Goal: Task Accomplishment & Management: Manage account settings

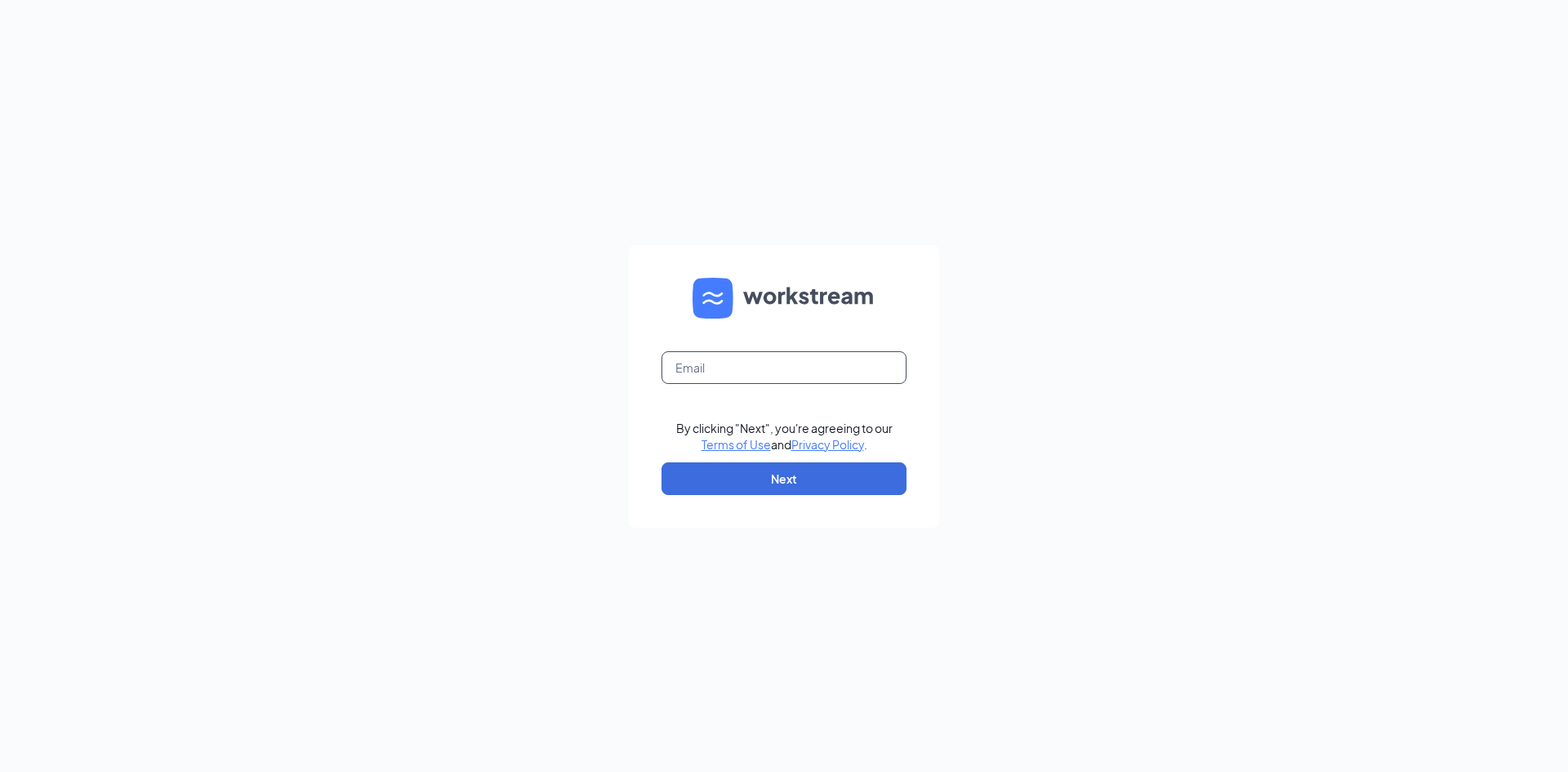
click at [798, 362] on input "text" at bounding box center [783, 367] width 245 height 33
type input "[EMAIL_ADDRESS][DOMAIN_NAME]"
click at [846, 480] on button "Next" at bounding box center [783, 478] width 245 height 33
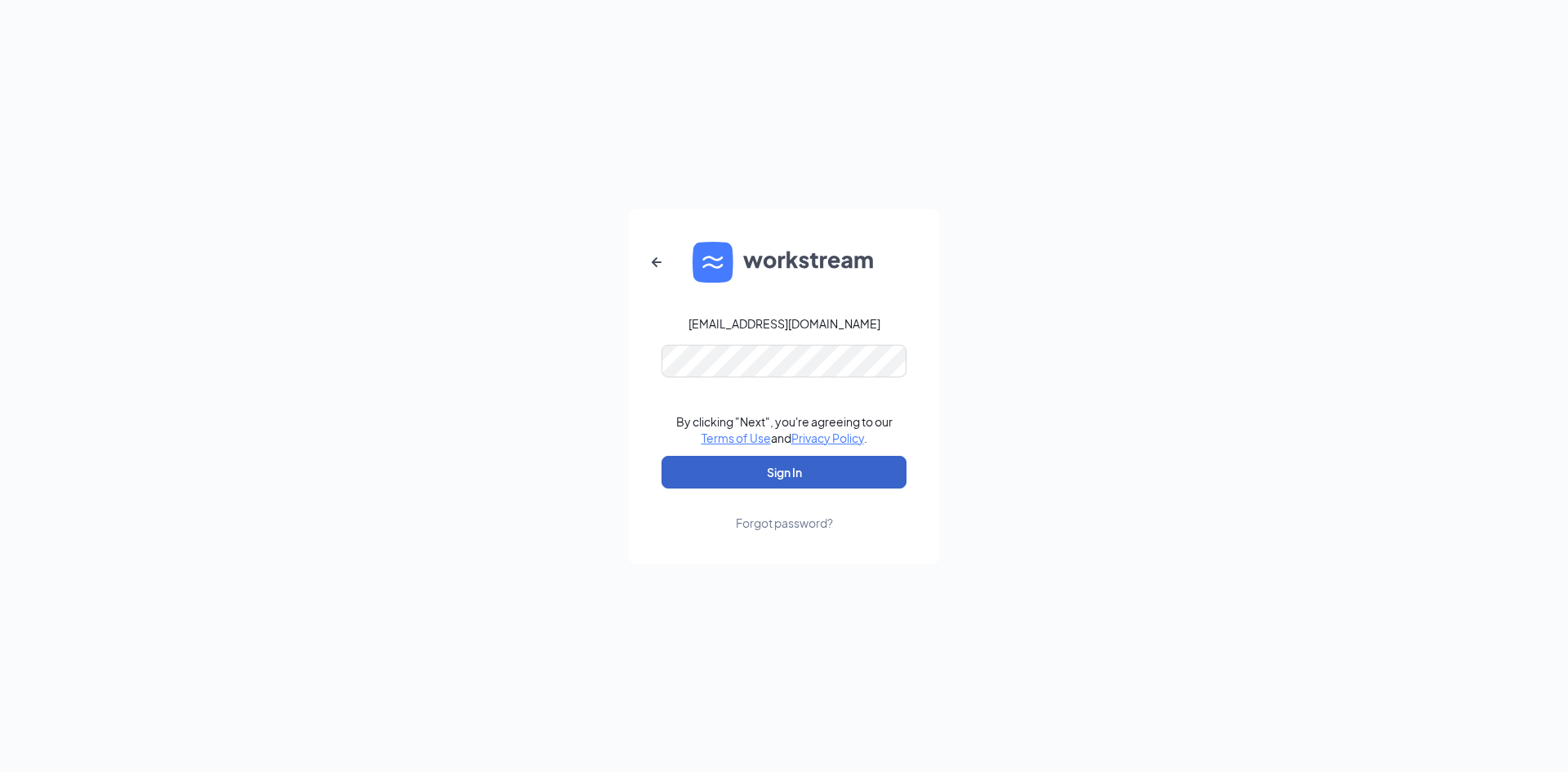
click at [872, 473] on button "Sign In" at bounding box center [783, 472] width 245 height 33
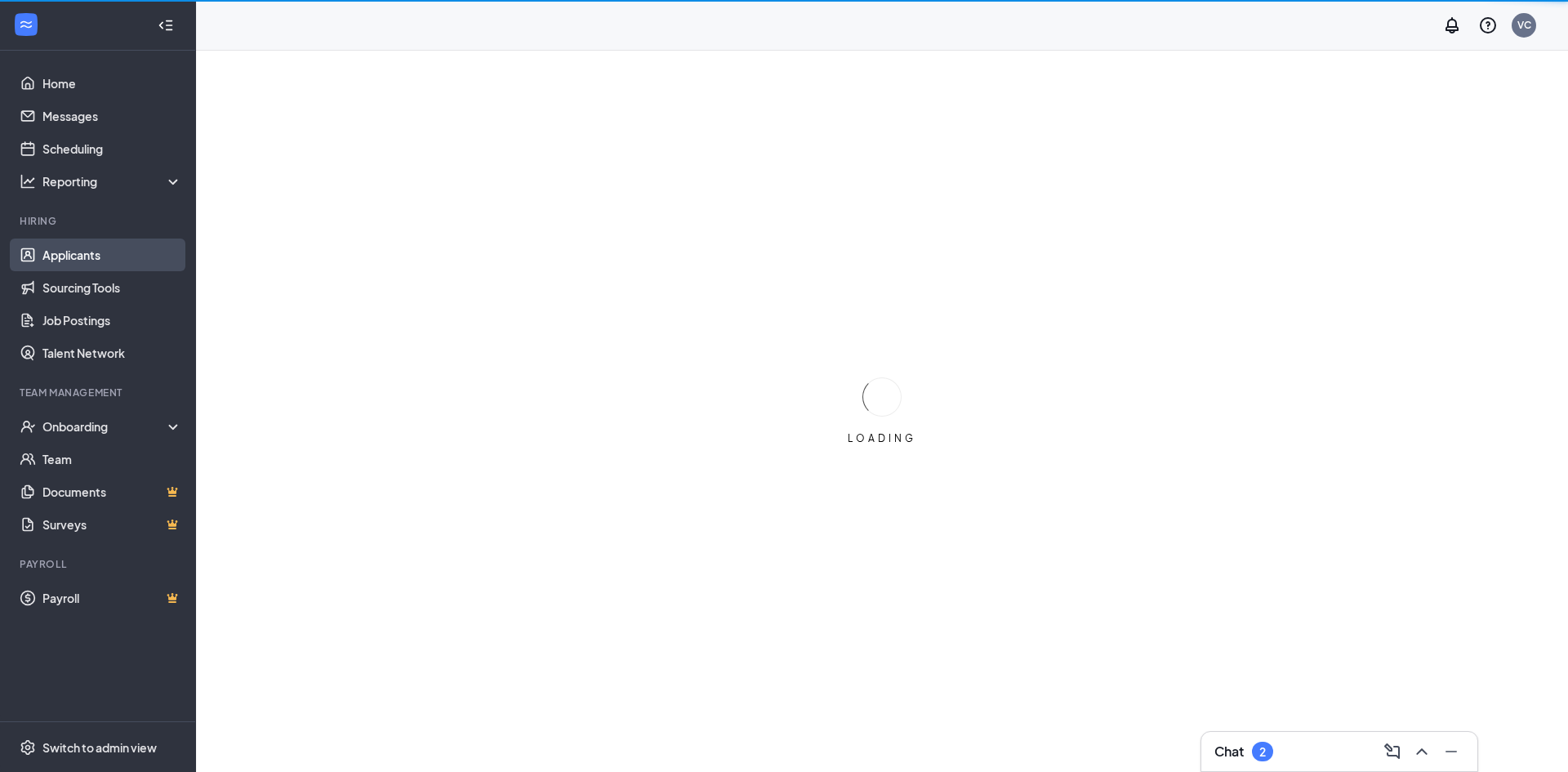
click at [141, 259] on link "Applicants" at bounding box center [113, 255] width 140 height 33
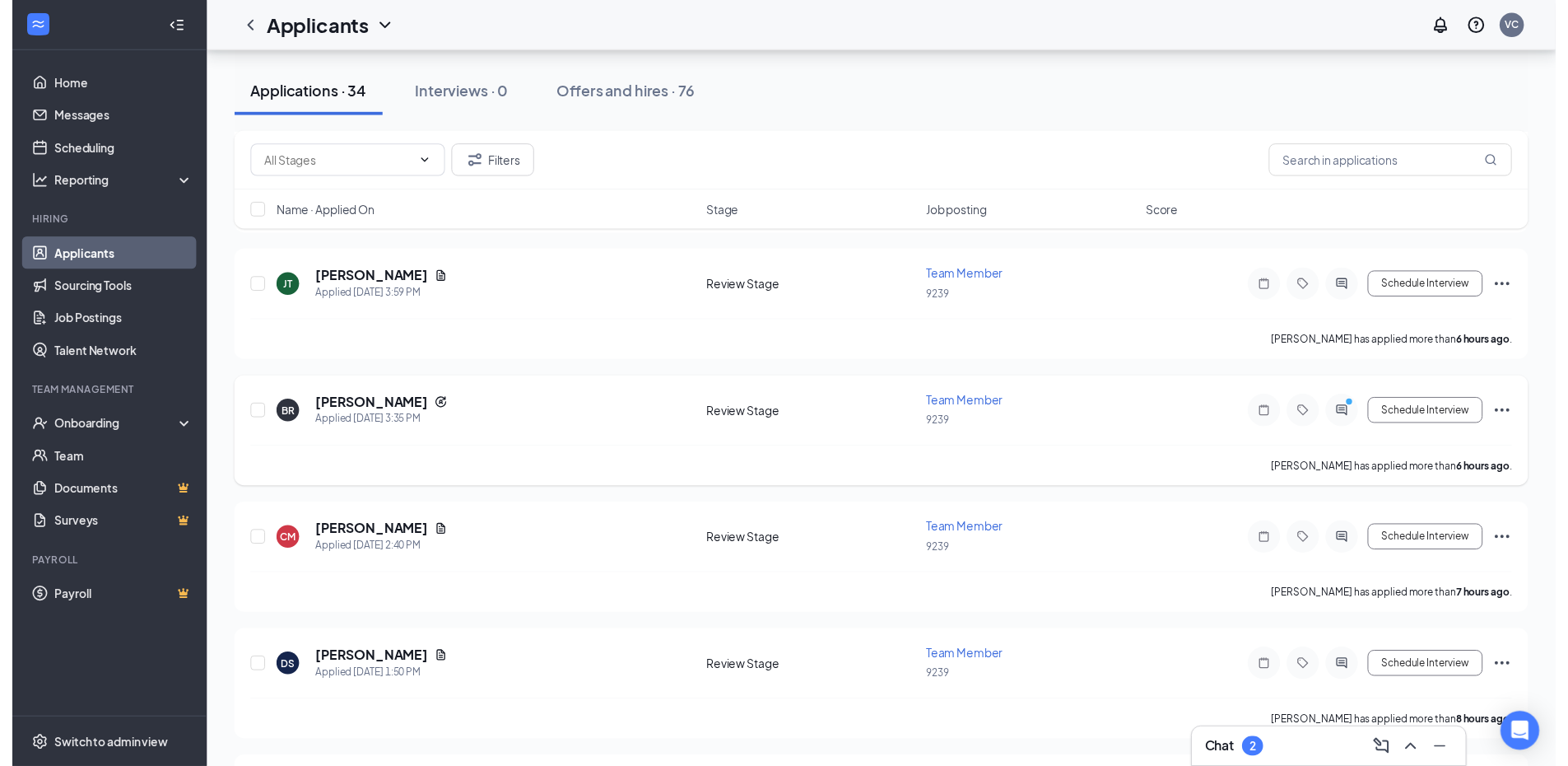
scroll to position [329, 0]
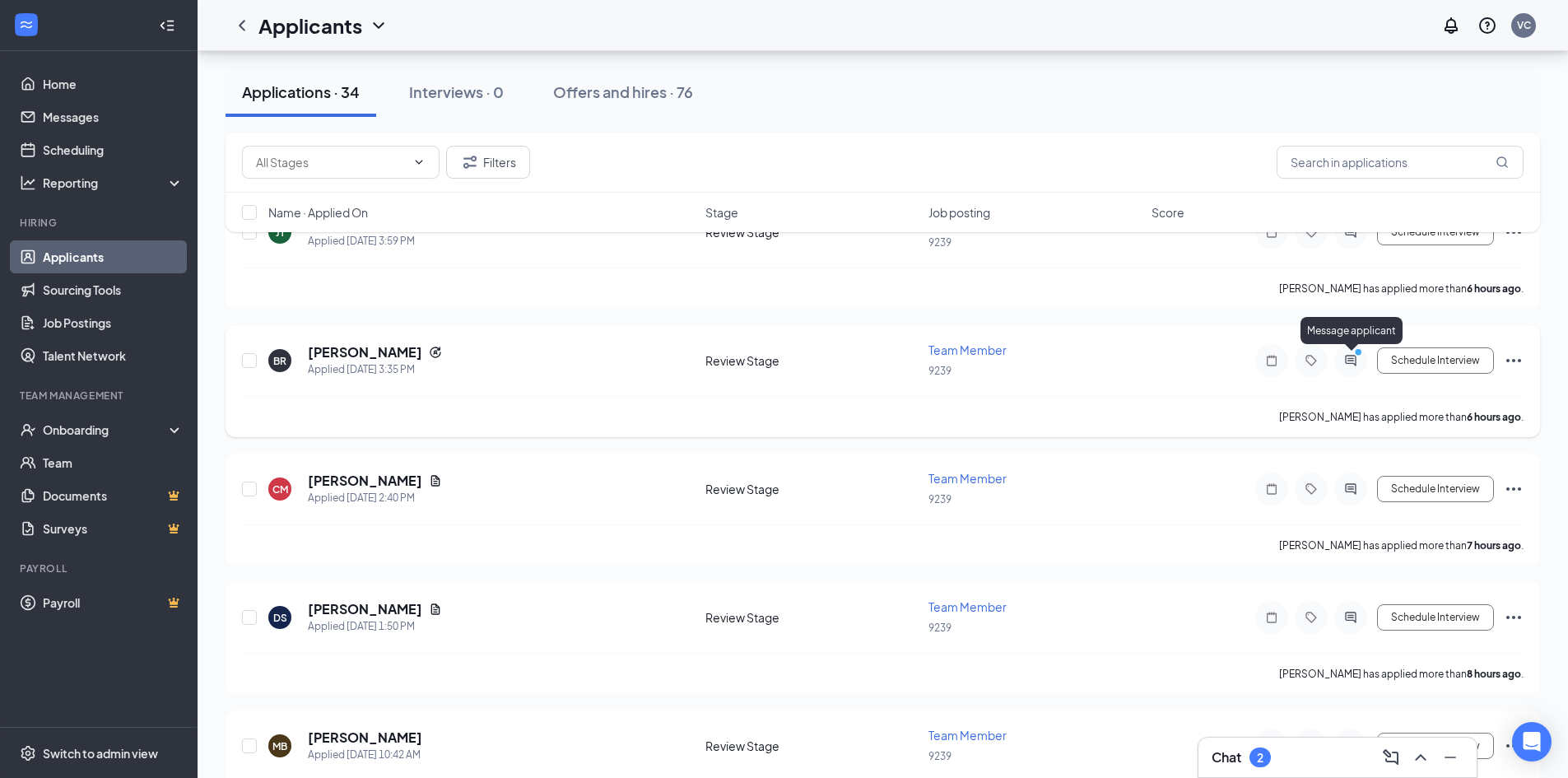
click at [1350, 360] on icon "PrimaryDot" at bounding box center [1359, 354] width 20 height 13
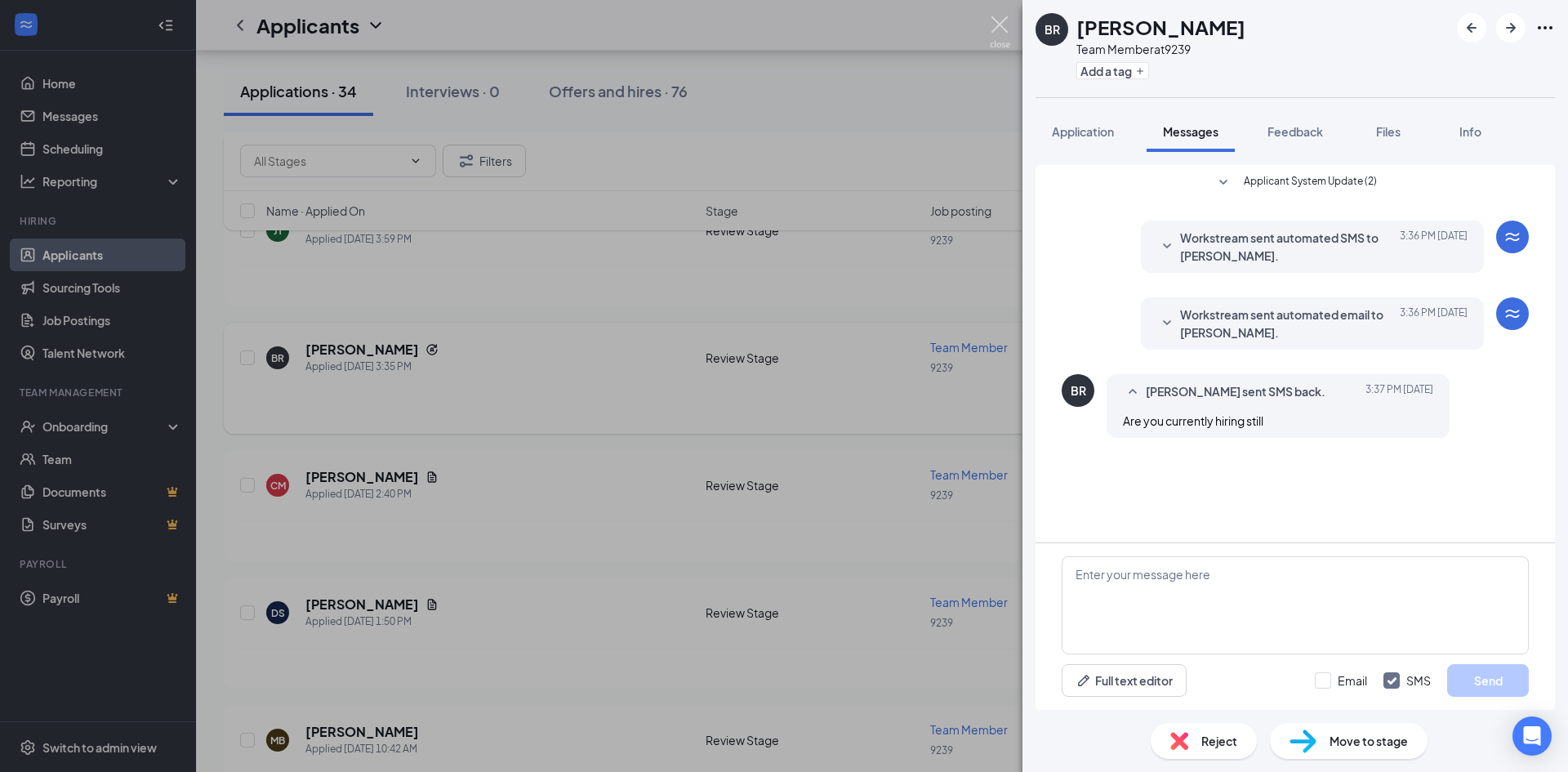
click at [998, 21] on img at bounding box center [1000, 33] width 21 height 32
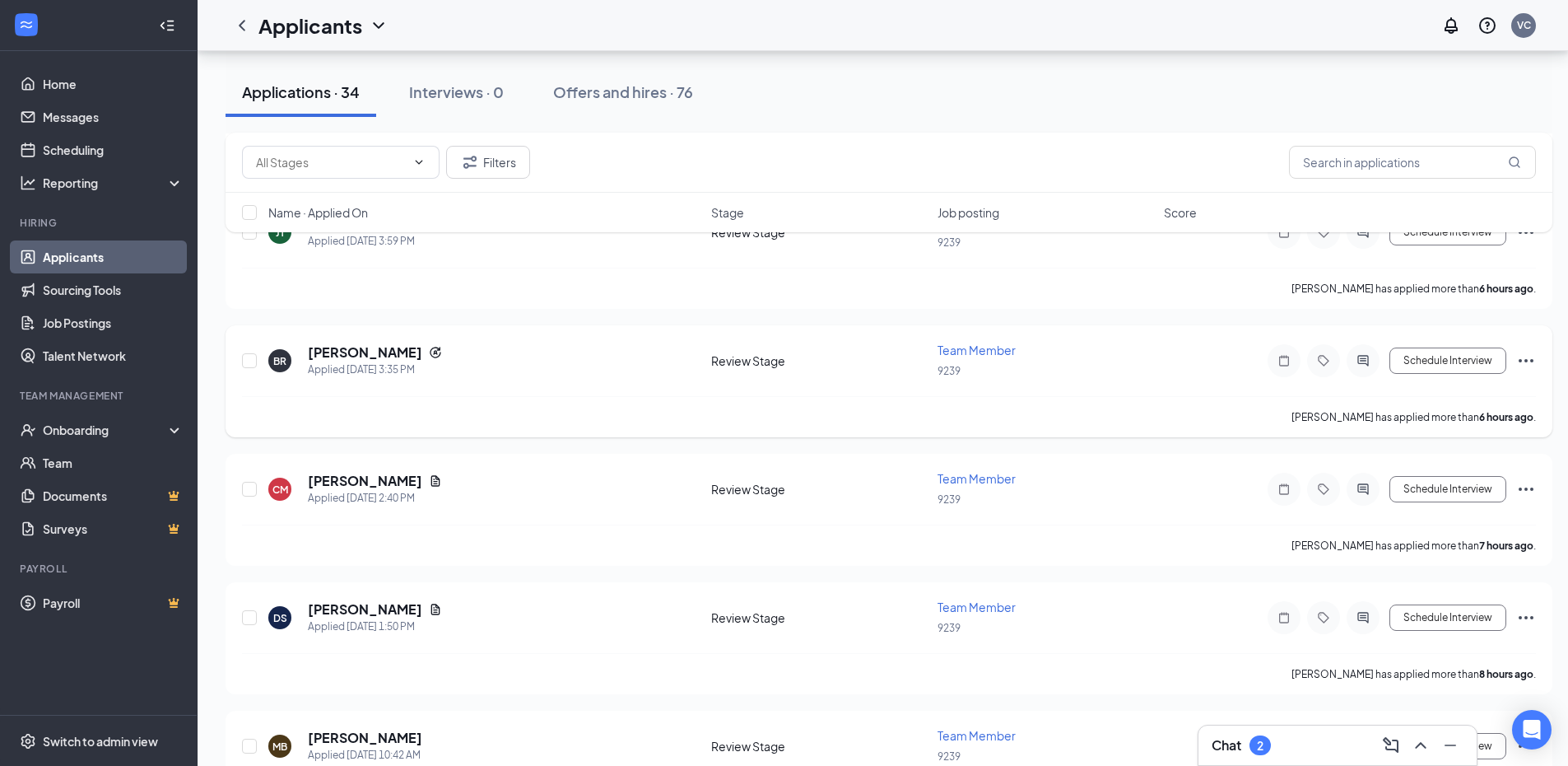
click at [1527, 362] on icon "Ellipses" at bounding box center [1525, 360] width 20 height 20
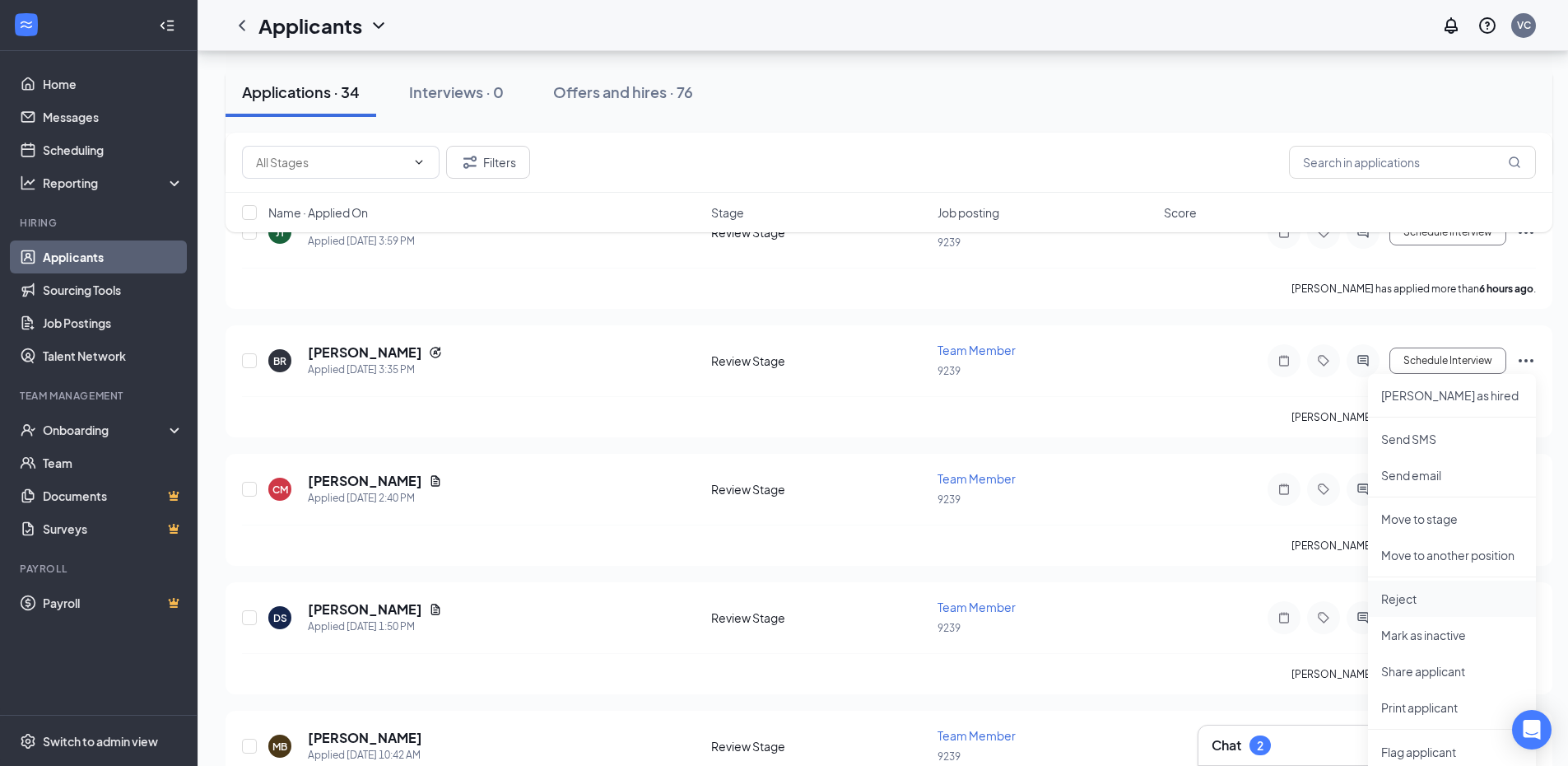
click at [1403, 593] on p "Reject" at bounding box center [1452, 599] width 142 height 17
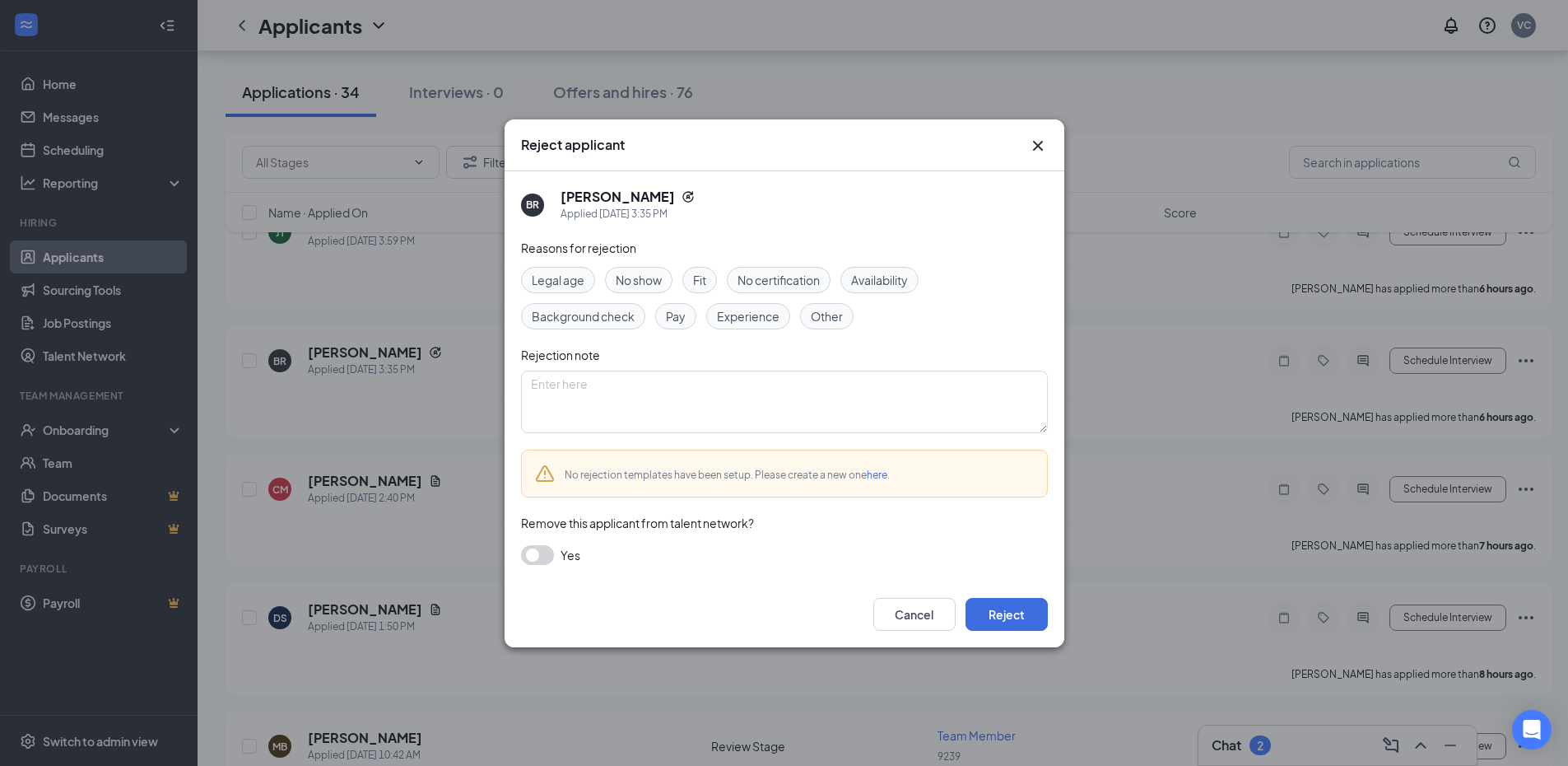
click at [706, 282] on span "Fit" at bounding box center [699, 279] width 13 height 18
click at [1024, 624] on button "Reject" at bounding box center [1006, 614] width 83 height 33
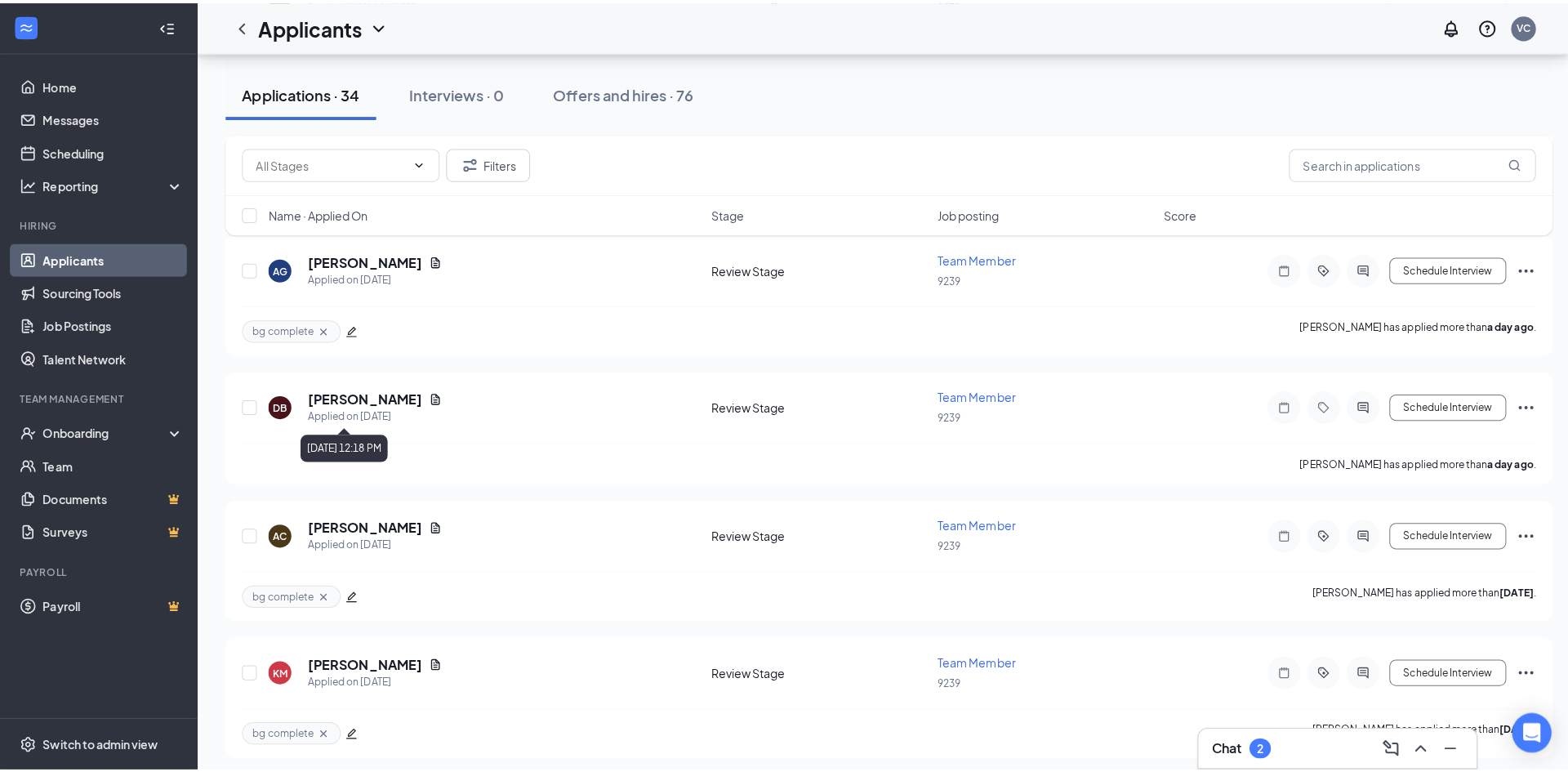
scroll to position [1470, 0]
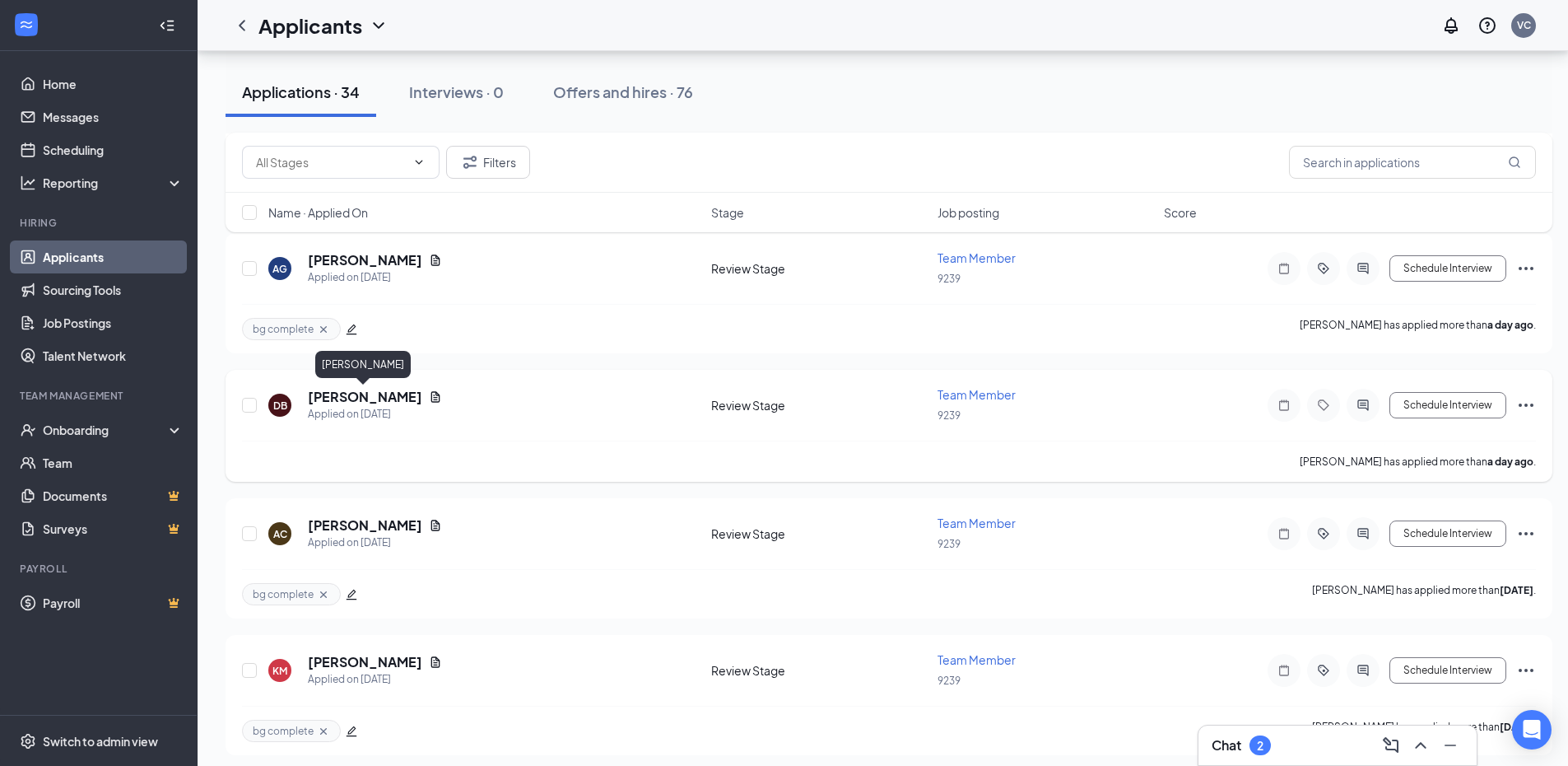
click at [369, 392] on h5 "[PERSON_NAME]" at bounding box center [365, 397] width 115 height 18
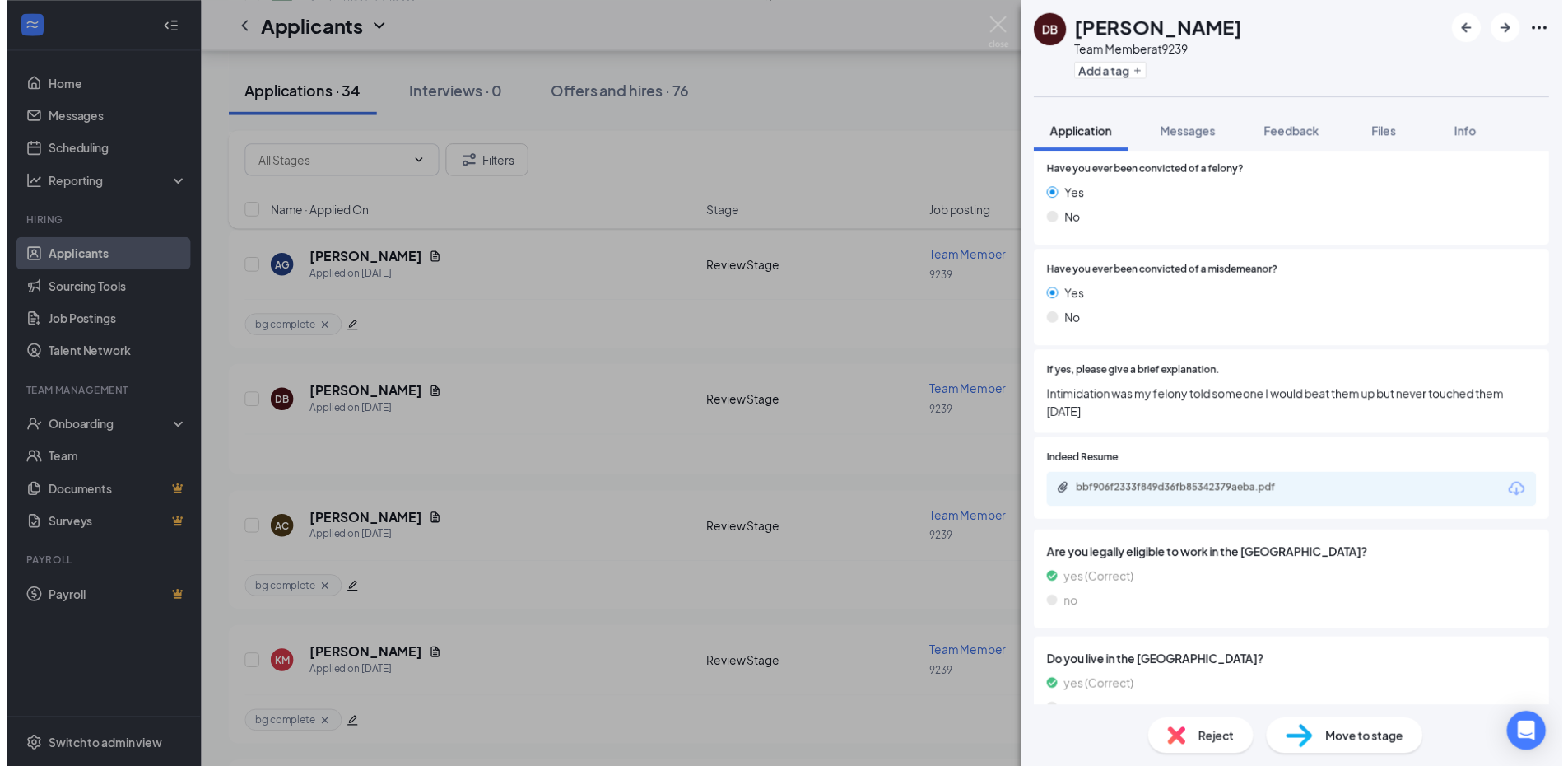
scroll to position [1476, 0]
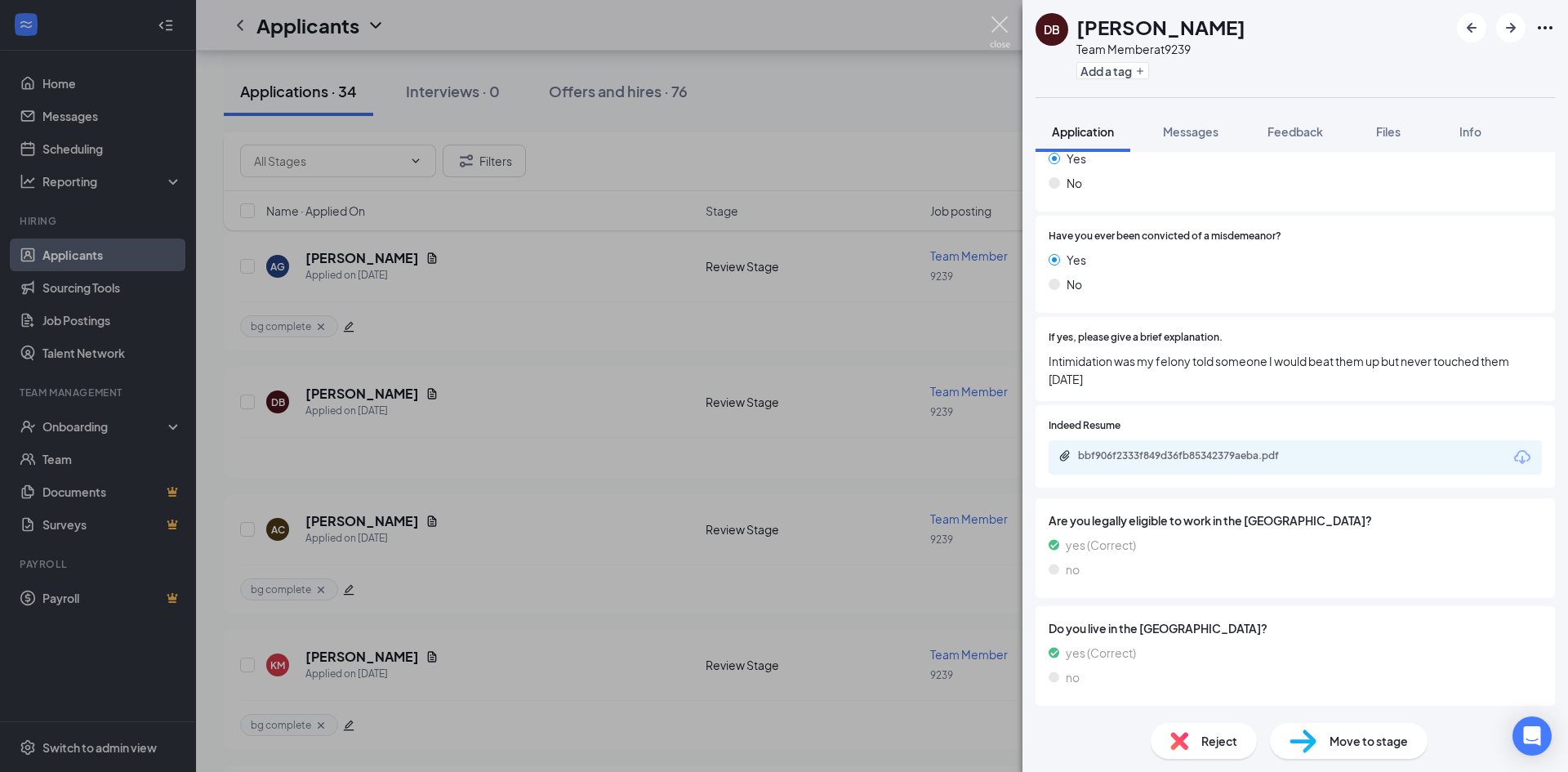
click at [998, 20] on img at bounding box center [1000, 33] width 21 height 32
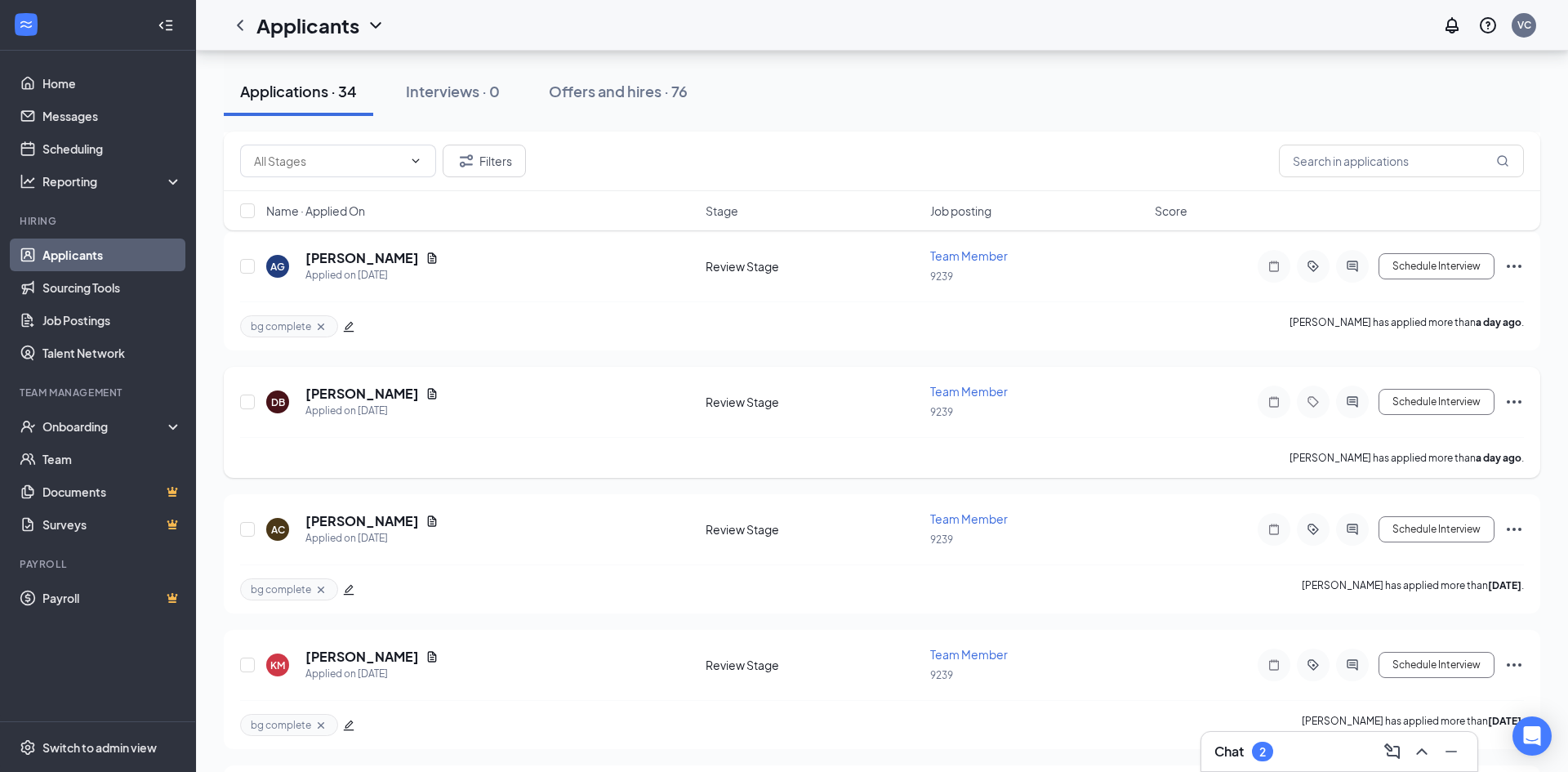
click at [1514, 400] on icon "Ellipses" at bounding box center [1514, 402] width 15 height 4
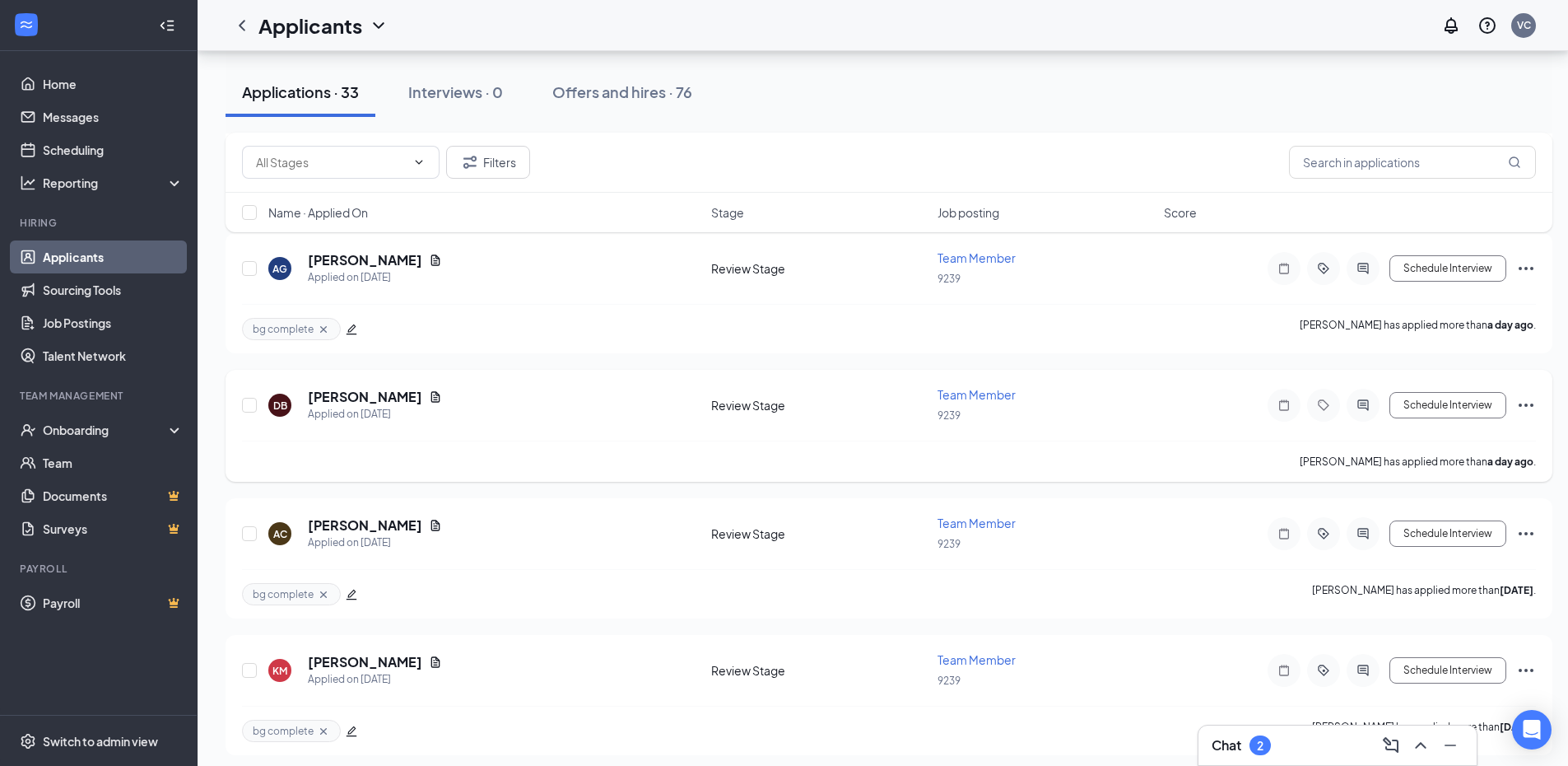
click at [1529, 408] on icon "Ellipses" at bounding box center [1525, 404] width 20 height 20
click at [1529, 404] on icon "Ellipses" at bounding box center [1525, 404] width 20 height 20
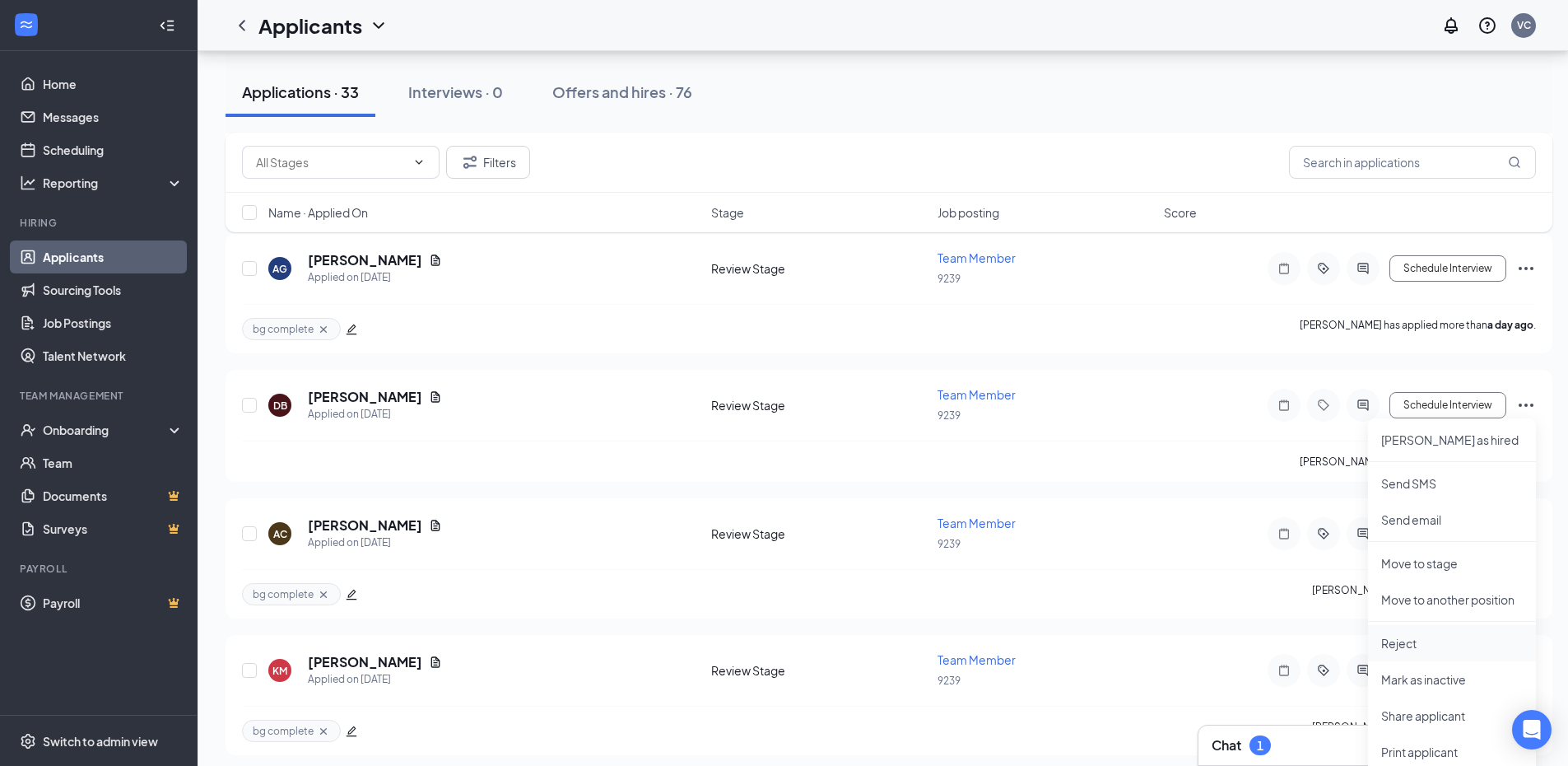
click at [1418, 635] on p "Reject" at bounding box center [1452, 643] width 142 height 17
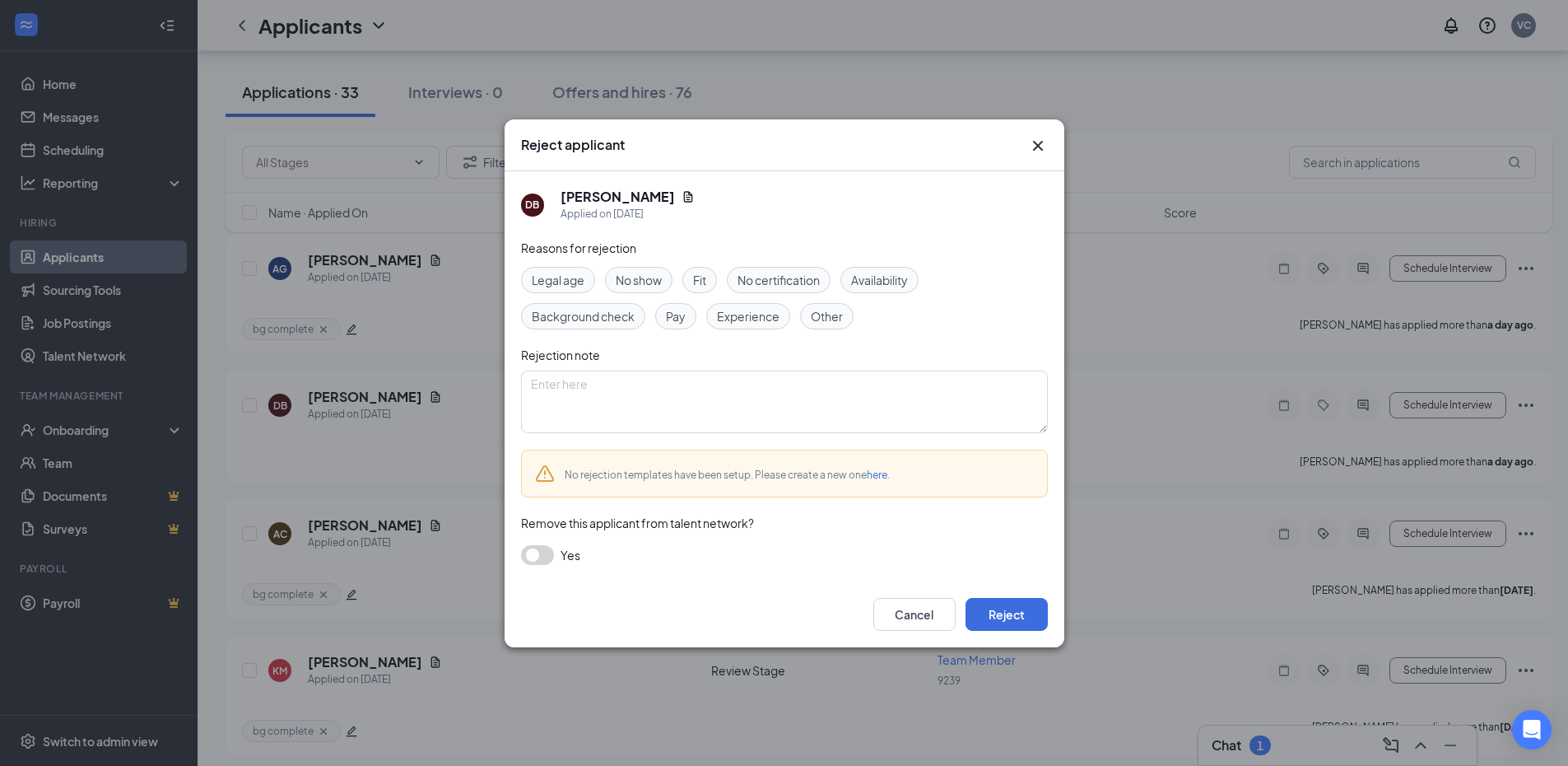
click at [705, 286] on span "Fit" at bounding box center [699, 279] width 13 height 18
click at [1006, 614] on button "Reject" at bounding box center [1006, 614] width 83 height 33
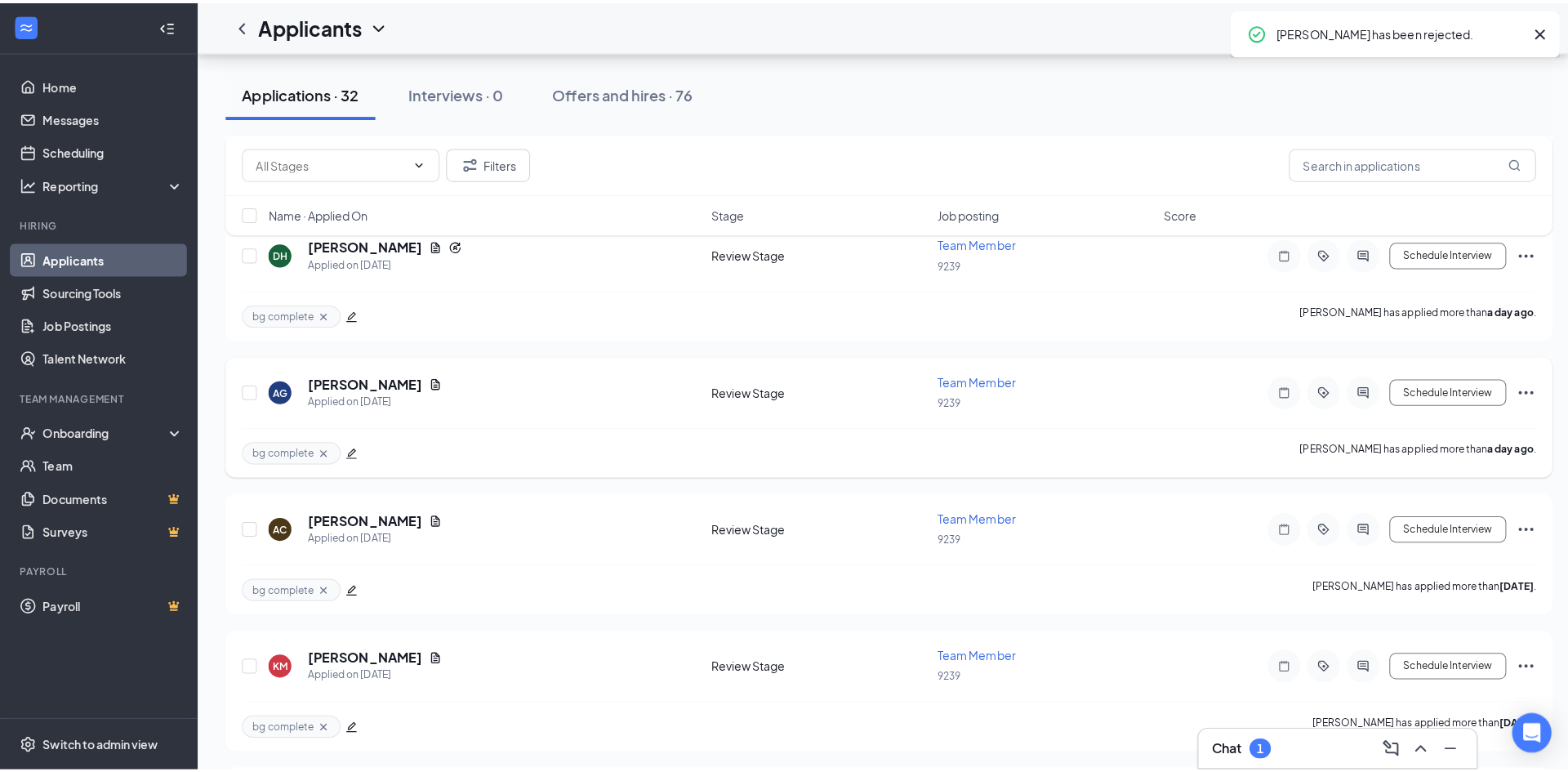
scroll to position [1306, 0]
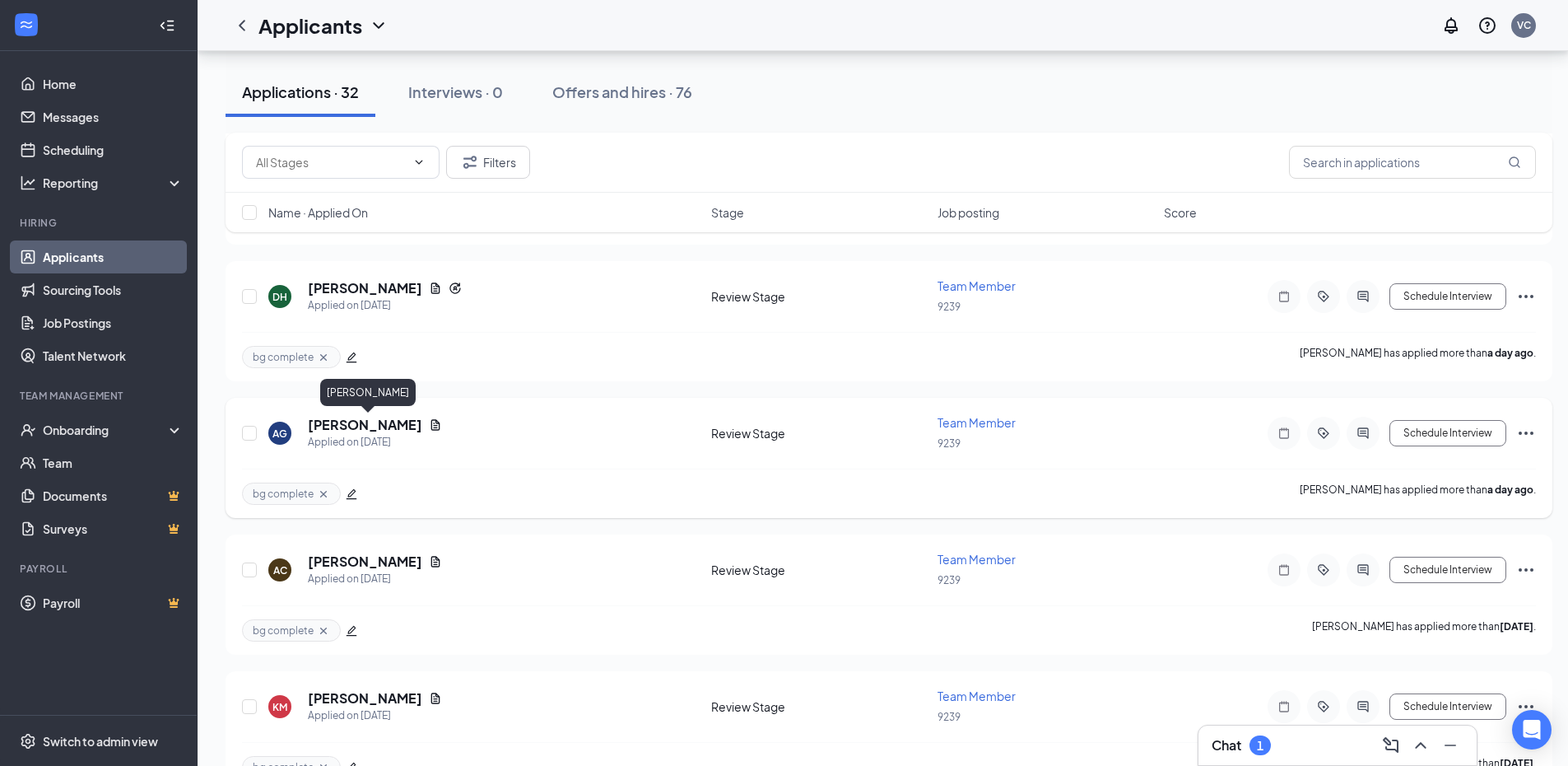
click at [380, 423] on h5 "[PERSON_NAME]" at bounding box center [365, 424] width 115 height 18
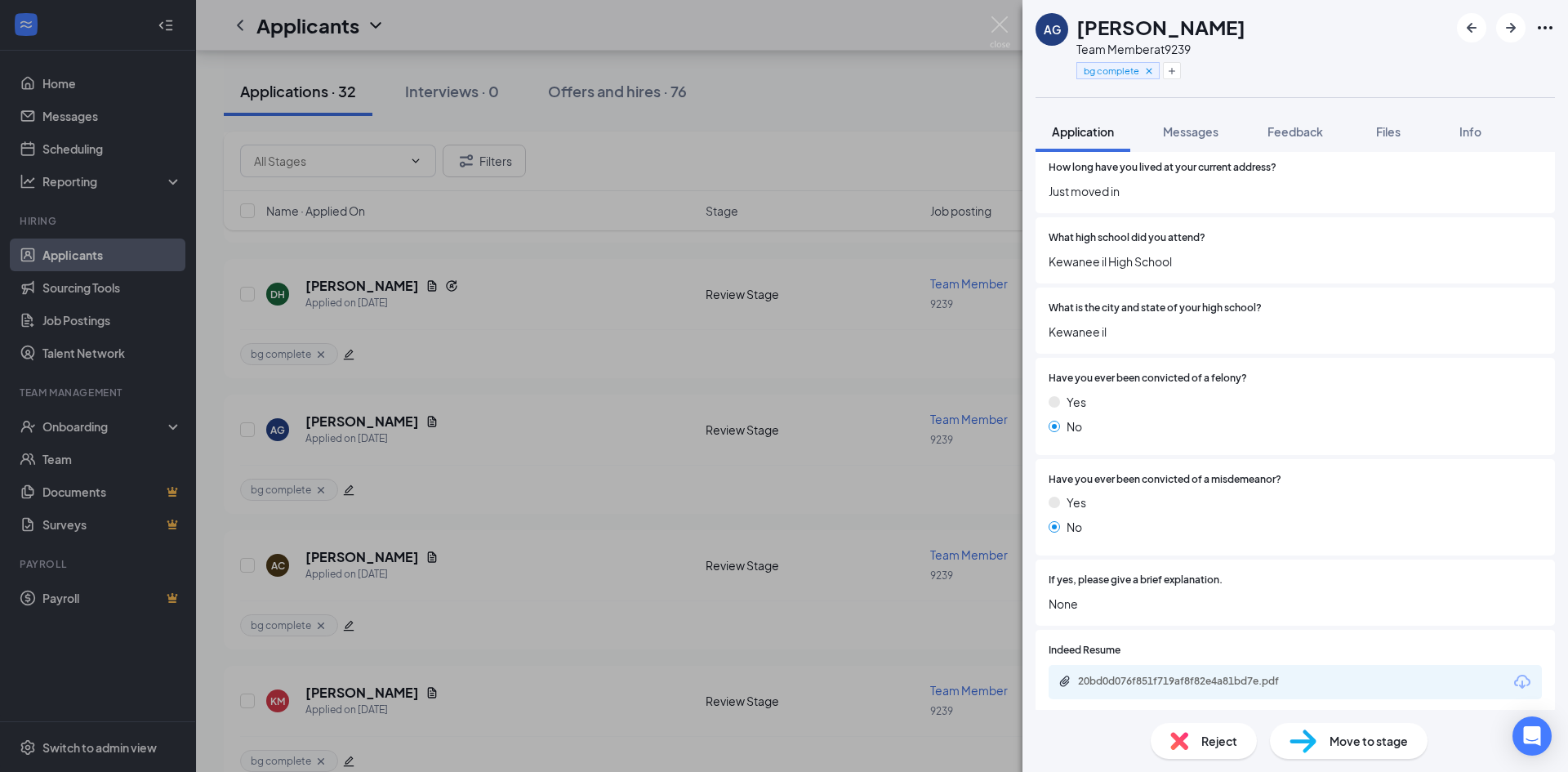
scroll to position [1225, 0]
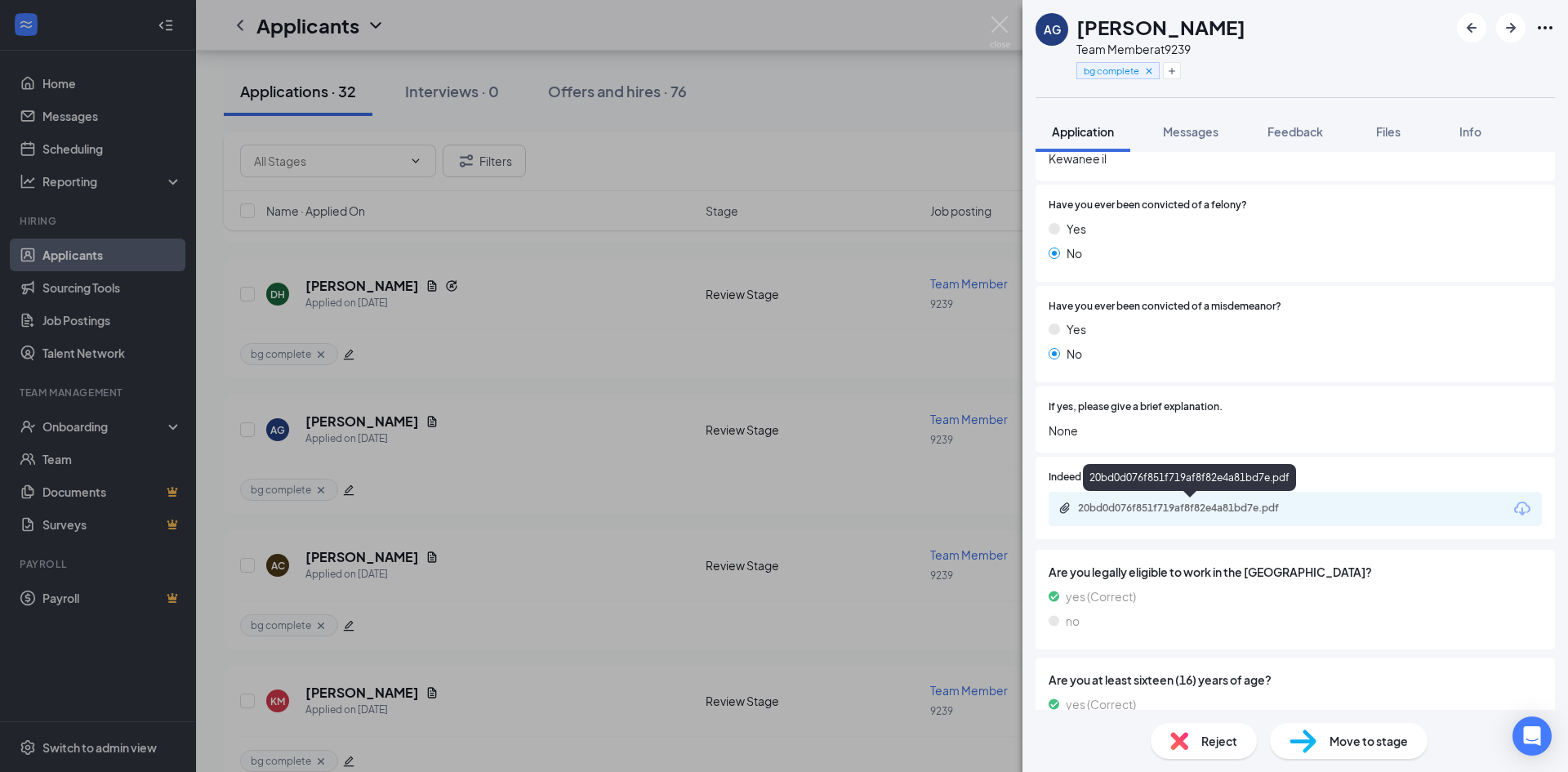
click at [1227, 503] on div "20bd0d076f851f719af8f82e4a81bd7e.pdf" at bounding box center [1191, 508] width 228 height 13
click at [612, 429] on div "AG [PERSON_NAME] Team Member at 9239 bg complete Application Messages Feedback …" at bounding box center [784, 386] width 1568 height 772
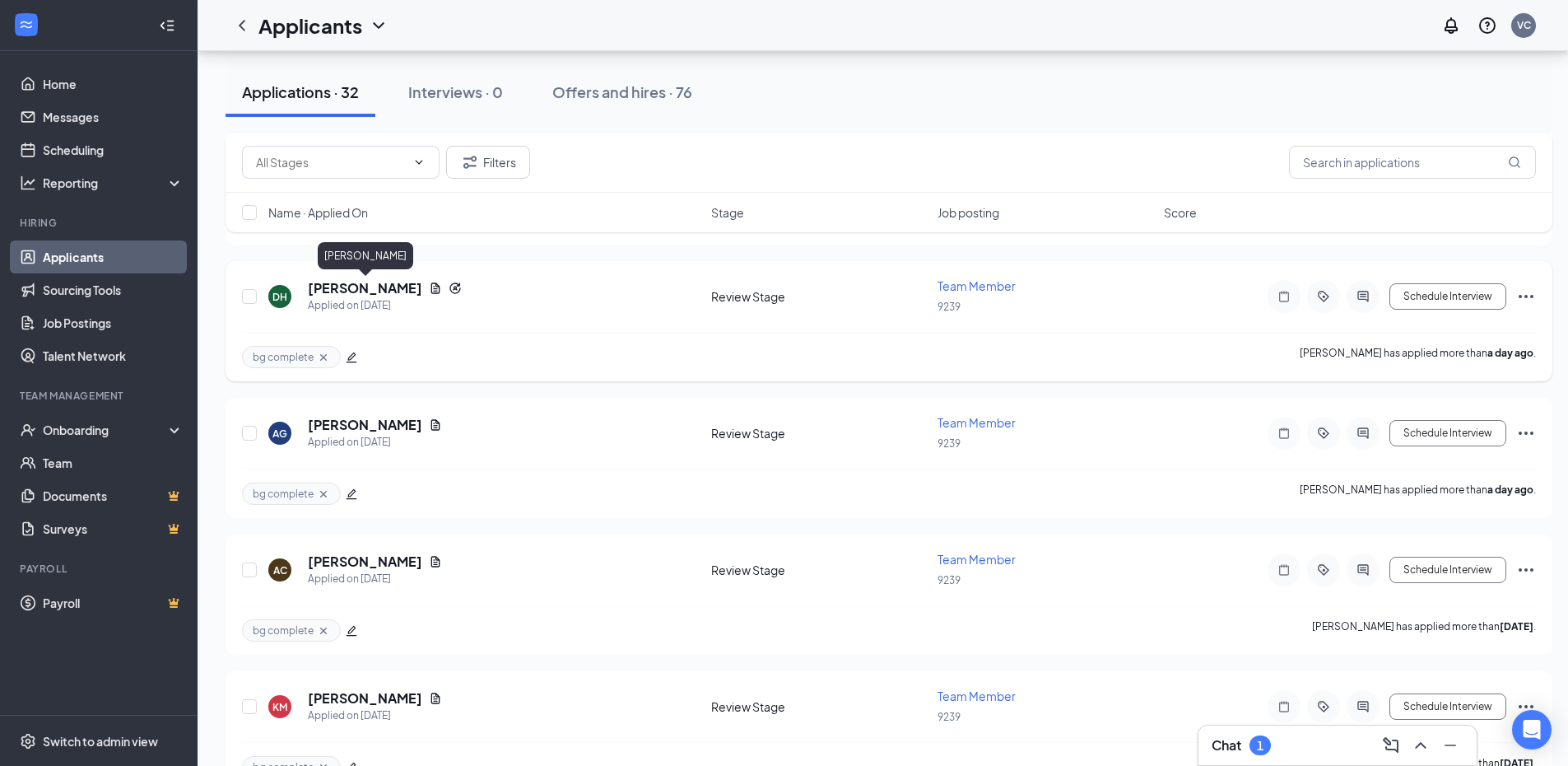
click at [421, 289] on h5 "[PERSON_NAME]" at bounding box center [365, 288] width 115 height 18
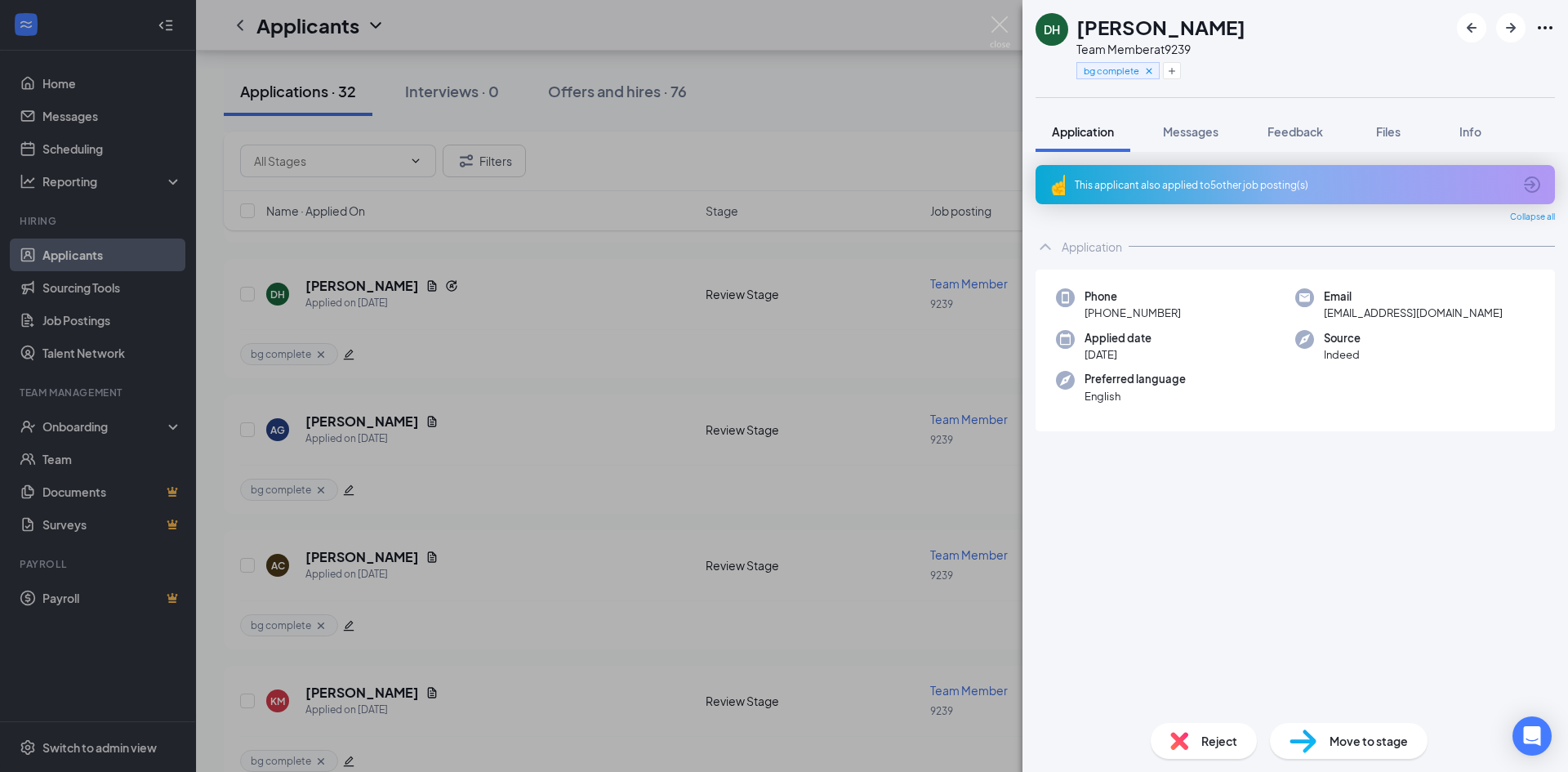
click at [1206, 179] on div "This applicant also applied to 5 other job posting(s)" at bounding box center [1293, 185] width 437 height 14
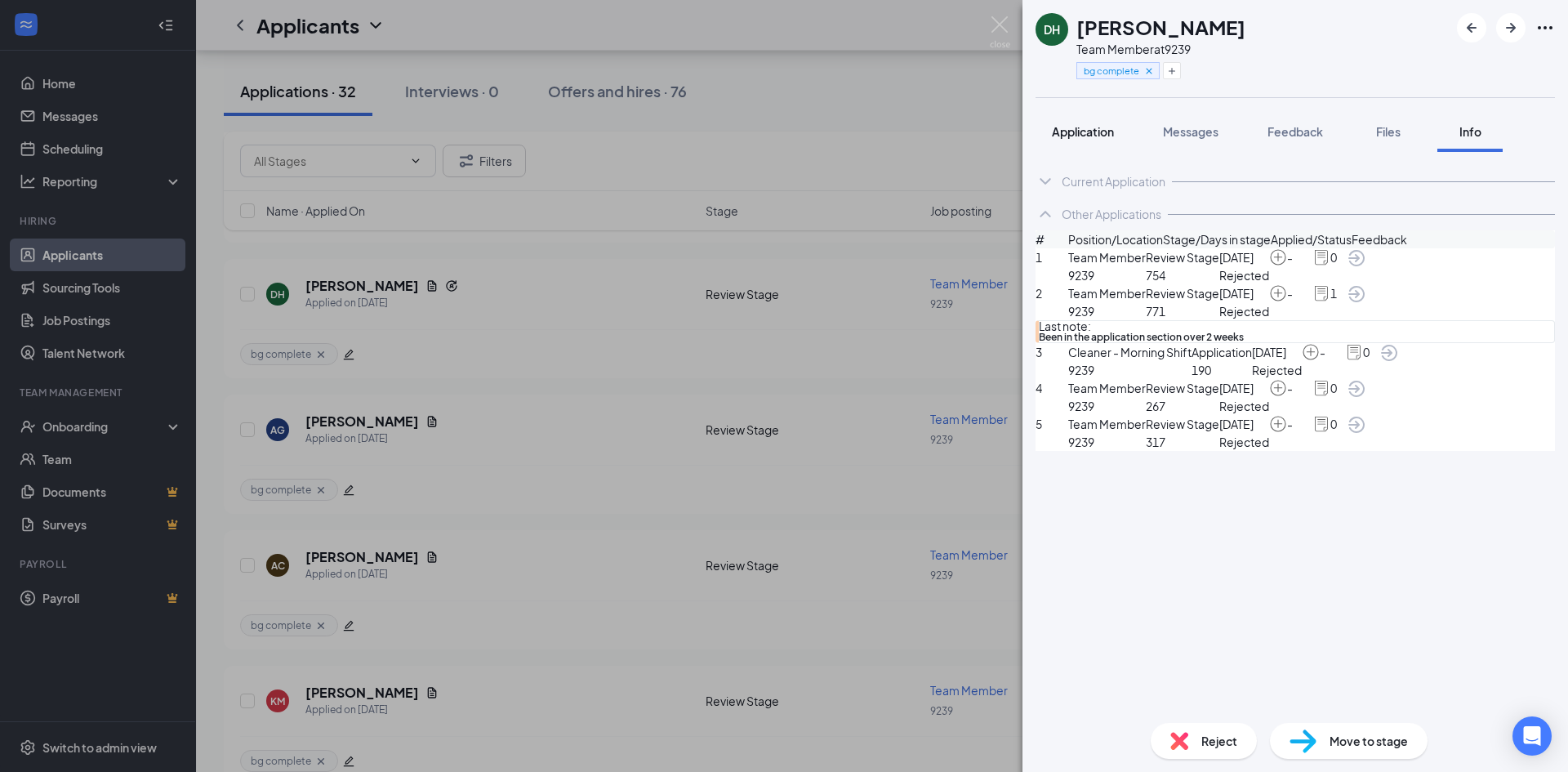
click at [1099, 126] on span "Application" at bounding box center [1082, 131] width 62 height 15
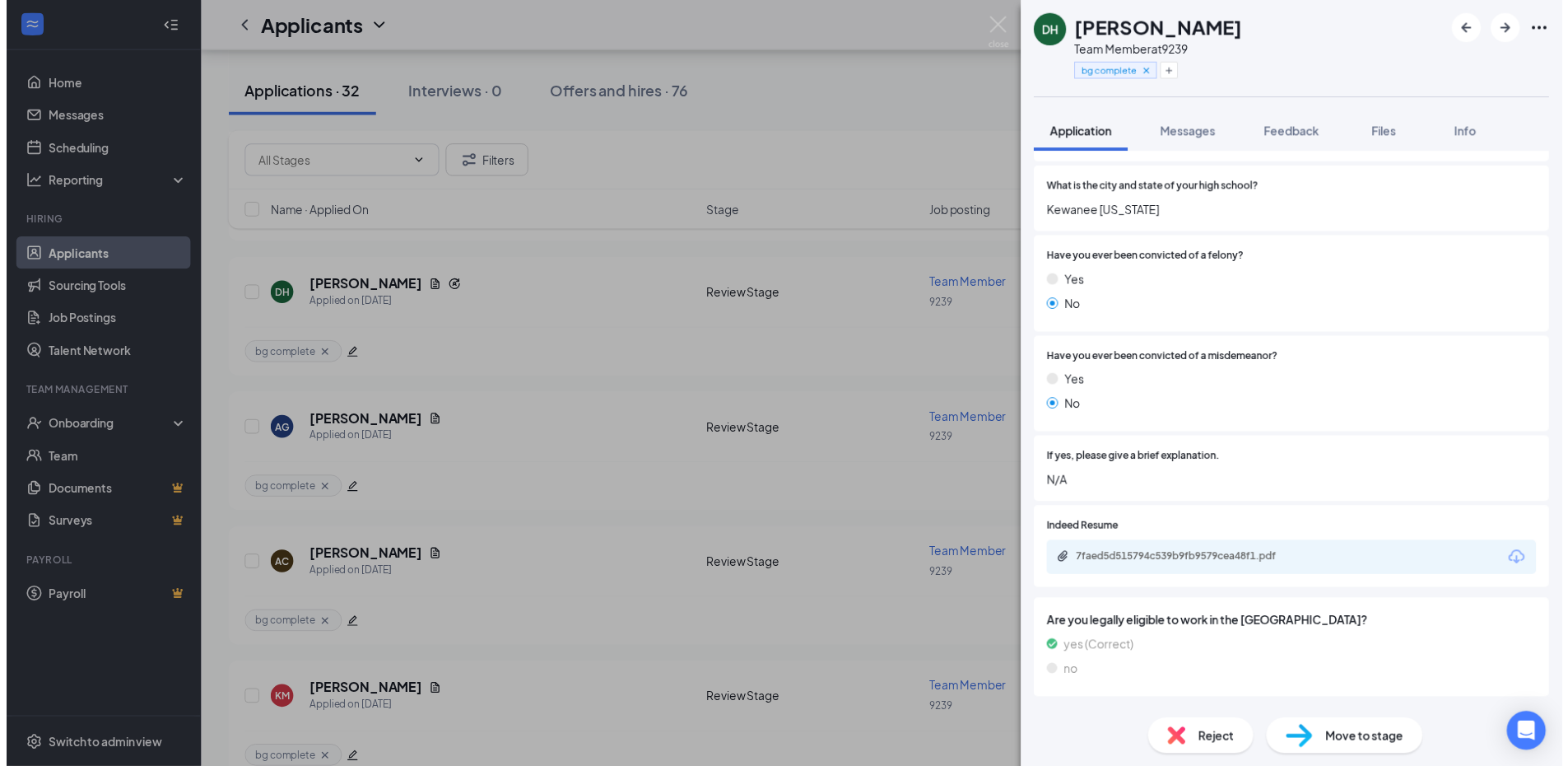
scroll to position [1230, 0]
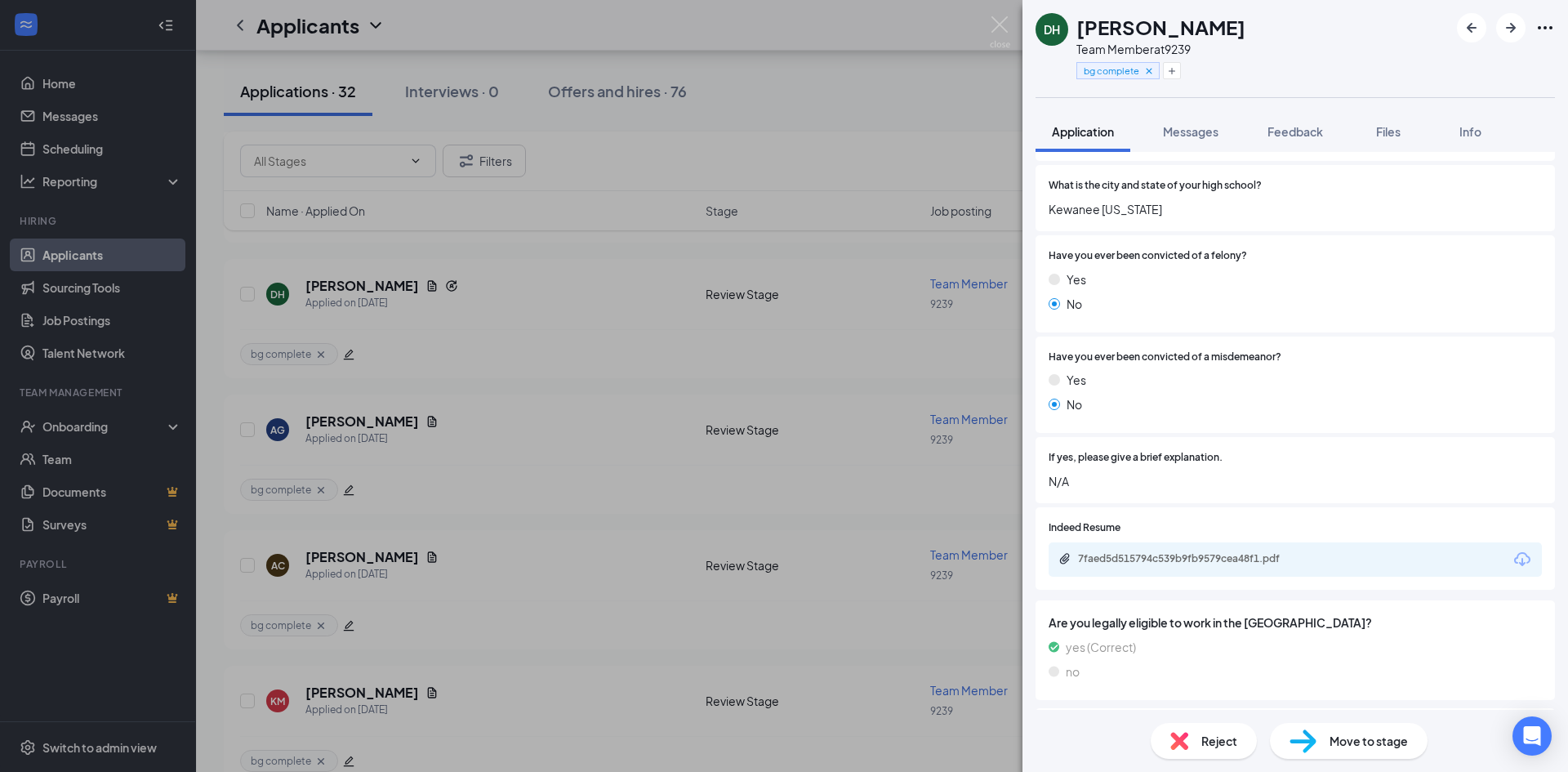
click at [1242, 562] on div "7faed5d515794c539b9fb9579cea48f1.pdf" at bounding box center [1191, 558] width 228 height 13
click at [986, 21] on div "DH [PERSON_NAME] Team Member at 9239 bg complete Application Messages Feedback …" at bounding box center [784, 386] width 1568 height 772
click at [998, 28] on img at bounding box center [1000, 33] width 21 height 32
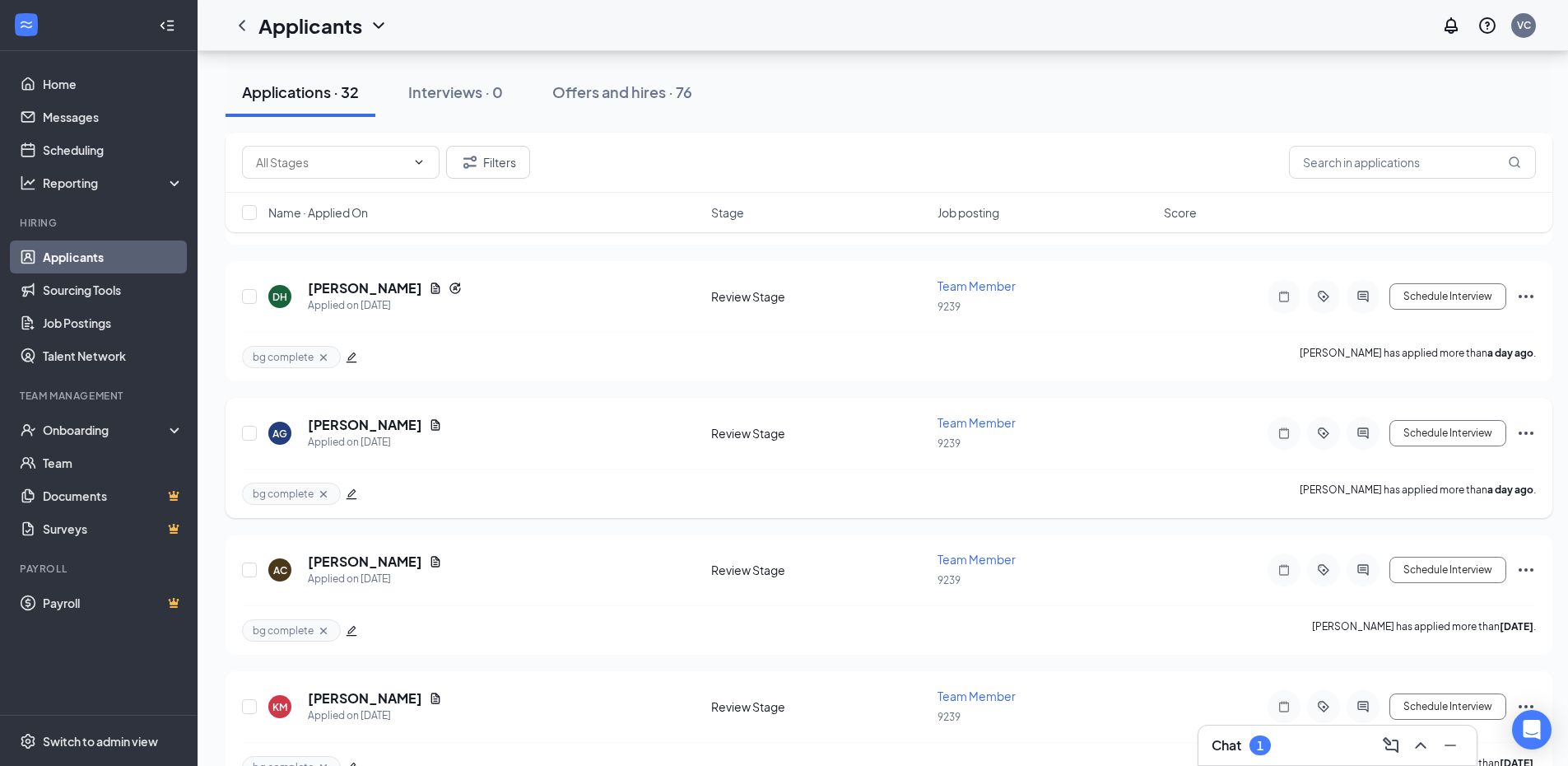
click at [1521, 424] on icon "Ellipses" at bounding box center [1525, 432] width 20 height 20
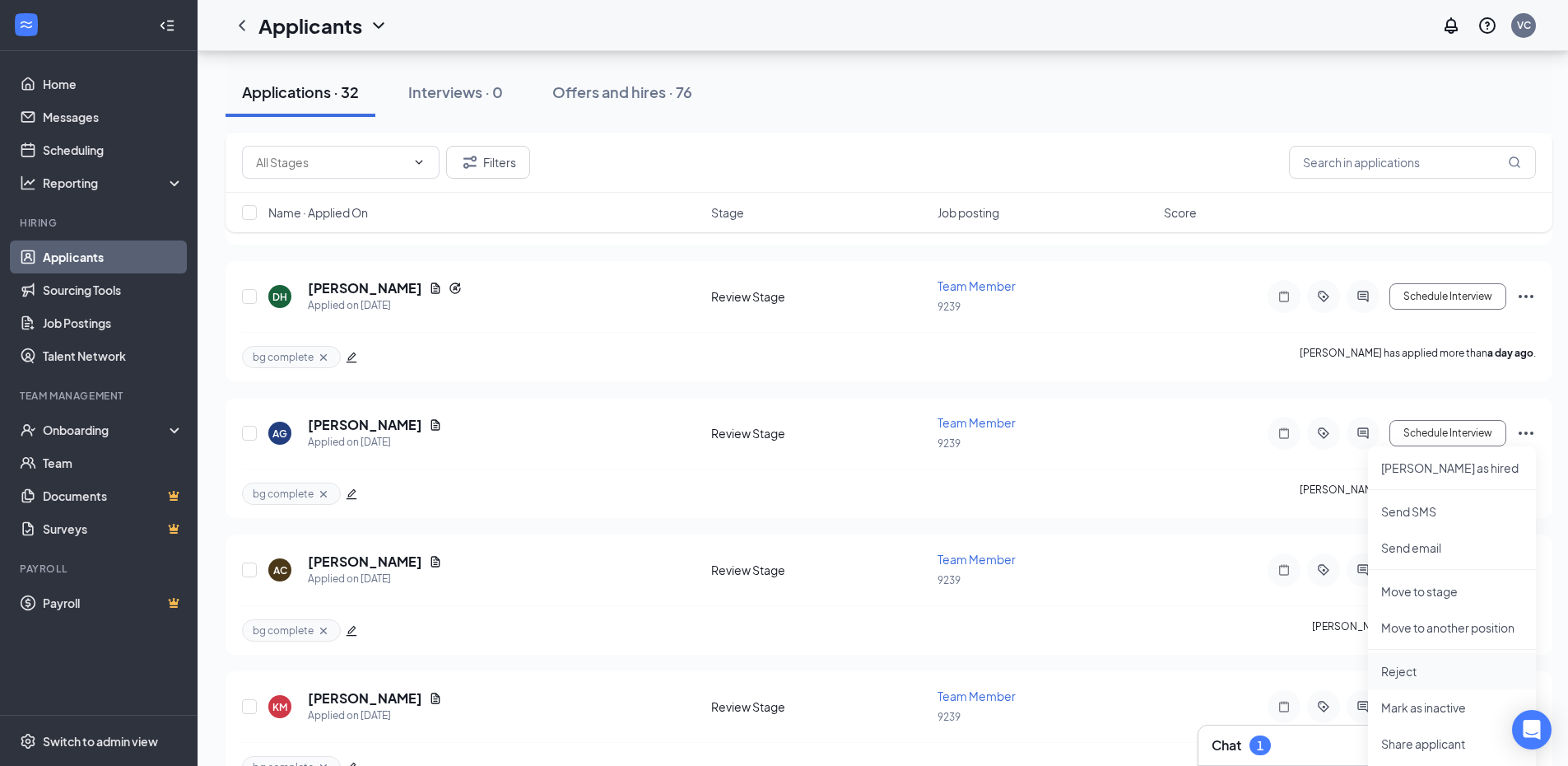
click at [1400, 668] on p "Reject" at bounding box center [1452, 671] width 142 height 17
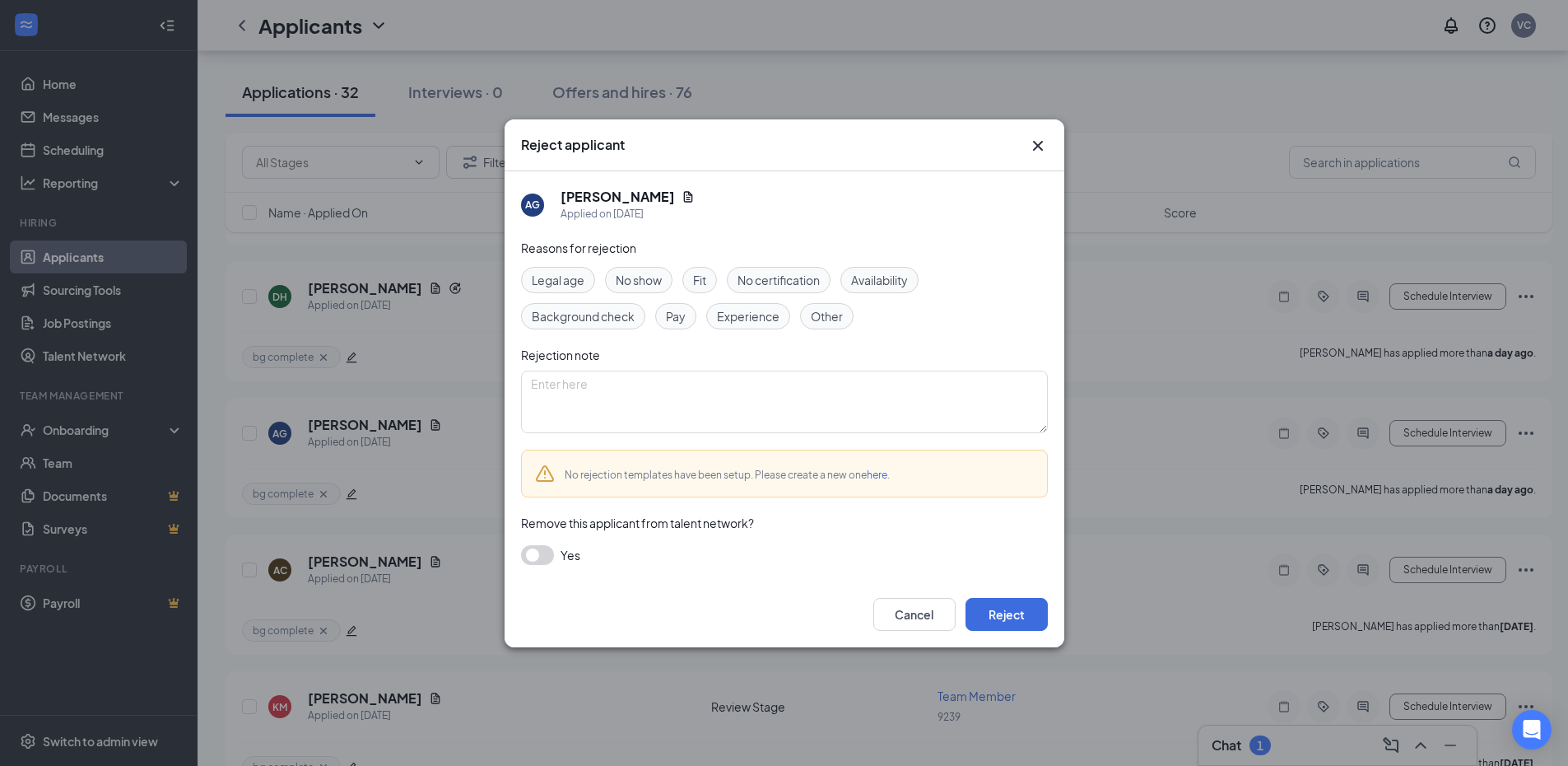
click at [702, 281] on span "Fit" at bounding box center [699, 279] width 13 height 18
click at [991, 614] on button "Reject" at bounding box center [1006, 614] width 83 height 33
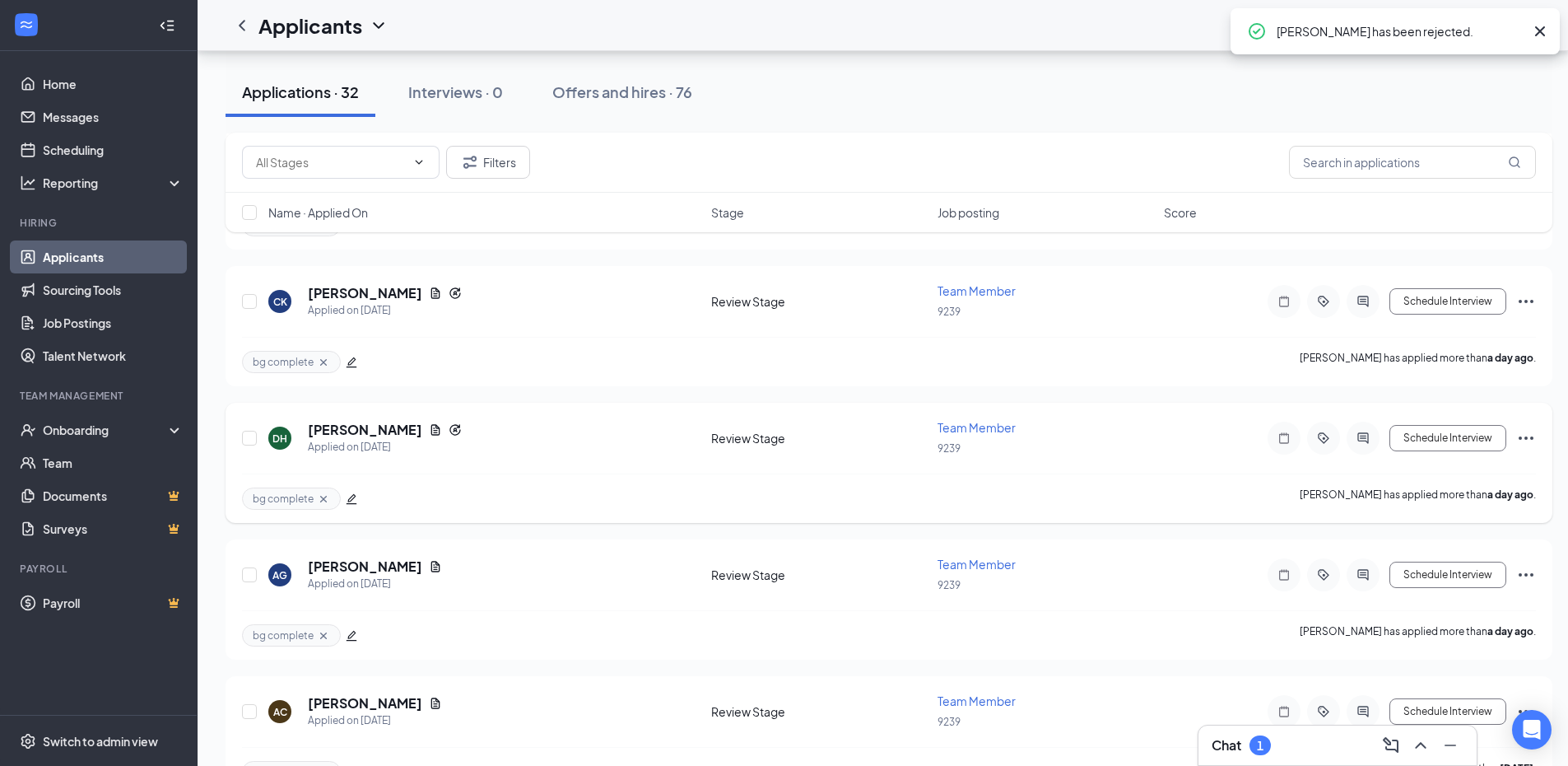
scroll to position [1071, 0]
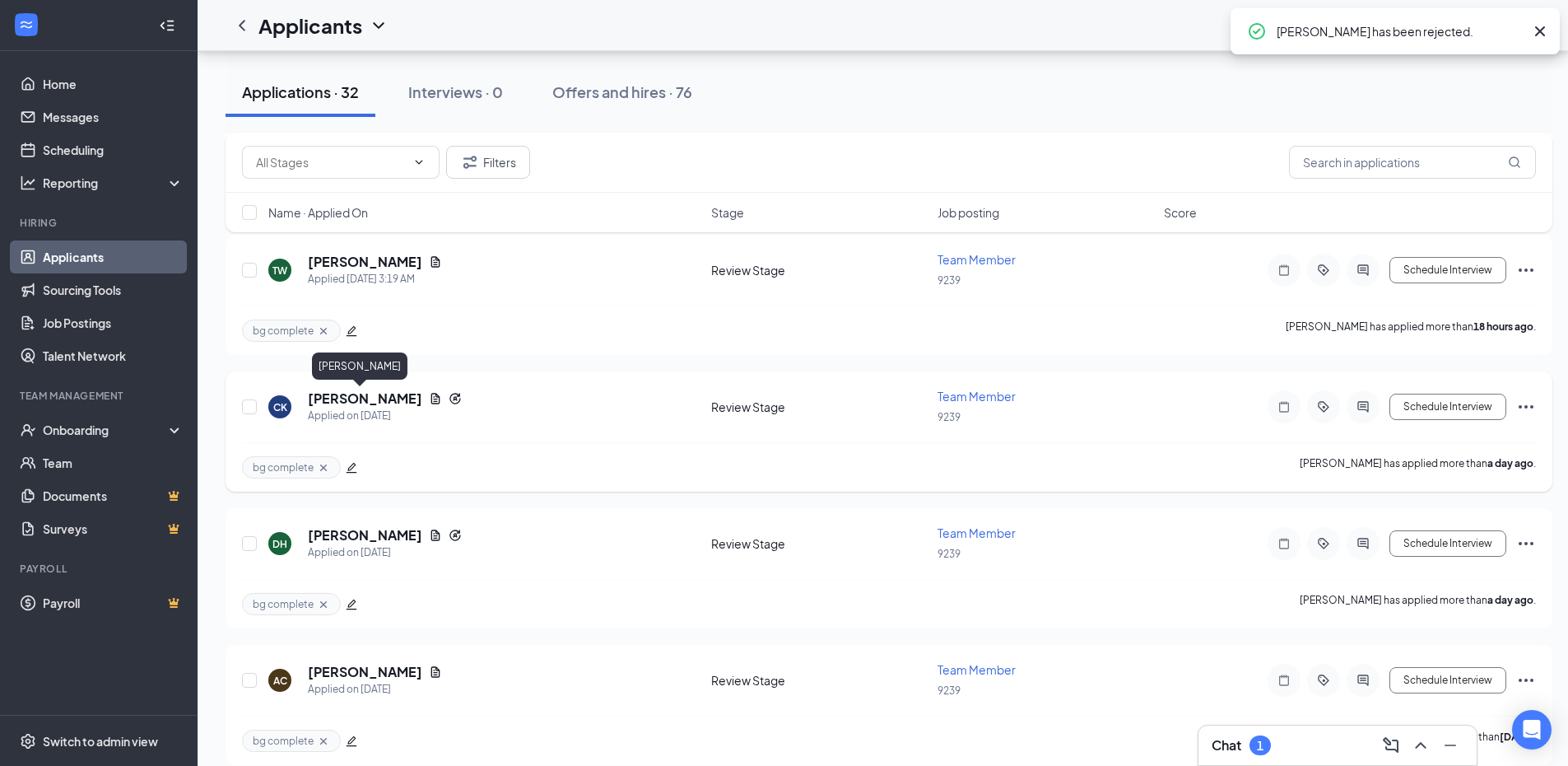
click at [350, 392] on h5 "[PERSON_NAME]" at bounding box center [365, 398] width 115 height 18
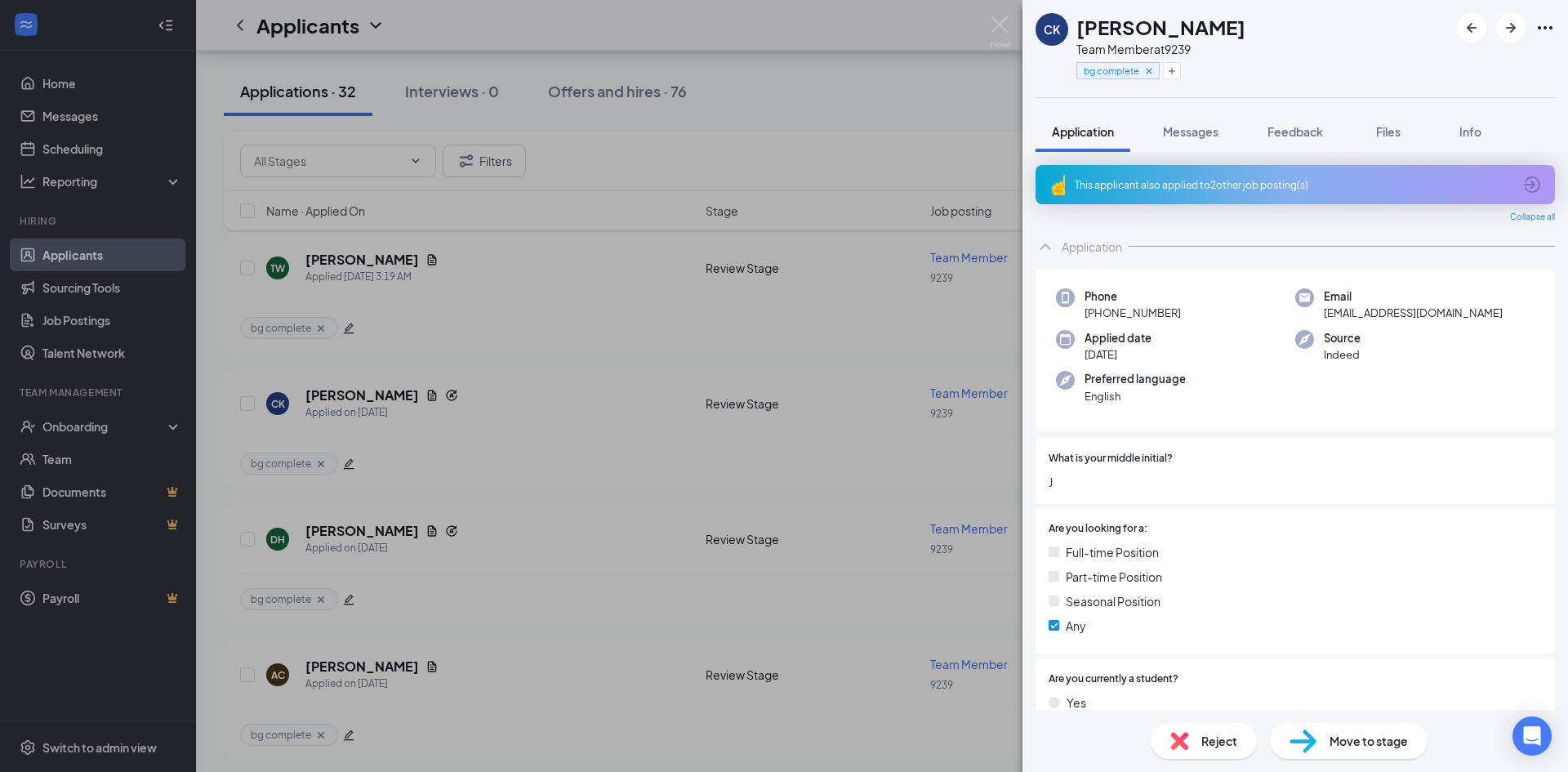
click at [1252, 188] on div "This applicant also applied to 2 other job posting(s)" at bounding box center [1293, 185] width 437 height 14
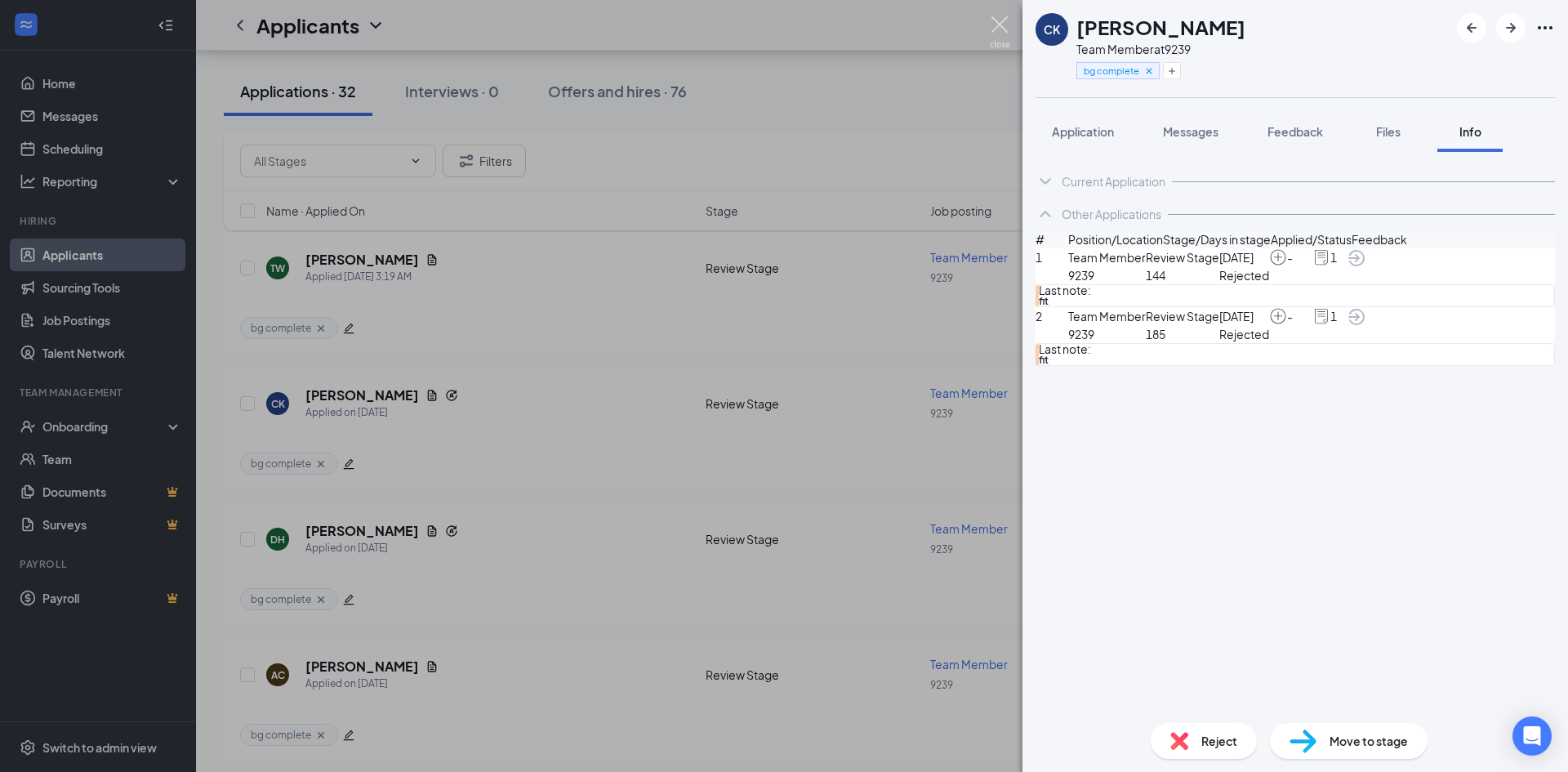
click at [995, 32] on img at bounding box center [1000, 33] width 21 height 32
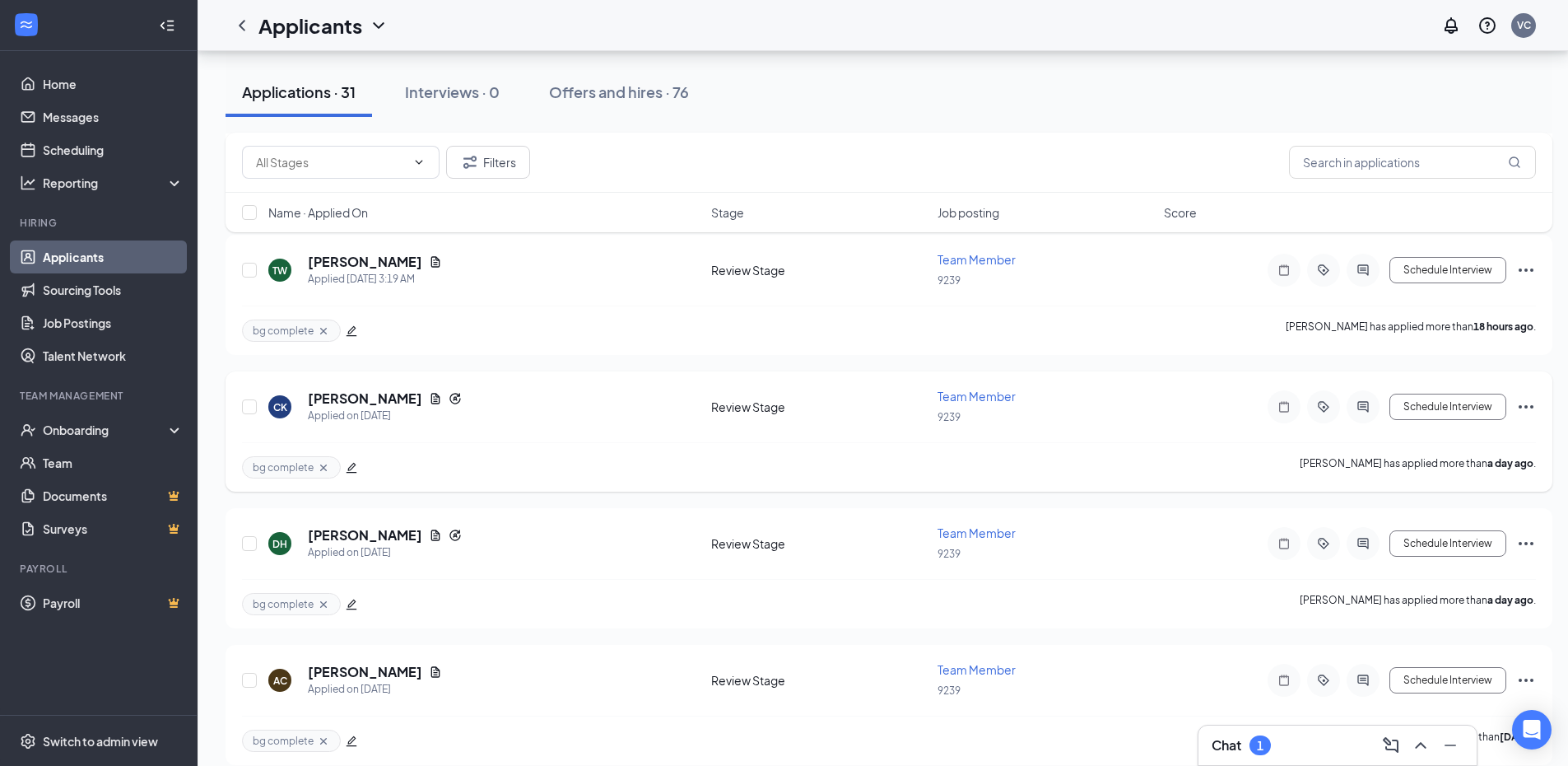
click at [1529, 408] on icon "Ellipses" at bounding box center [1525, 406] width 20 height 20
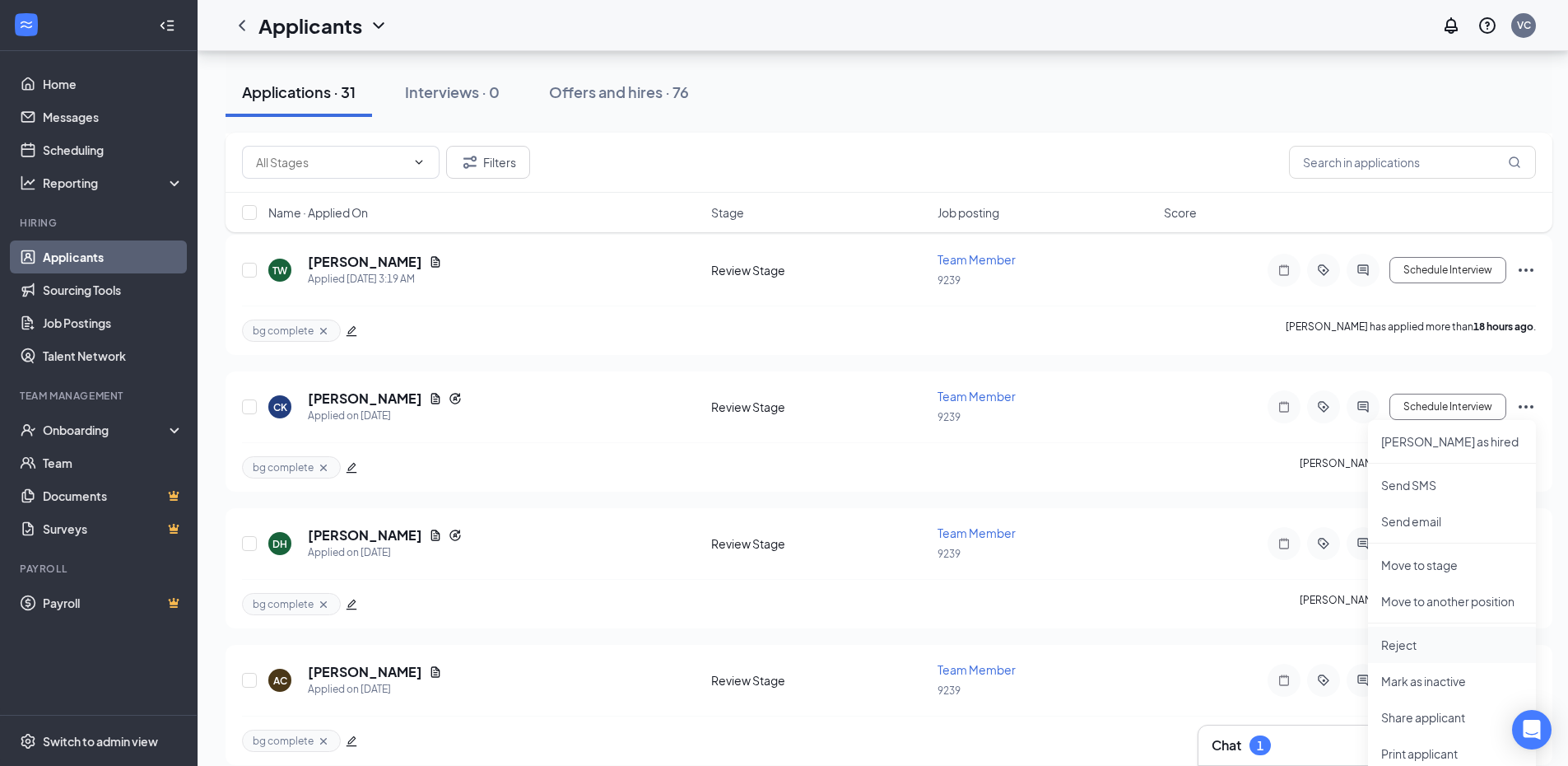
click at [1424, 639] on p "Reject" at bounding box center [1452, 645] width 142 height 17
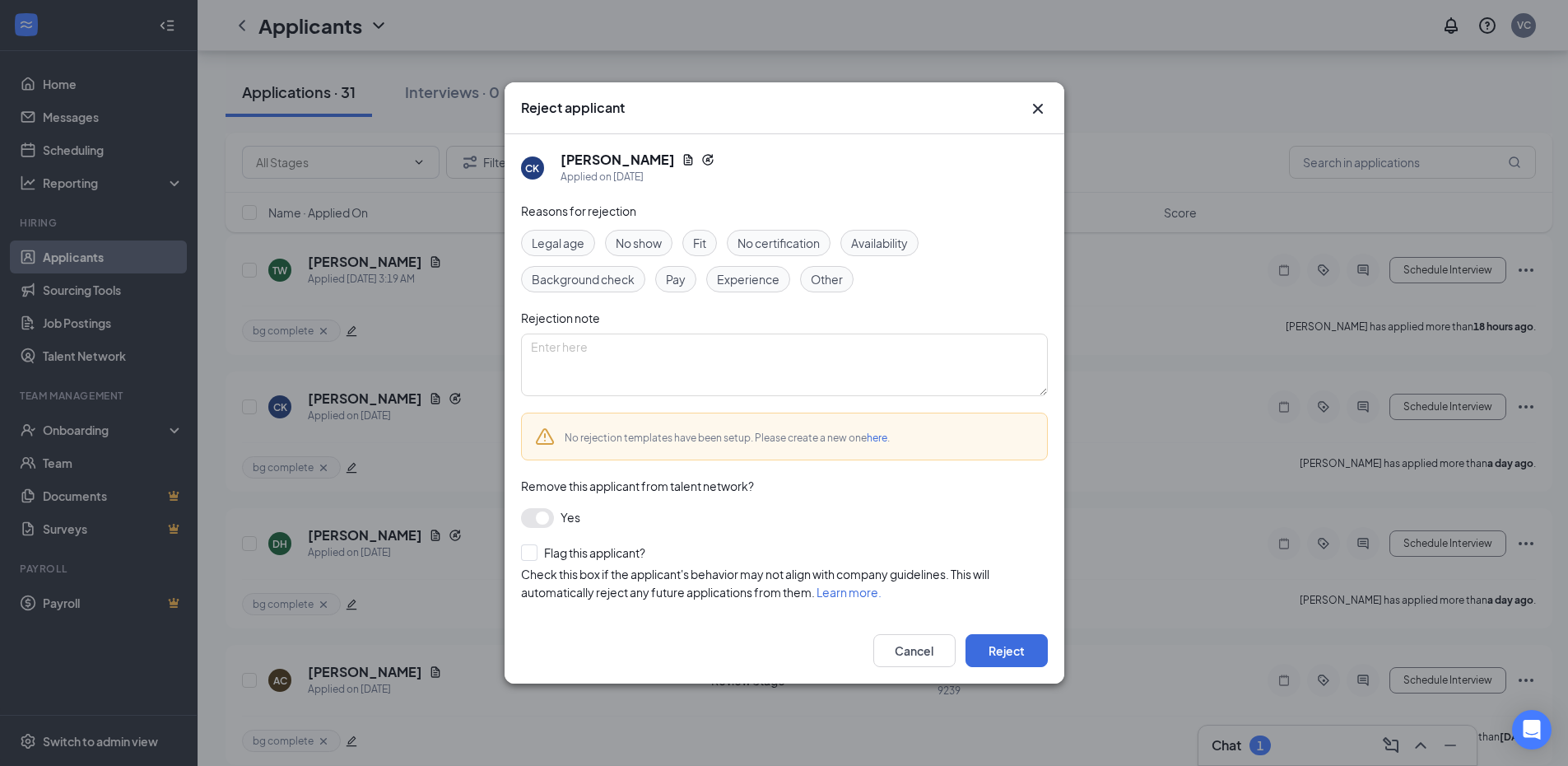
click at [702, 239] on span "Fit" at bounding box center [699, 242] width 13 height 18
click at [992, 661] on button "Reject" at bounding box center [1006, 649] width 83 height 33
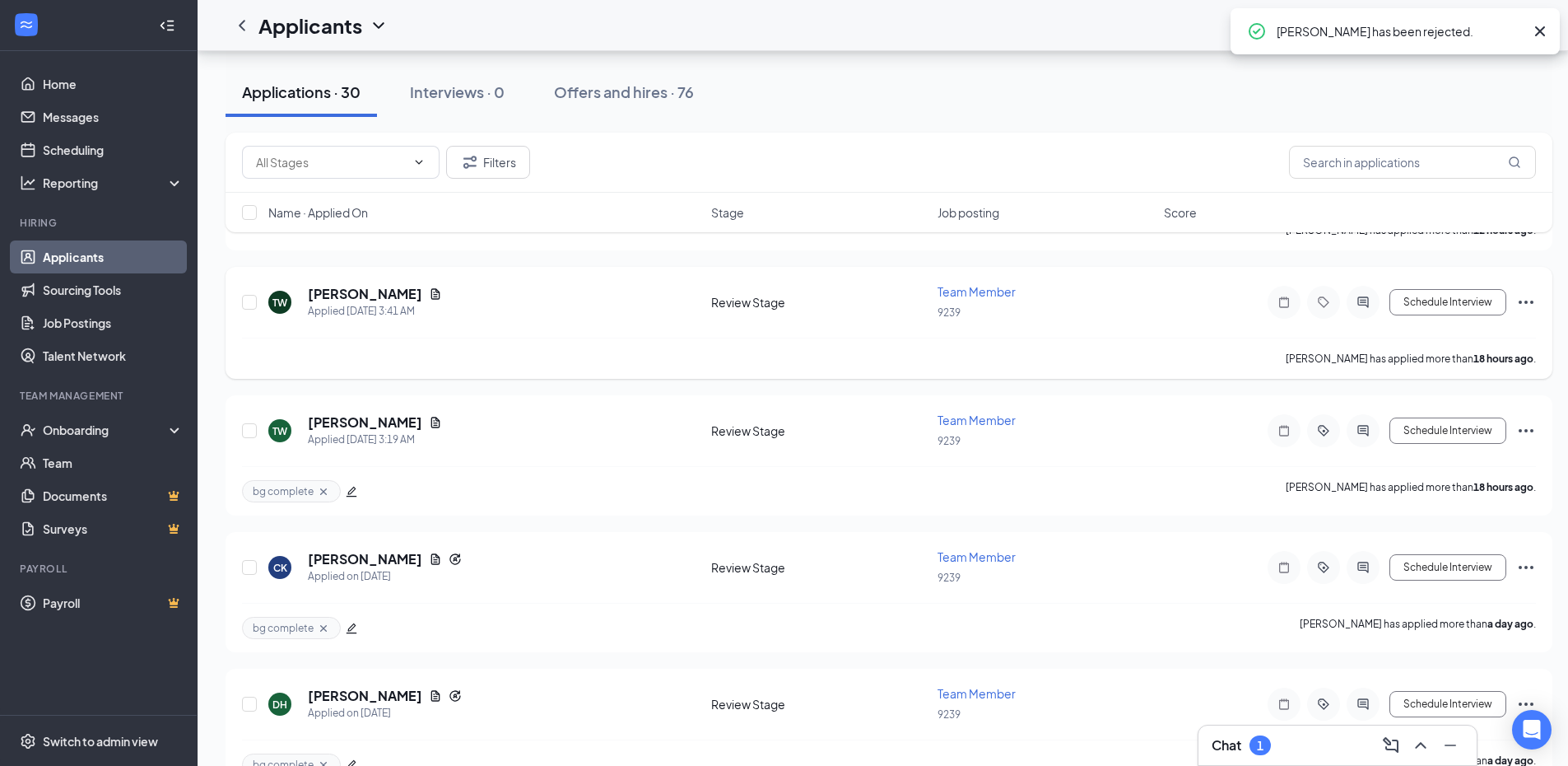
scroll to position [905, 0]
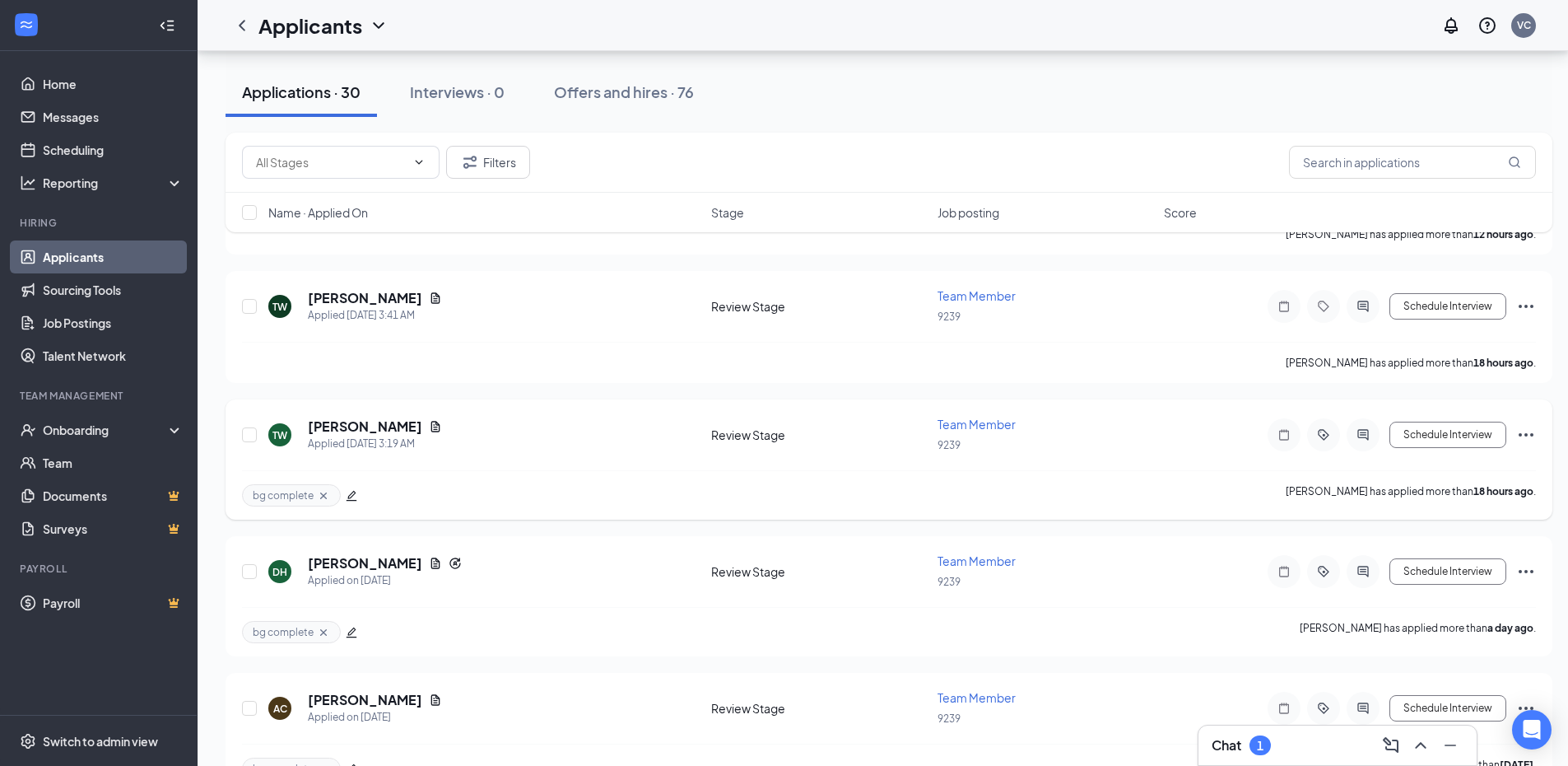
click at [1521, 430] on icon "Ellipses" at bounding box center [1525, 434] width 20 height 20
click at [1379, 671] on li "Reject" at bounding box center [1452, 672] width 168 height 37
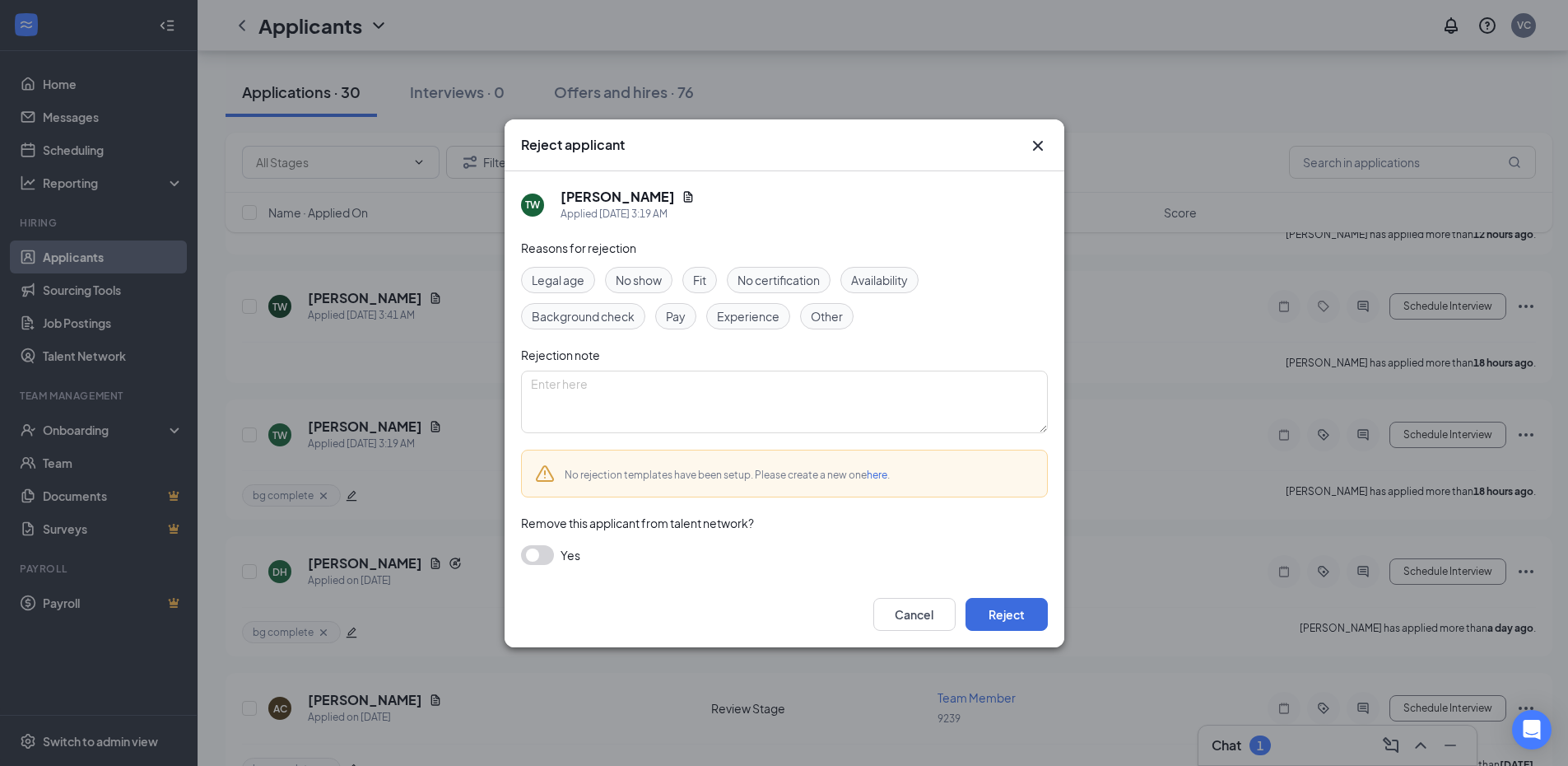
click at [715, 277] on div "Fit" at bounding box center [699, 280] width 35 height 26
click at [1011, 615] on button "Reject" at bounding box center [1006, 614] width 83 height 33
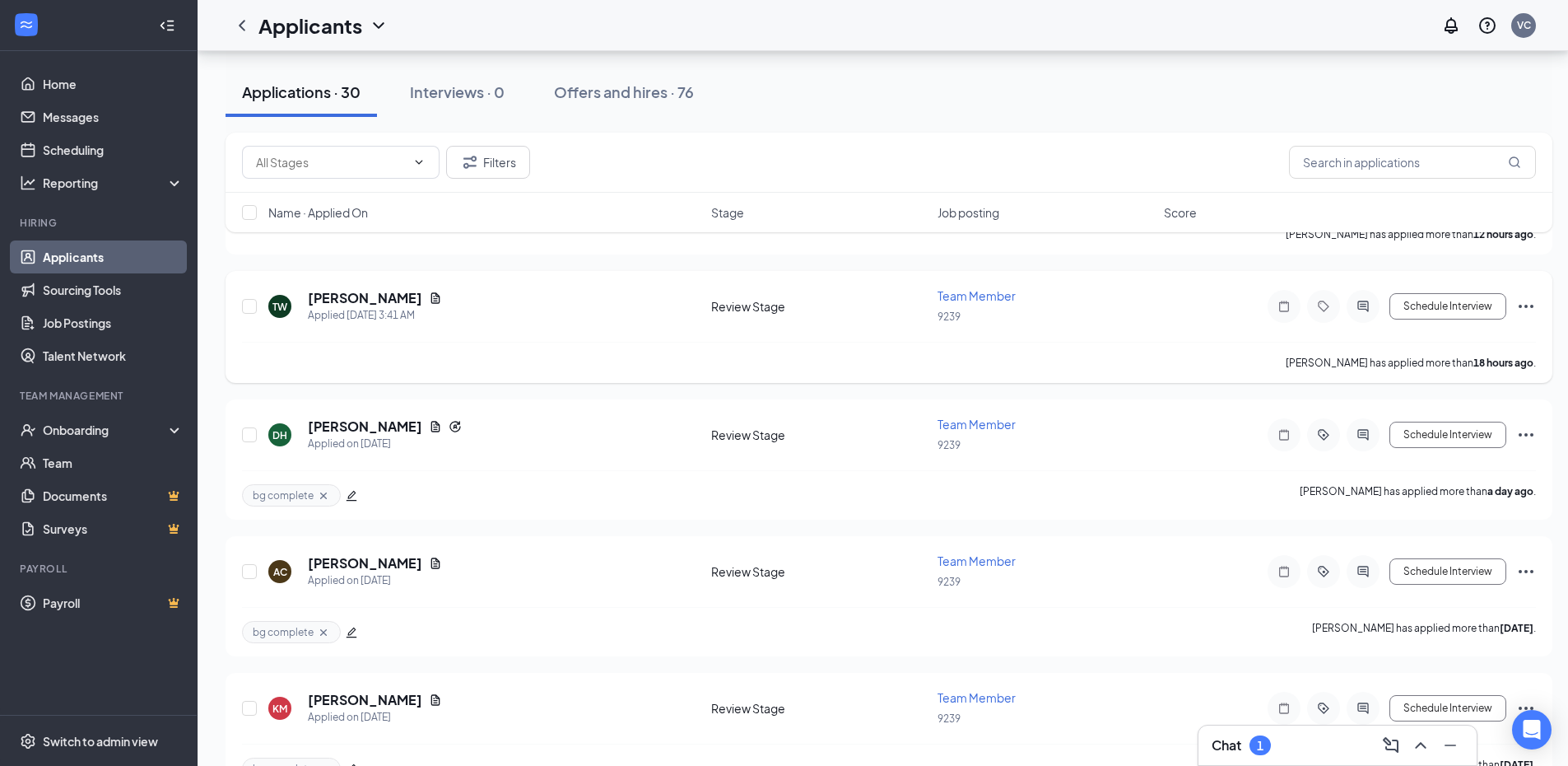
click at [1528, 304] on icon "Ellipses" at bounding box center [1525, 305] width 20 height 20
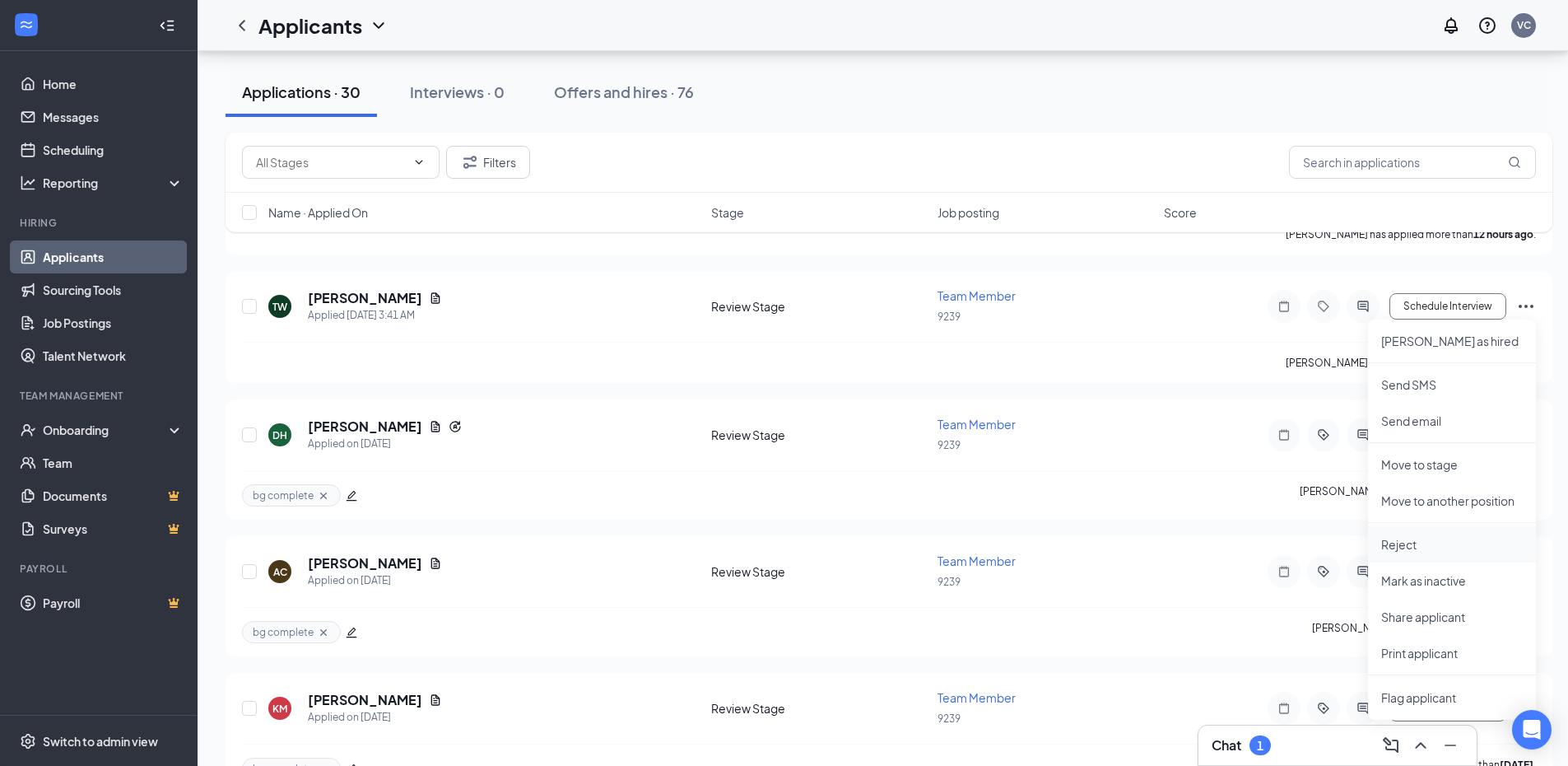
click at [1418, 536] on p "Reject" at bounding box center [1452, 544] width 142 height 17
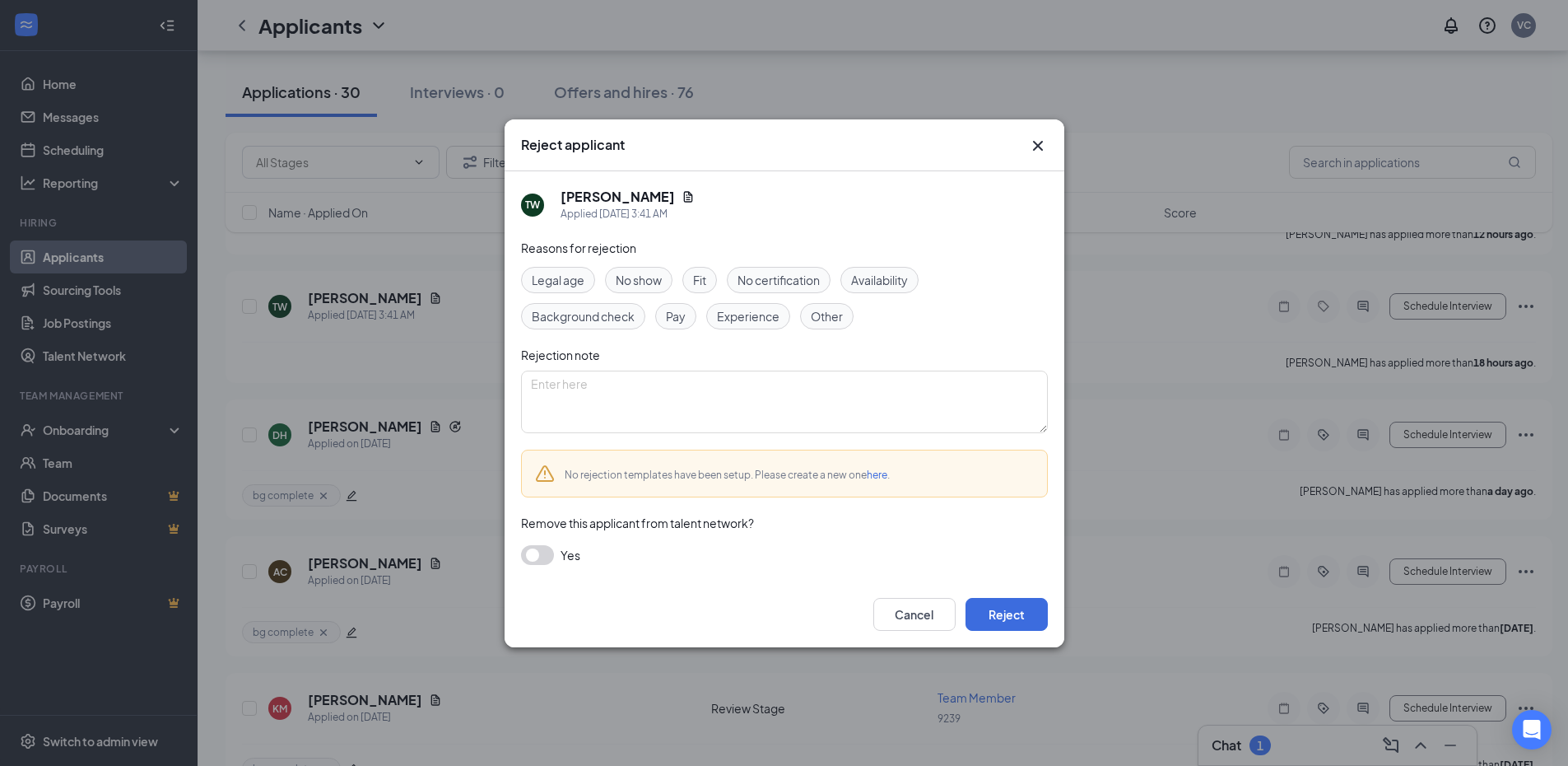
click at [706, 268] on div "Fit" at bounding box center [699, 280] width 35 height 26
click at [1004, 607] on button "Reject" at bounding box center [1006, 614] width 83 height 33
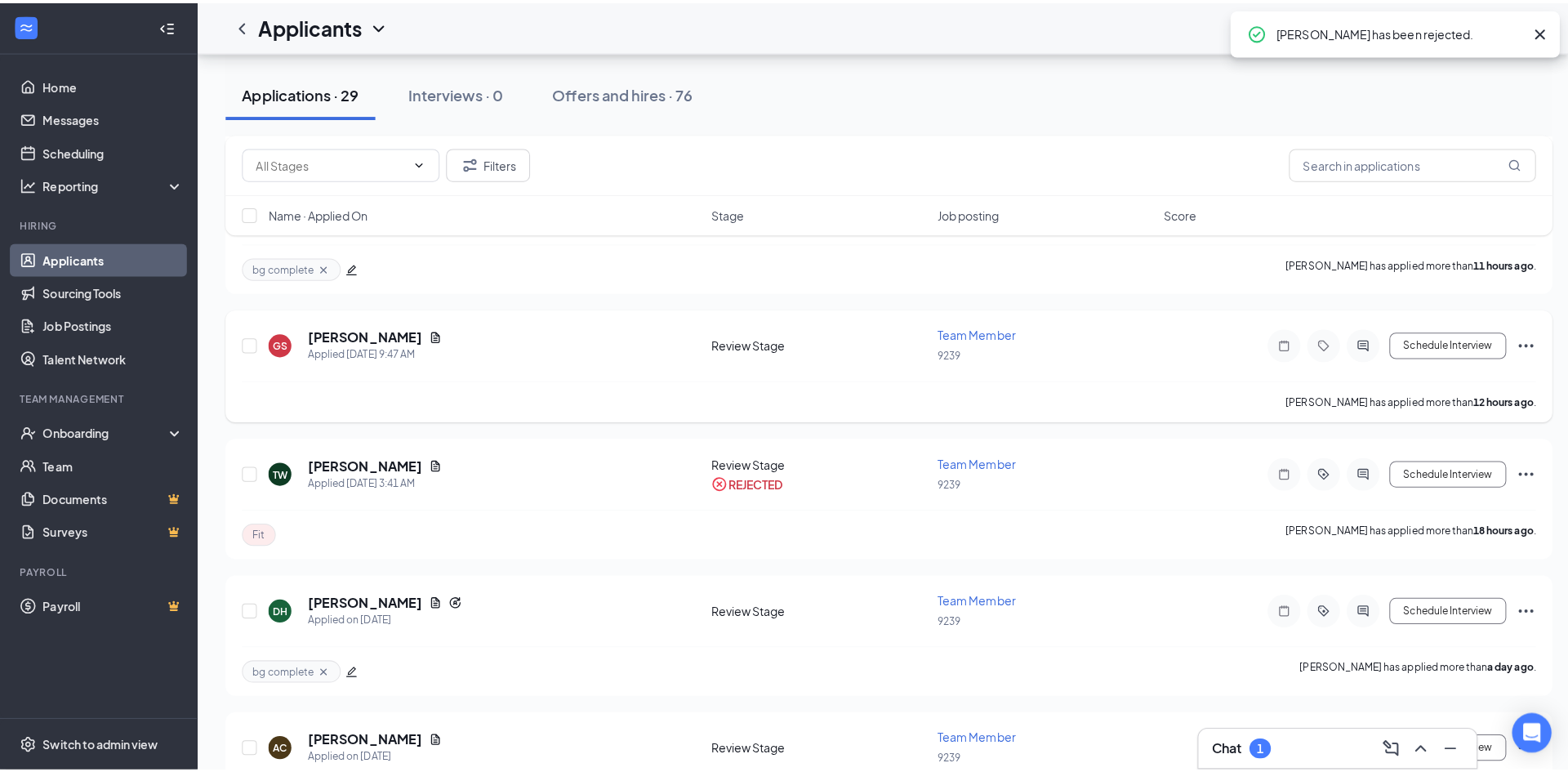
scroll to position [654, 0]
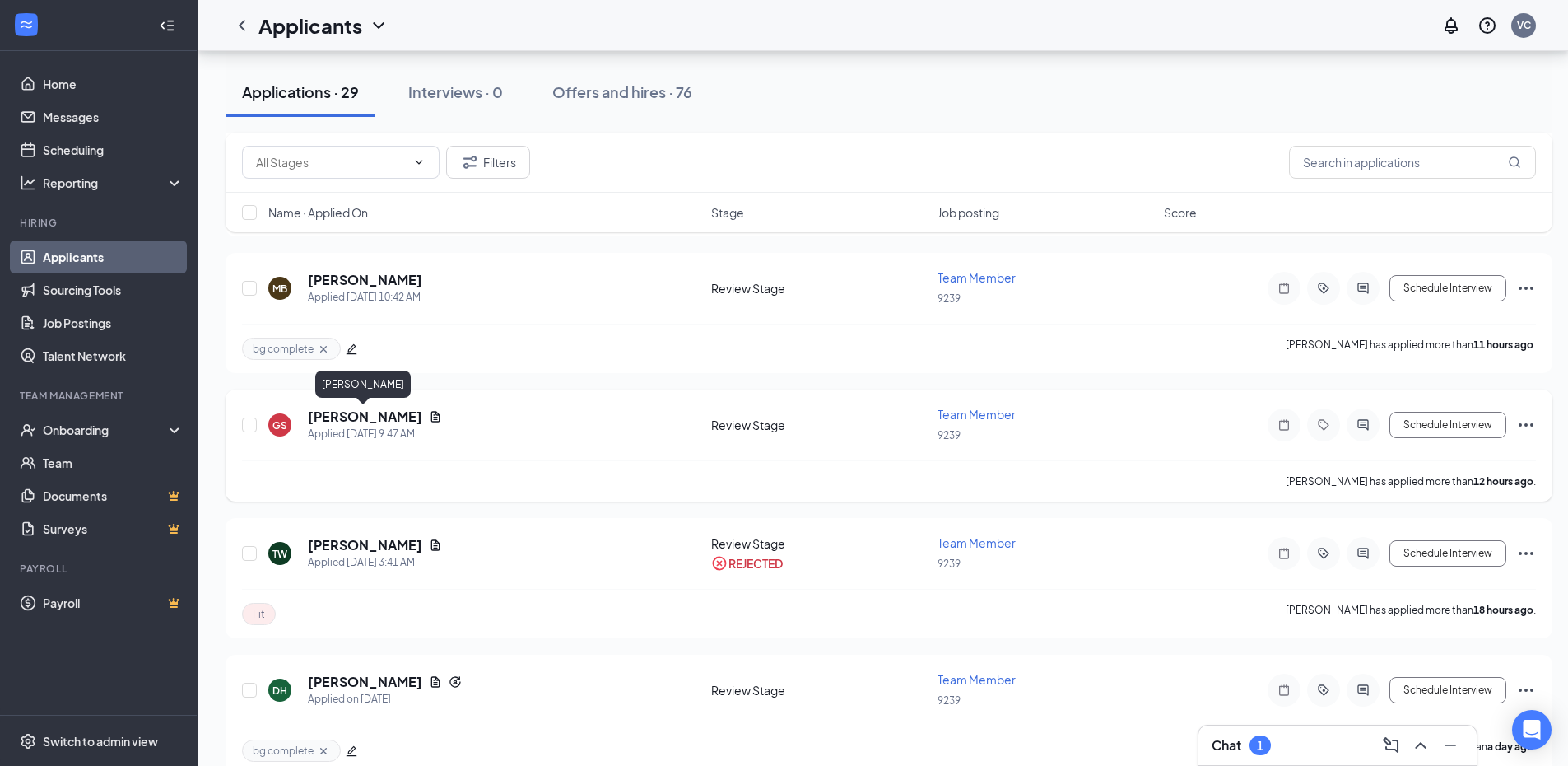
click at [398, 412] on h5 "[PERSON_NAME]" at bounding box center [365, 416] width 115 height 18
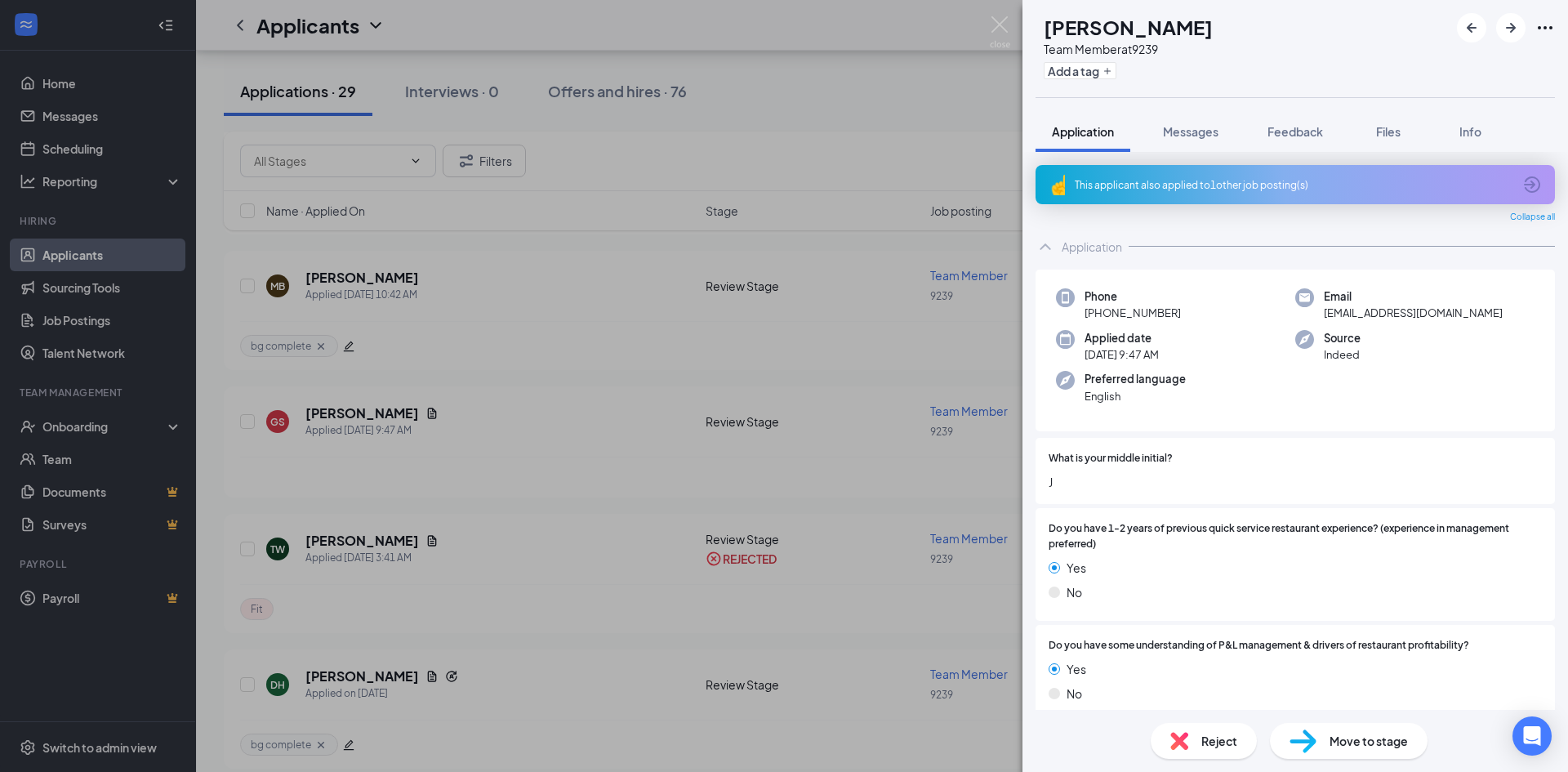
click at [1185, 194] on div "This applicant also applied to 1 other job posting(s)" at bounding box center [1295, 185] width 519 height 39
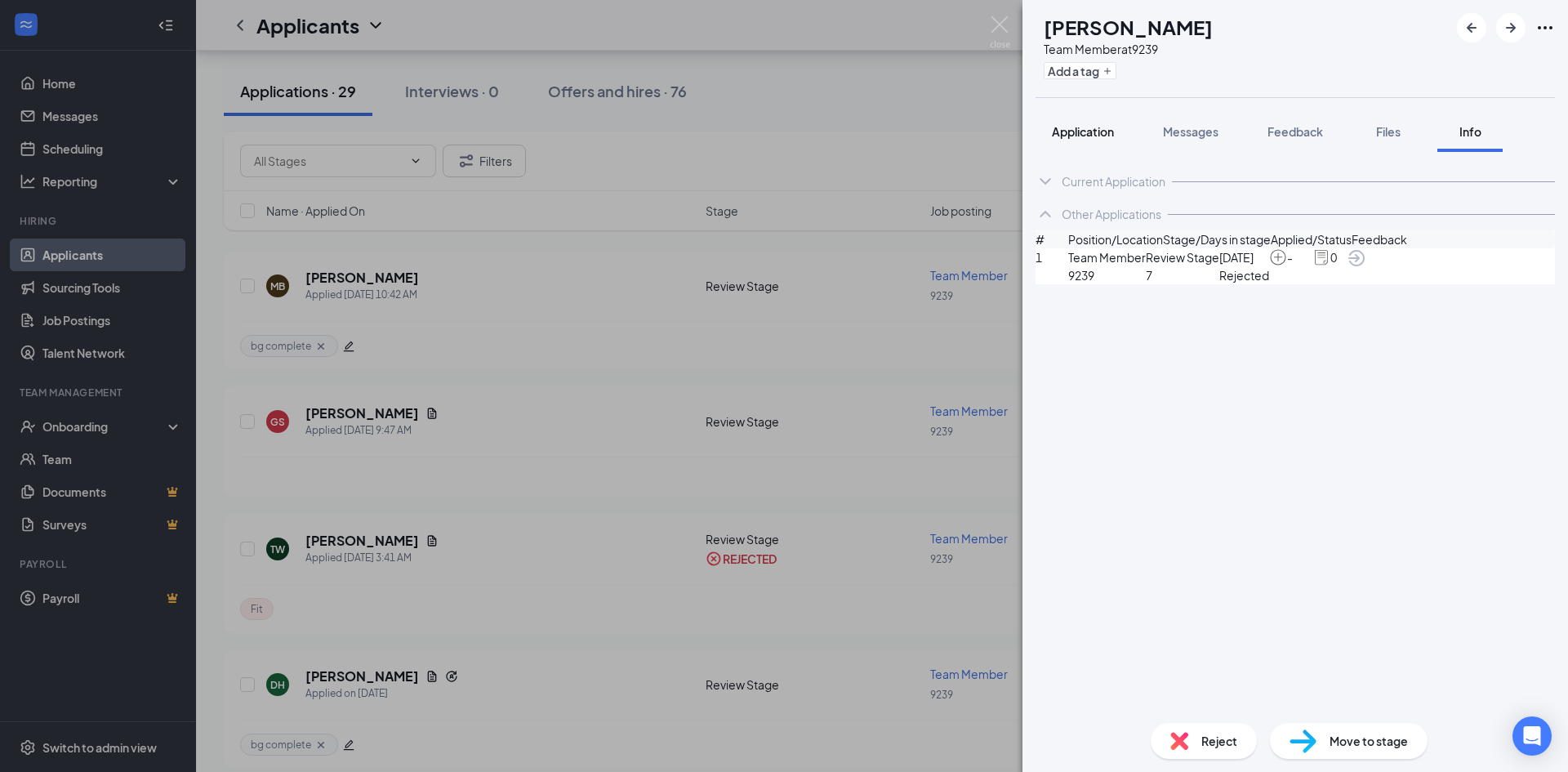
click at [1085, 146] on button "Application" at bounding box center [1083, 131] width 95 height 41
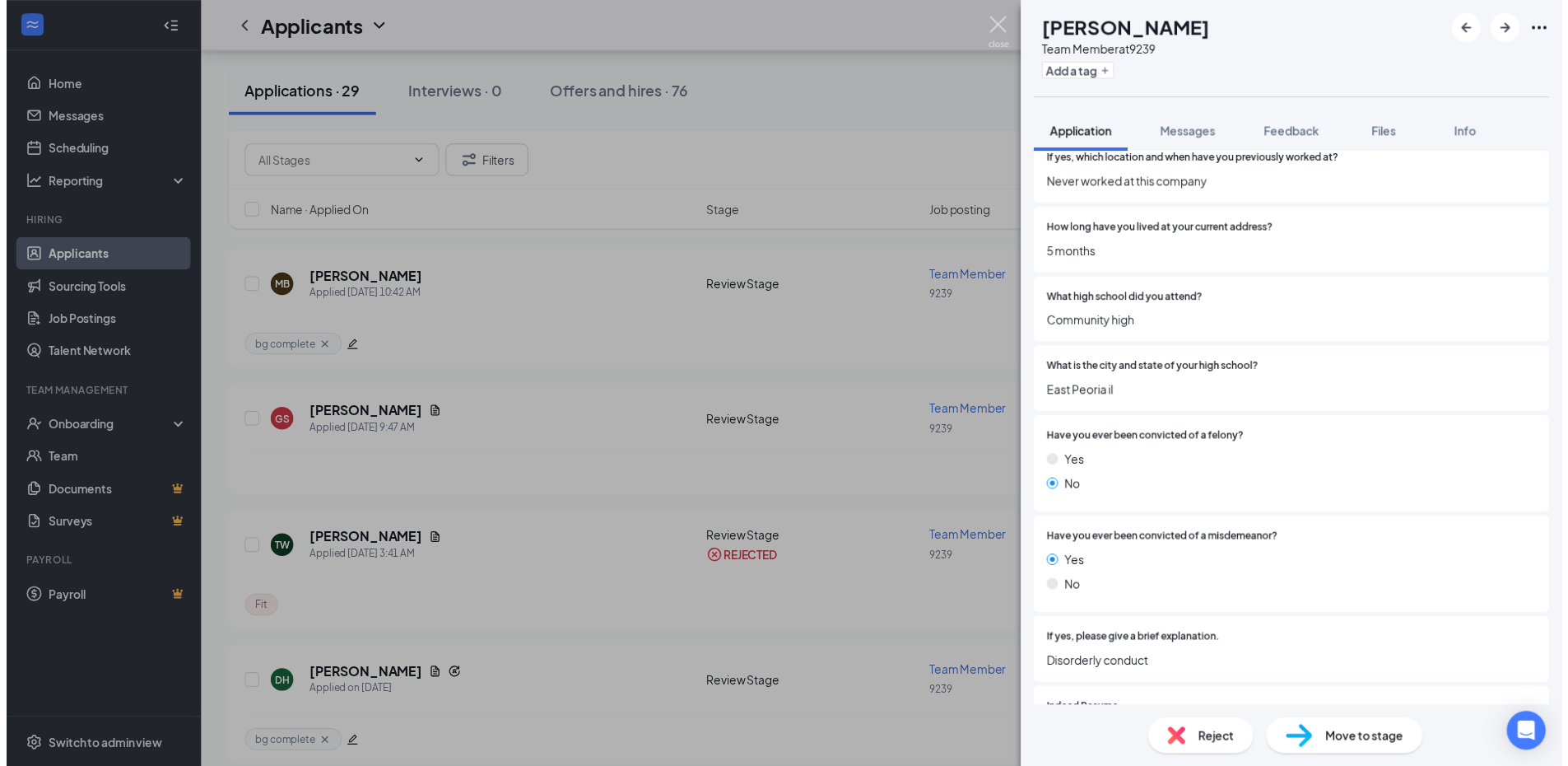
scroll to position [1399, 0]
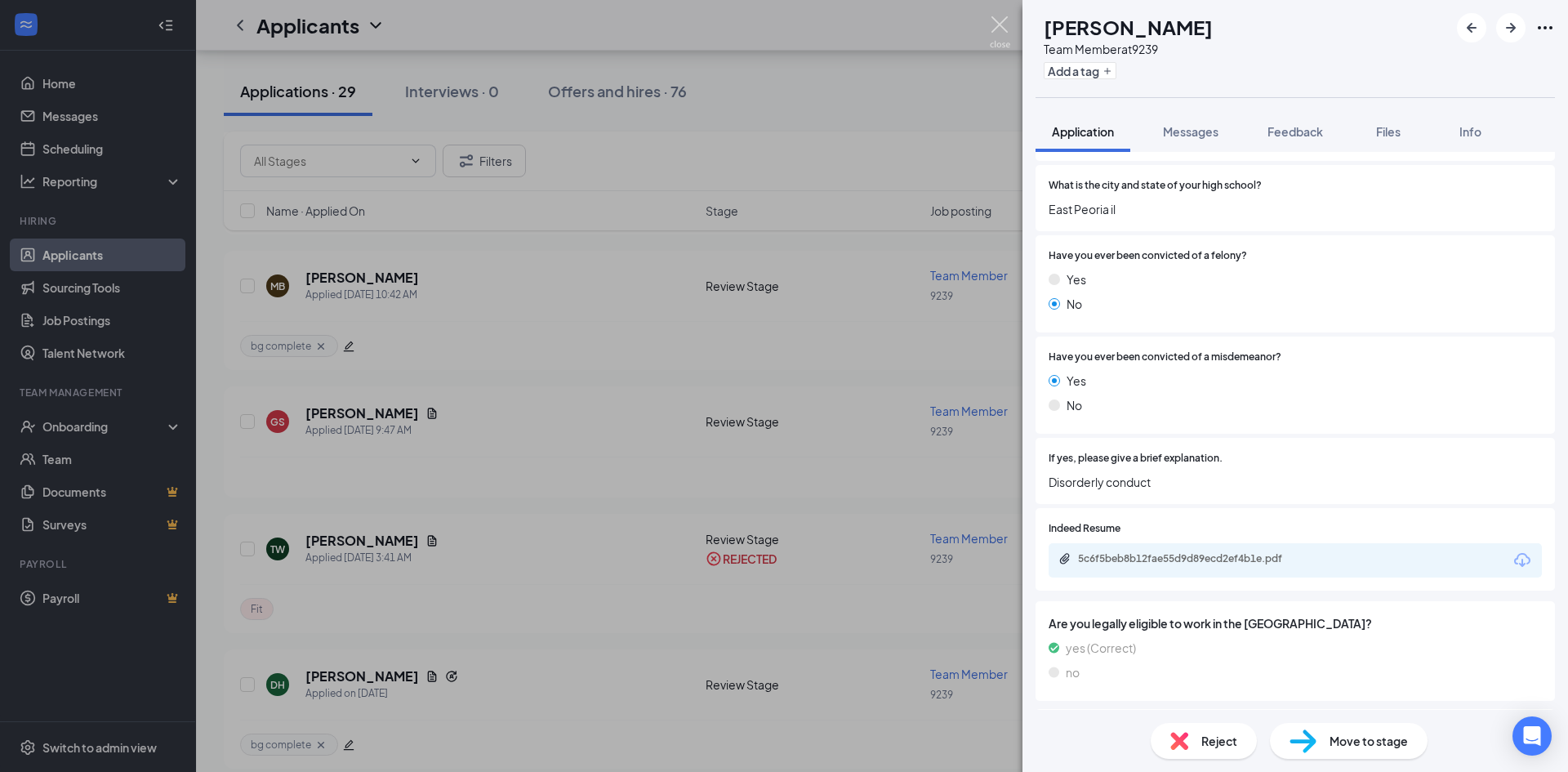
click at [997, 17] on img at bounding box center [1000, 33] width 21 height 32
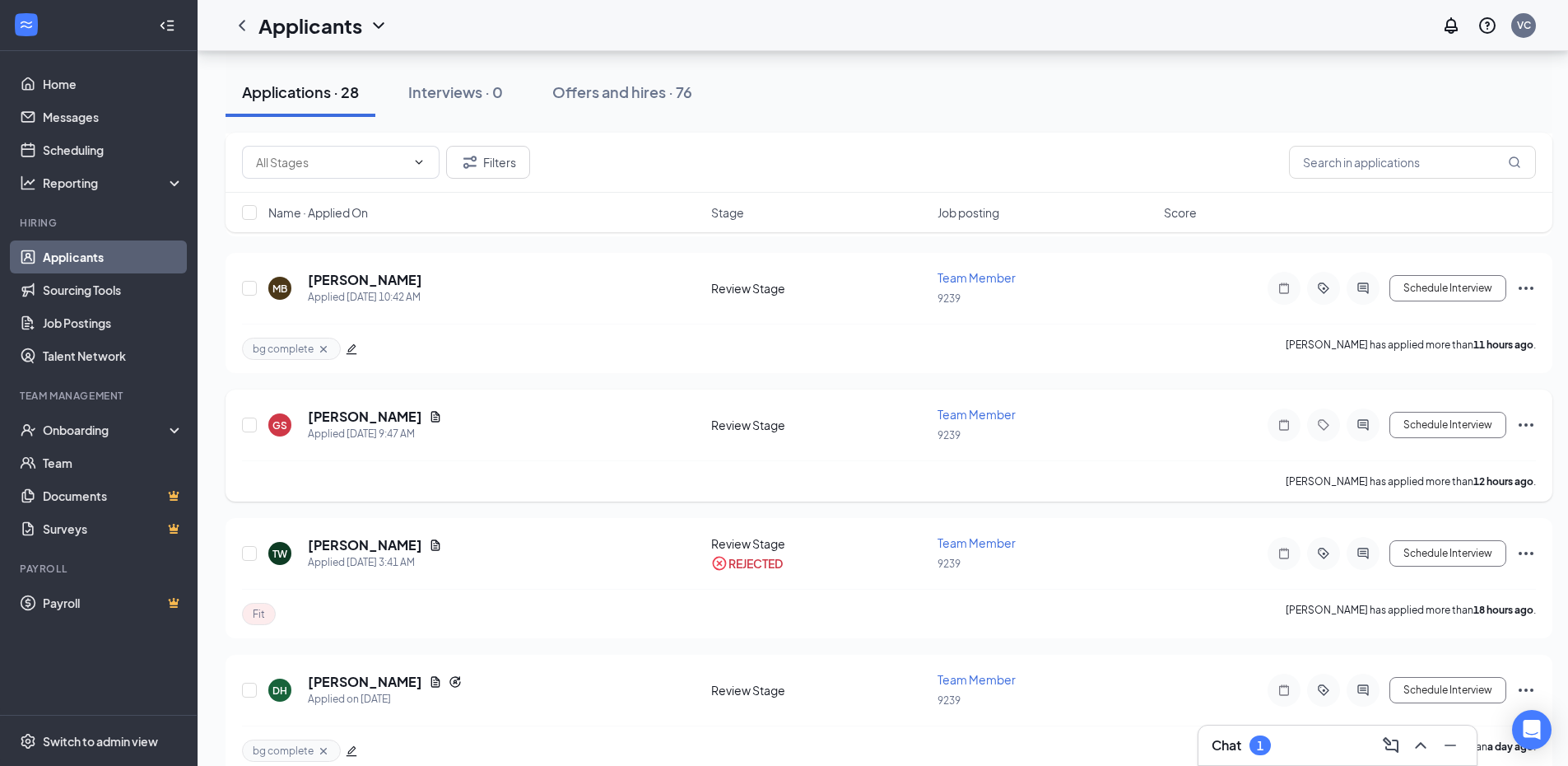
click at [1530, 424] on icon "Ellipses" at bounding box center [1526, 425] width 15 height 4
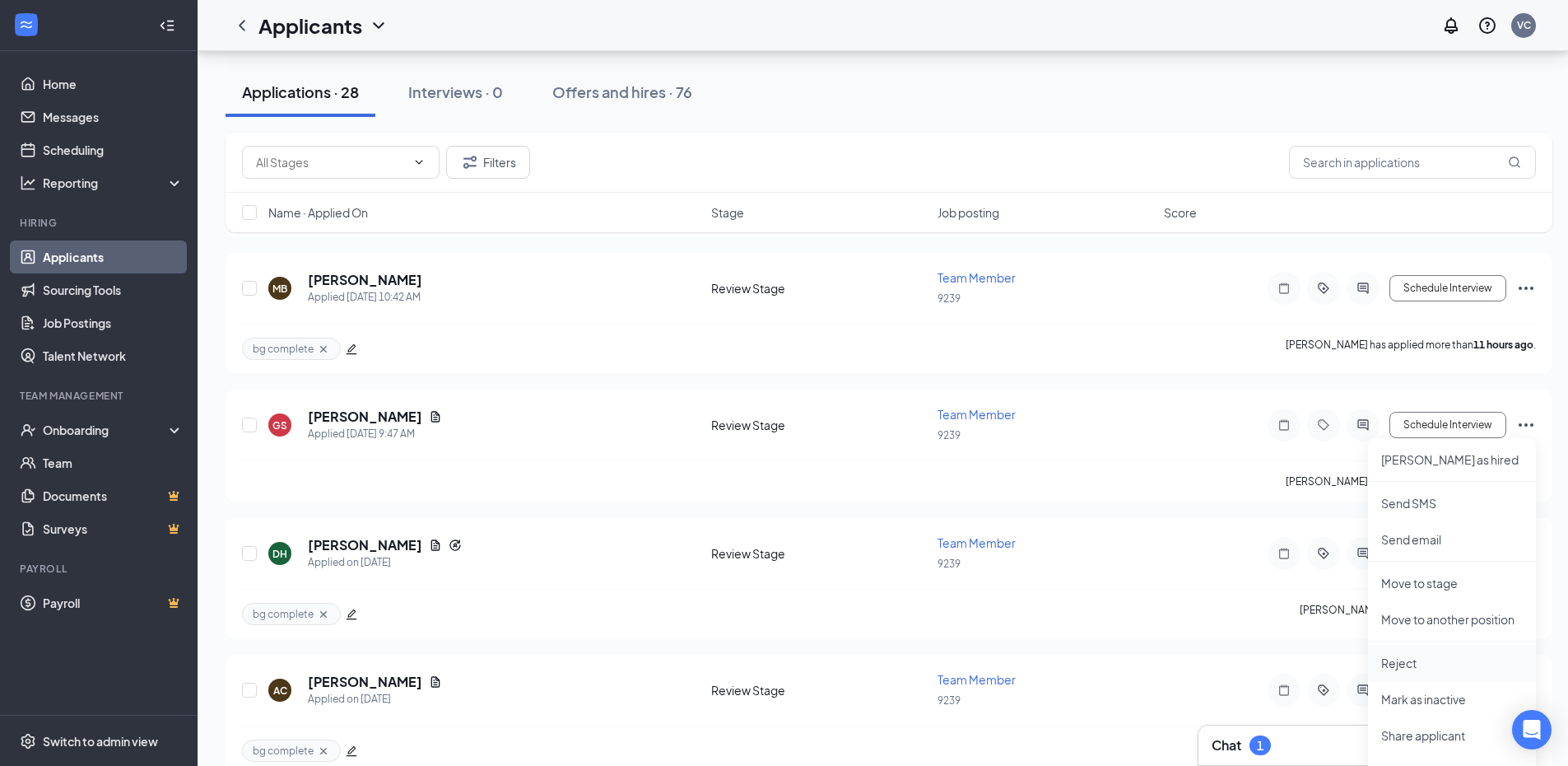
click at [1399, 653] on li "Reject" at bounding box center [1452, 663] width 168 height 37
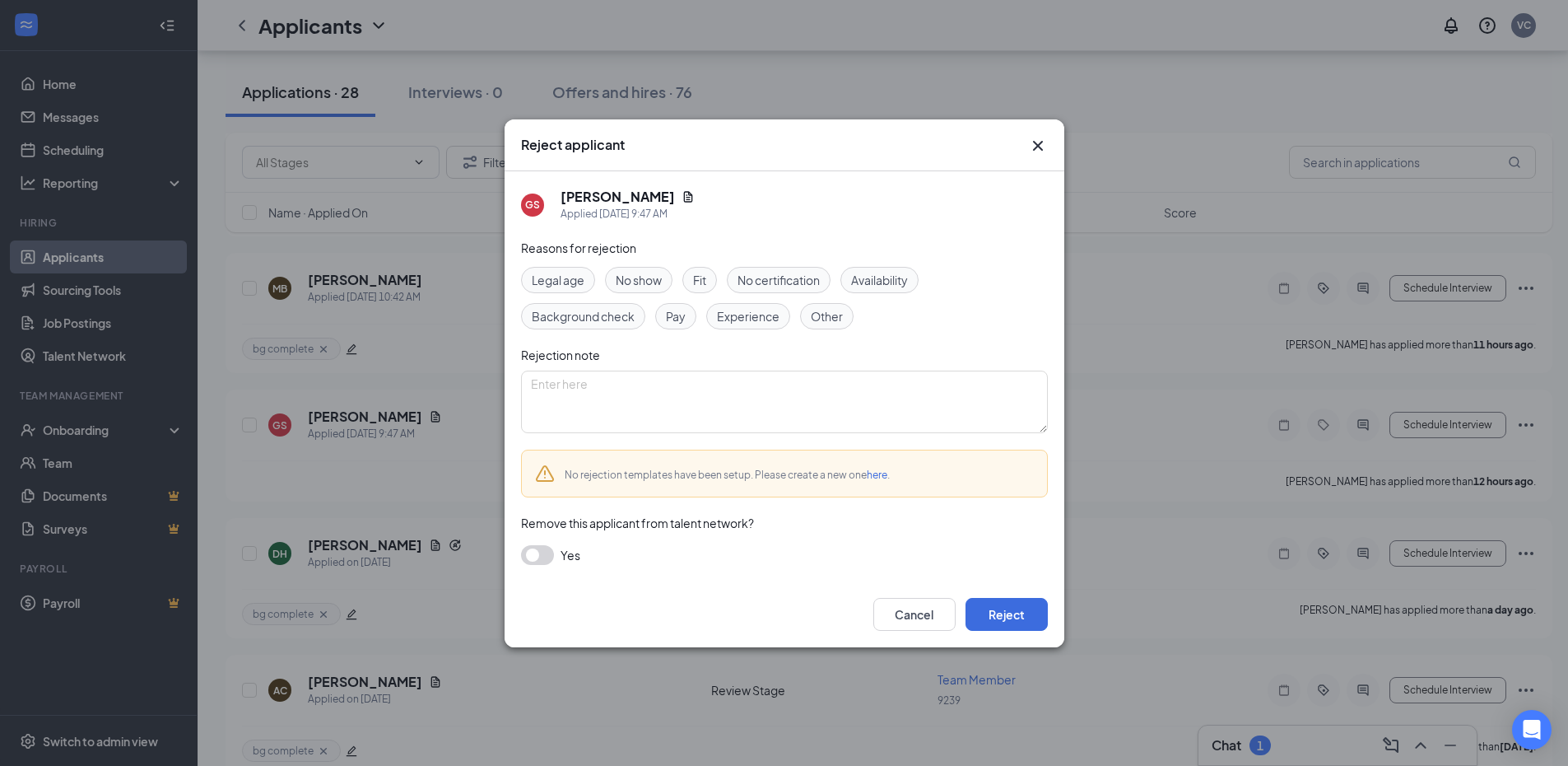
click at [705, 285] on span "Fit" at bounding box center [699, 279] width 13 height 18
click at [980, 602] on button "Reject" at bounding box center [1006, 614] width 83 height 33
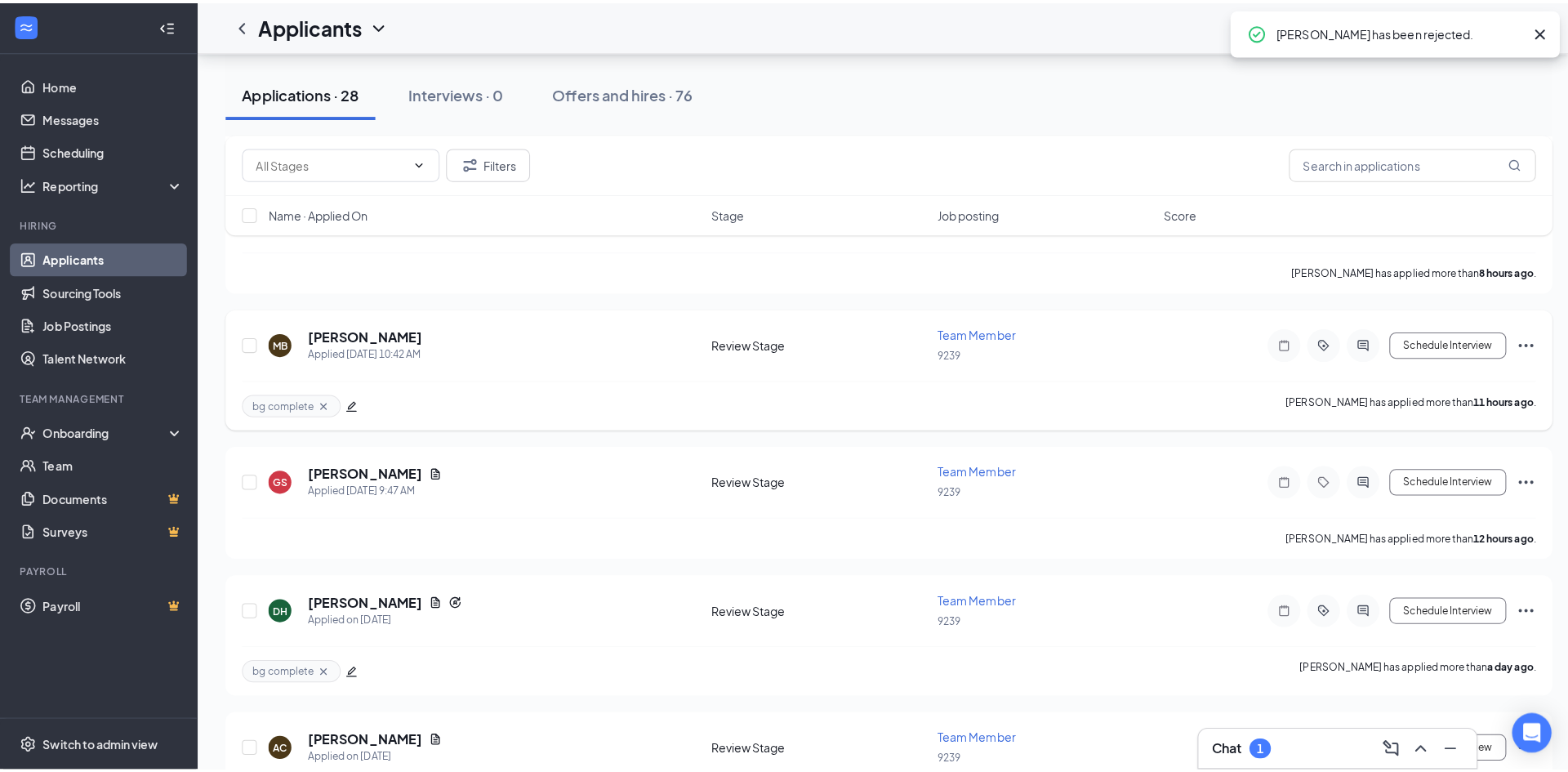
scroll to position [572, 0]
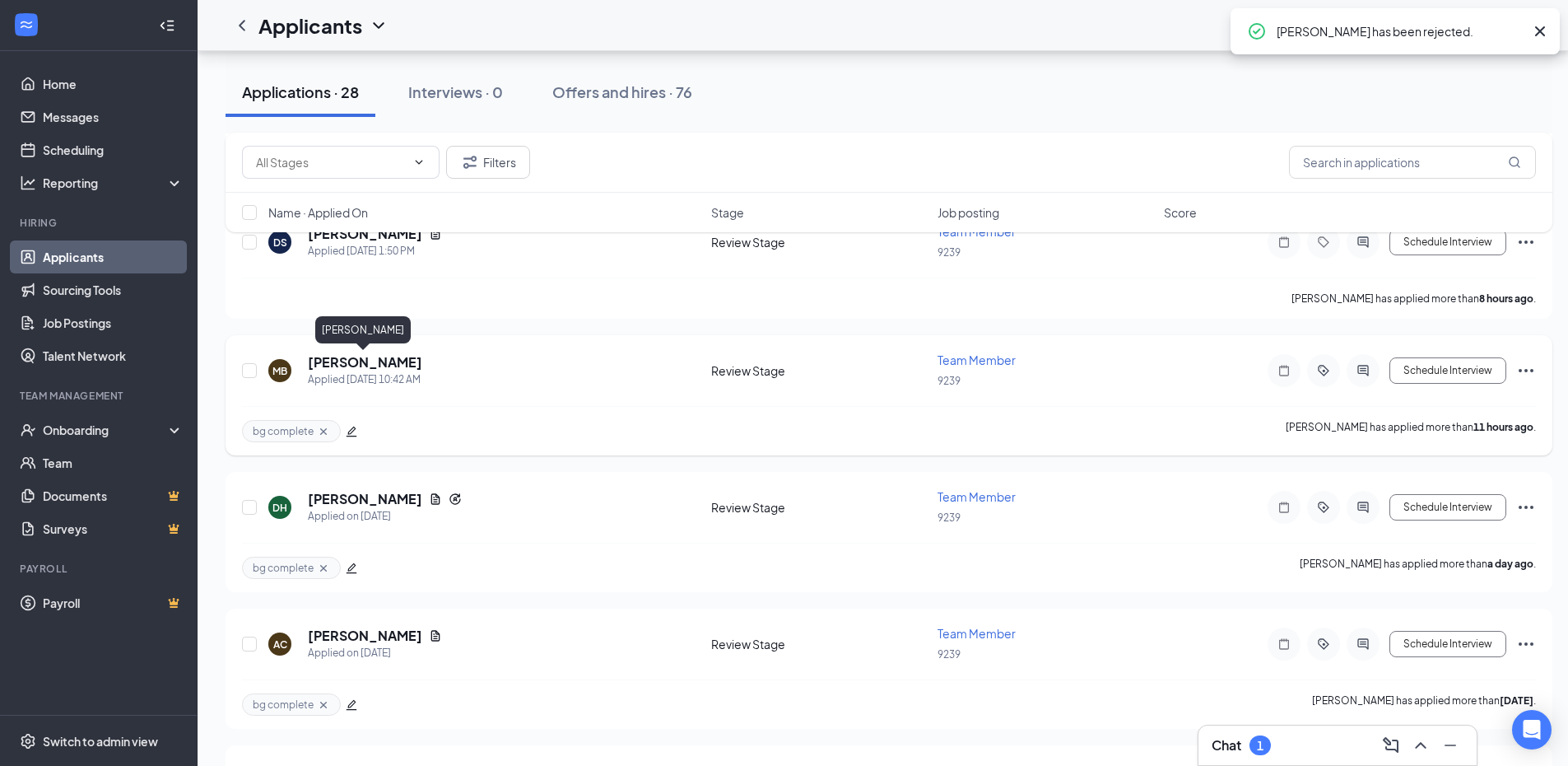
click at [358, 366] on h5 "[PERSON_NAME]" at bounding box center [365, 362] width 115 height 18
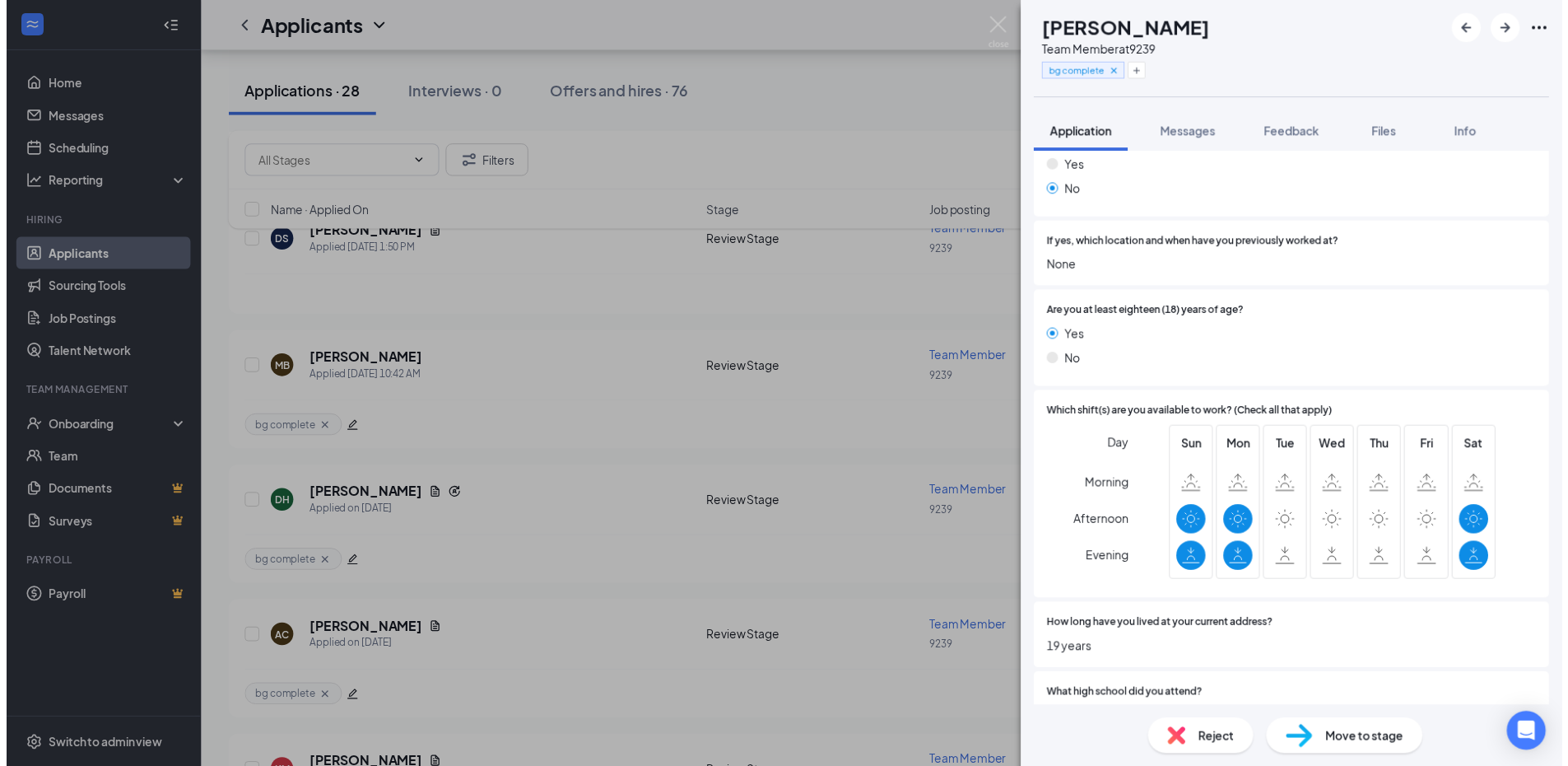
scroll to position [400, 0]
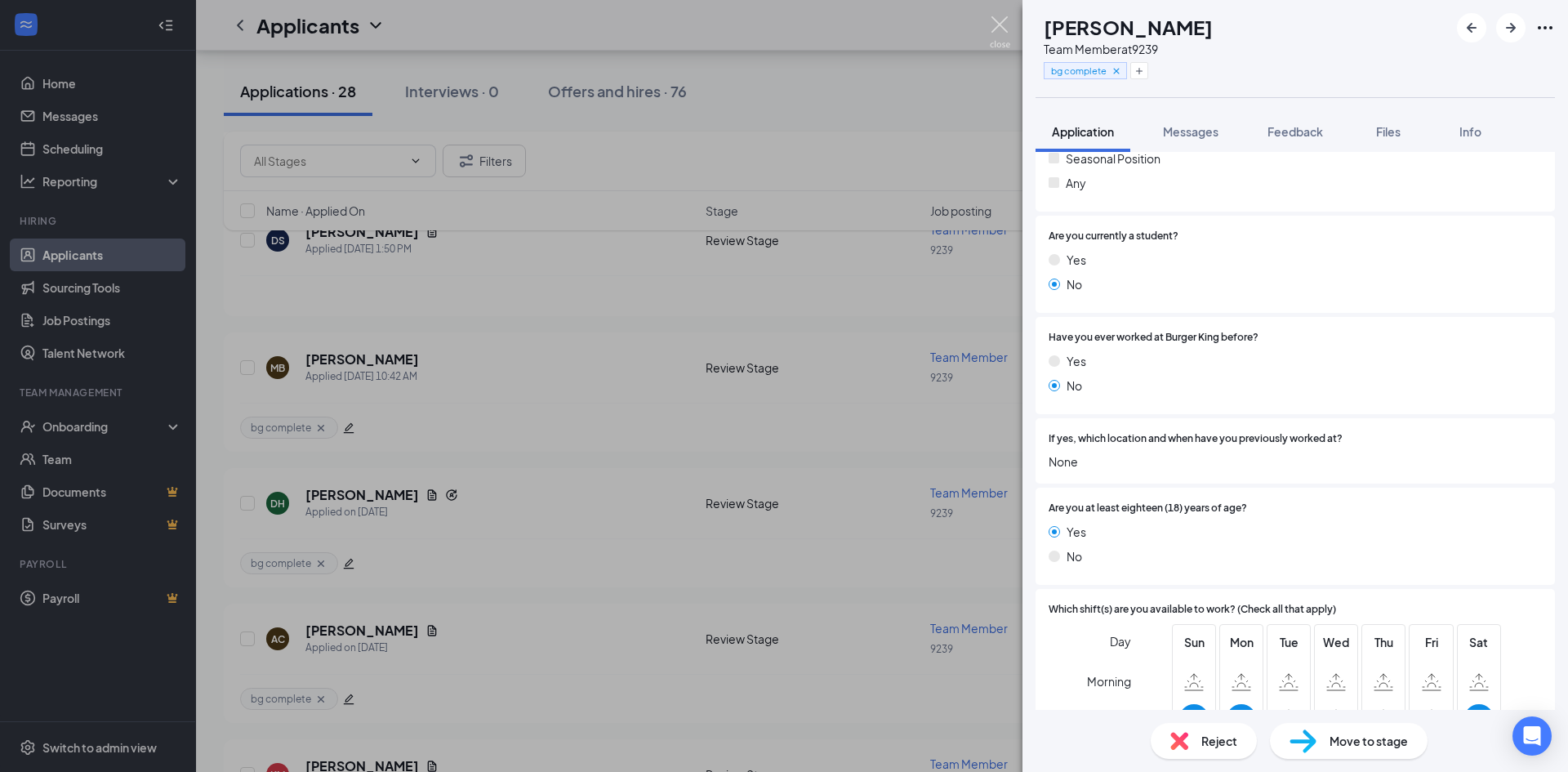
click at [993, 23] on img at bounding box center [1000, 33] width 21 height 32
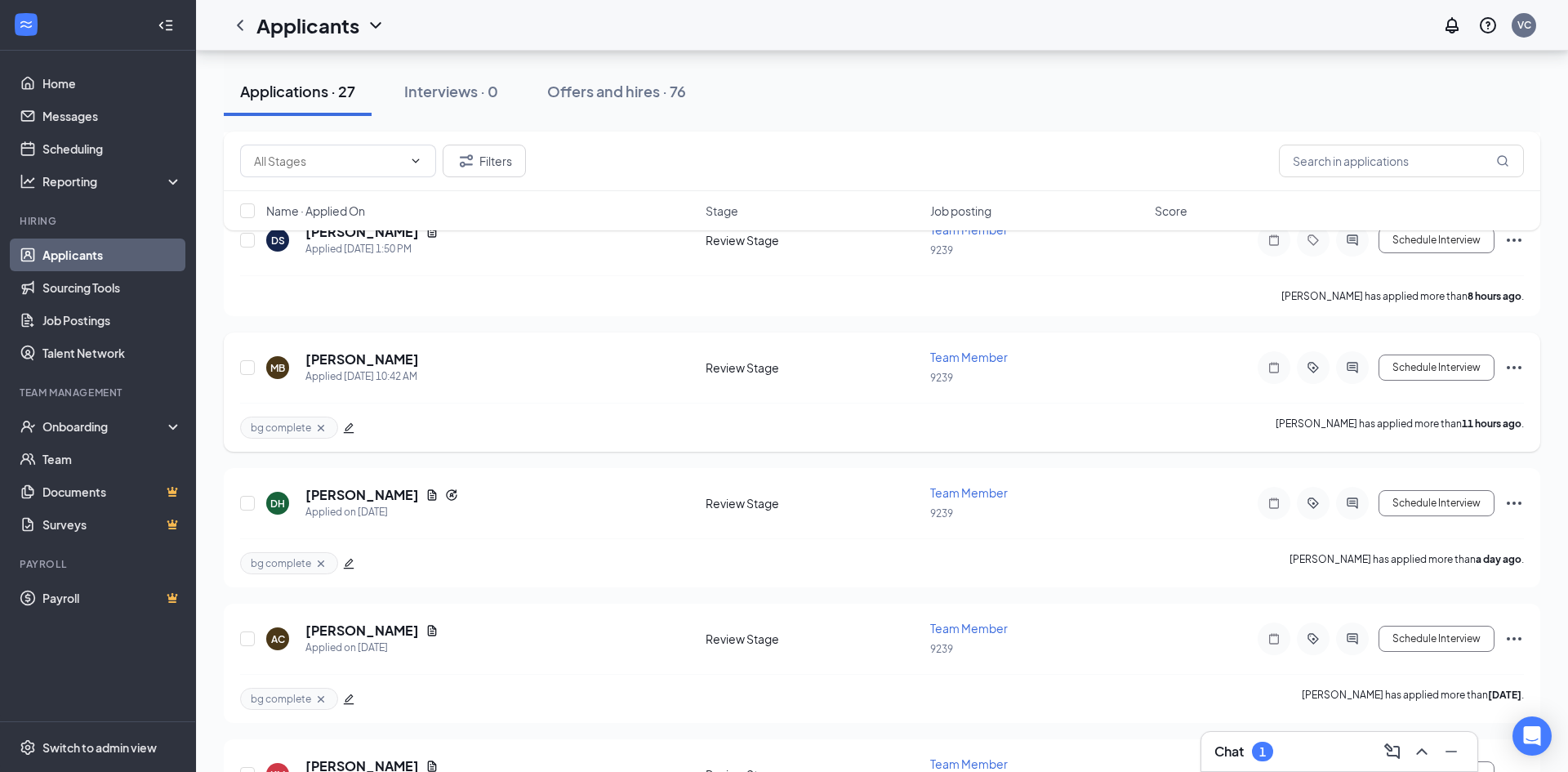
click at [1515, 370] on icon "Ellipses" at bounding box center [1513, 367] width 20 height 20
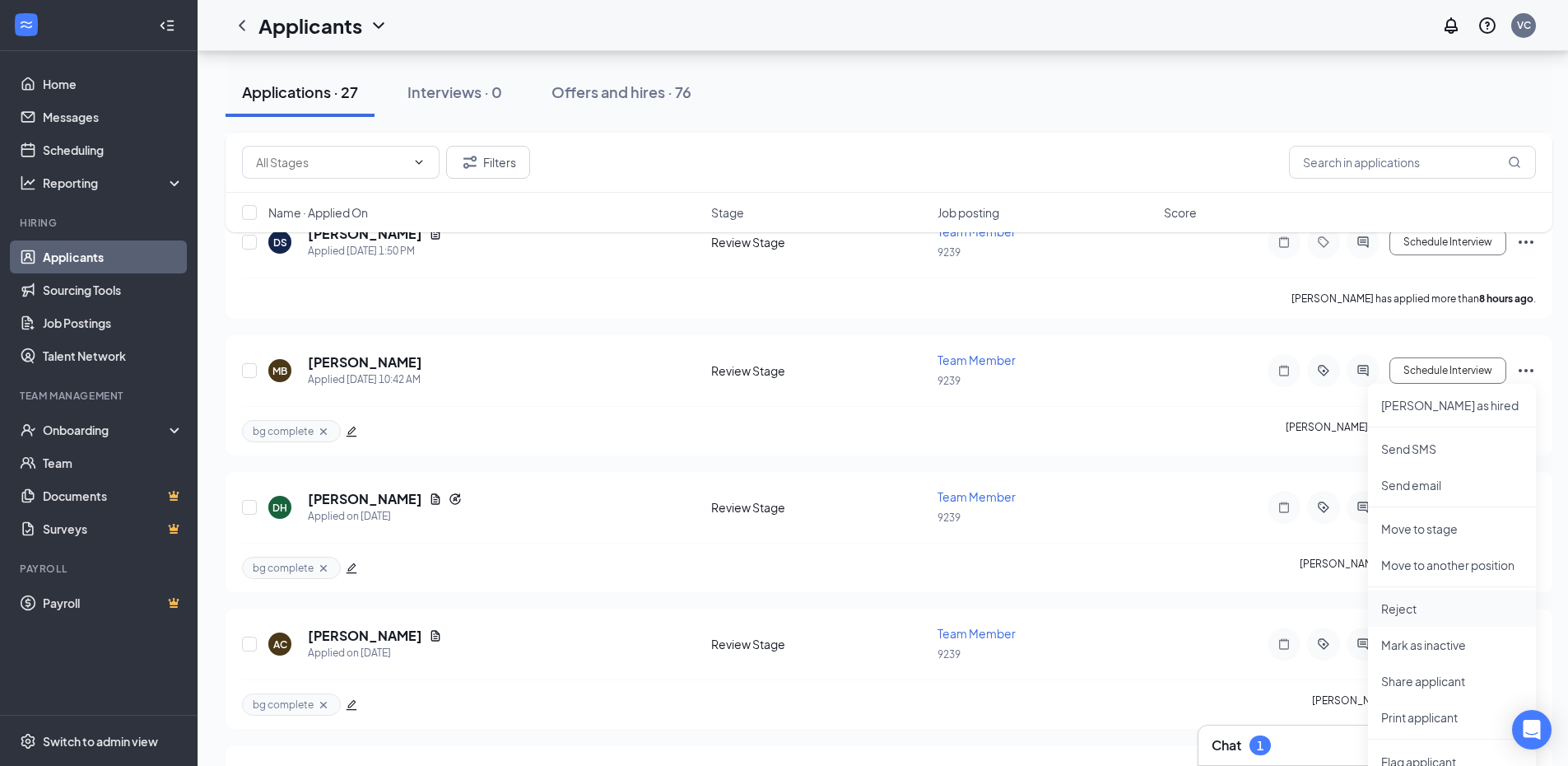
click at [1413, 607] on p "Reject" at bounding box center [1452, 609] width 142 height 17
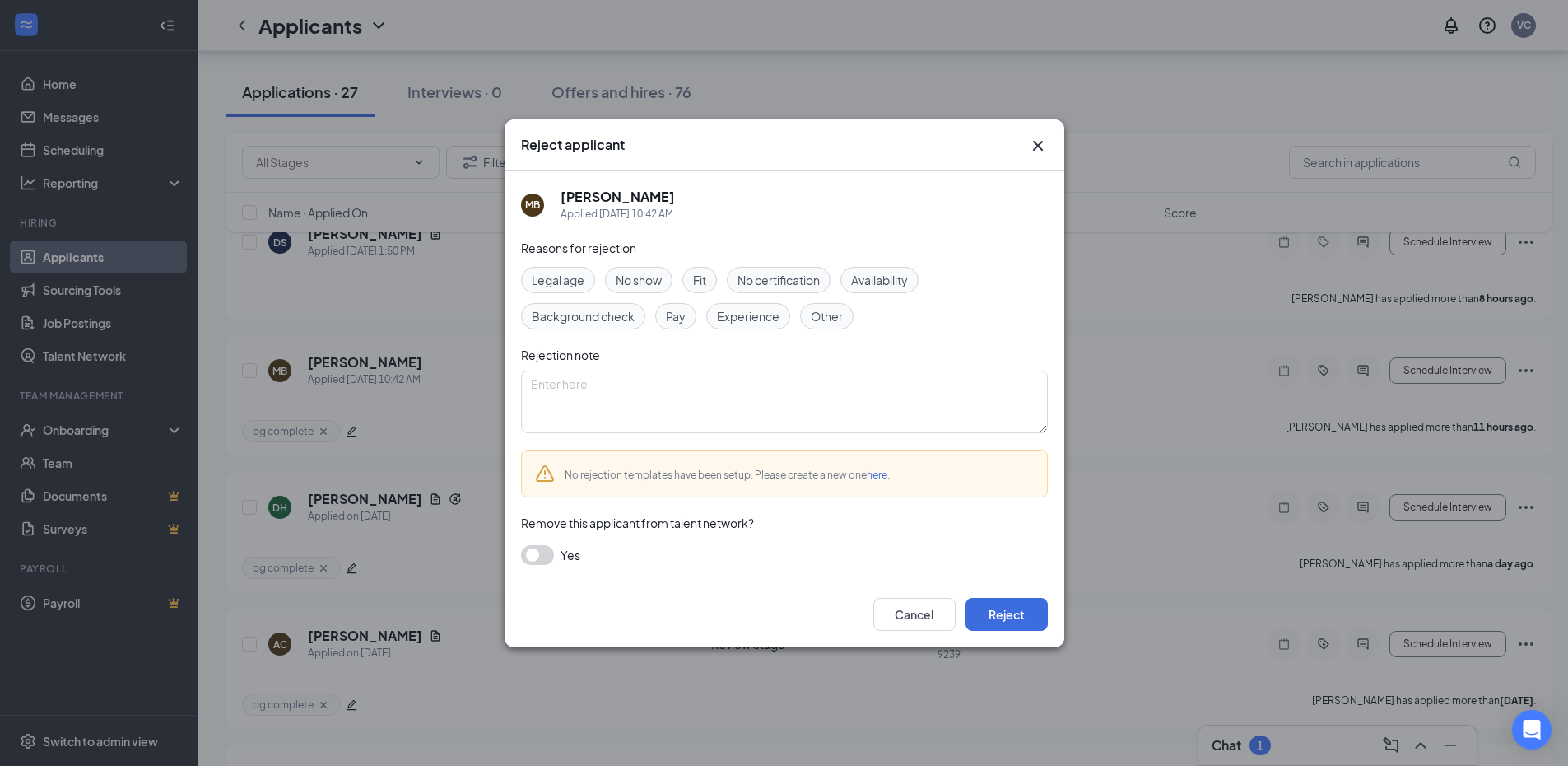
click at [700, 276] on span "Fit" at bounding box center [699, 279] width 13 height 18
click at [999, 595] on div "Cancel Reject" at bounding box center [784, 614] width 560 height 66
click at [1002, 611] on button "Reject" at bounding box center [1006, 614] width 83 height 33
